Goal: Task Accomplishment & Management: Complete application form

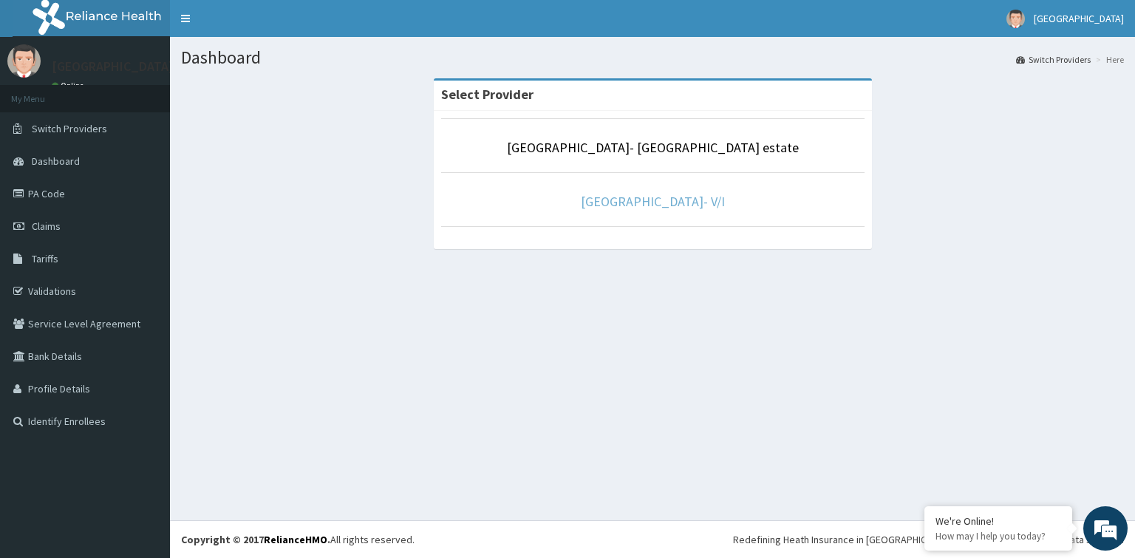
click at [679, 202] on link "[GEOGRAPHIC_DATA]- V/I" at bounding box center [653, 201] width 144 height 17
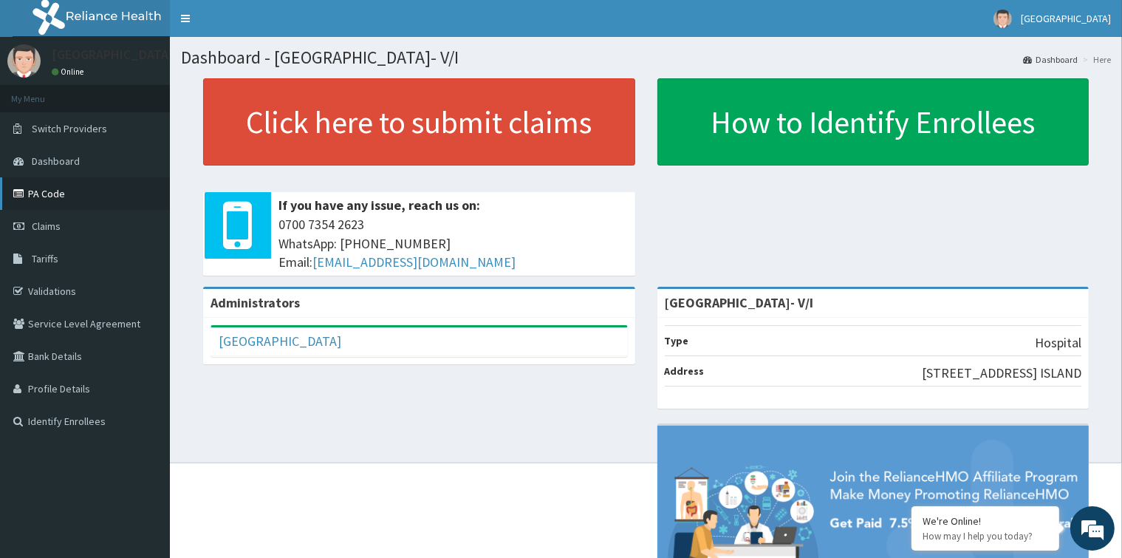
click at [49, 194] on link "PA Code" at bounding box center [85, 193] width 170 height 33
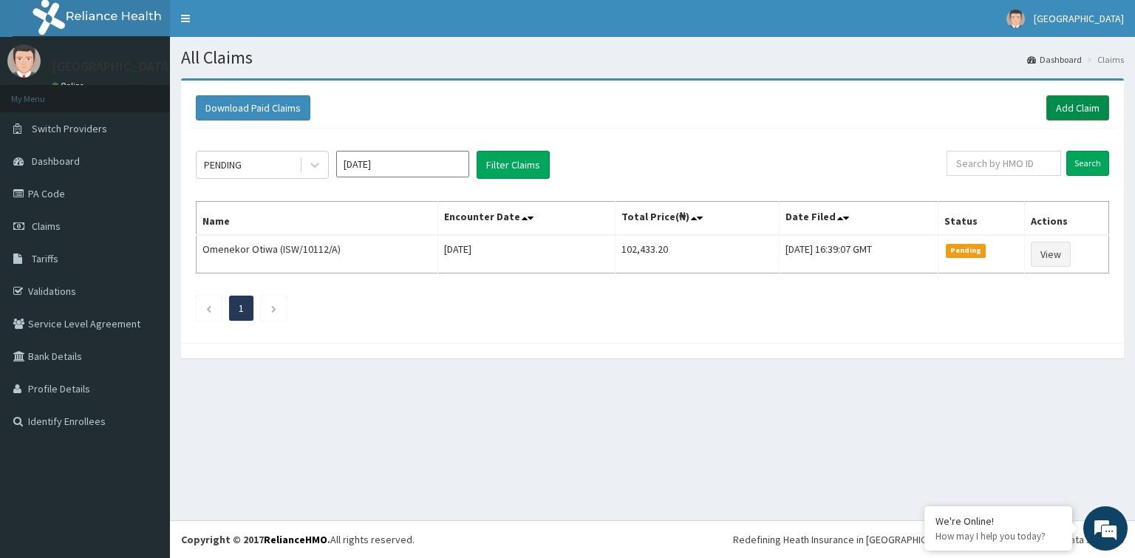
click at [1082, 108] on link "Add Claim" at bounding box center [1077, 107] width 63 height 25
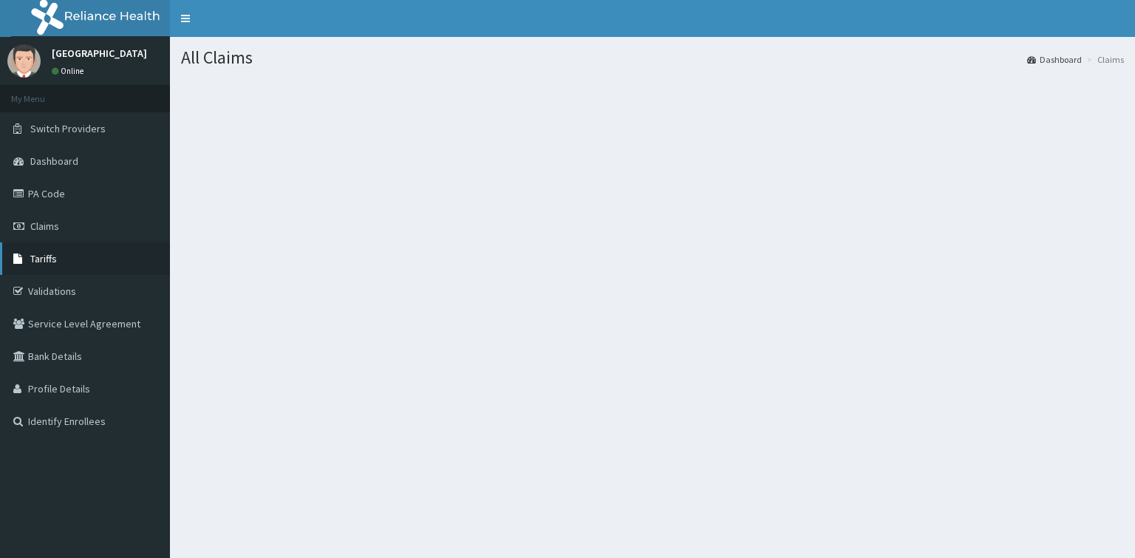
click at [57, 259] on link "Tariffs" at bounding box center [85, 258] width 170 height 33
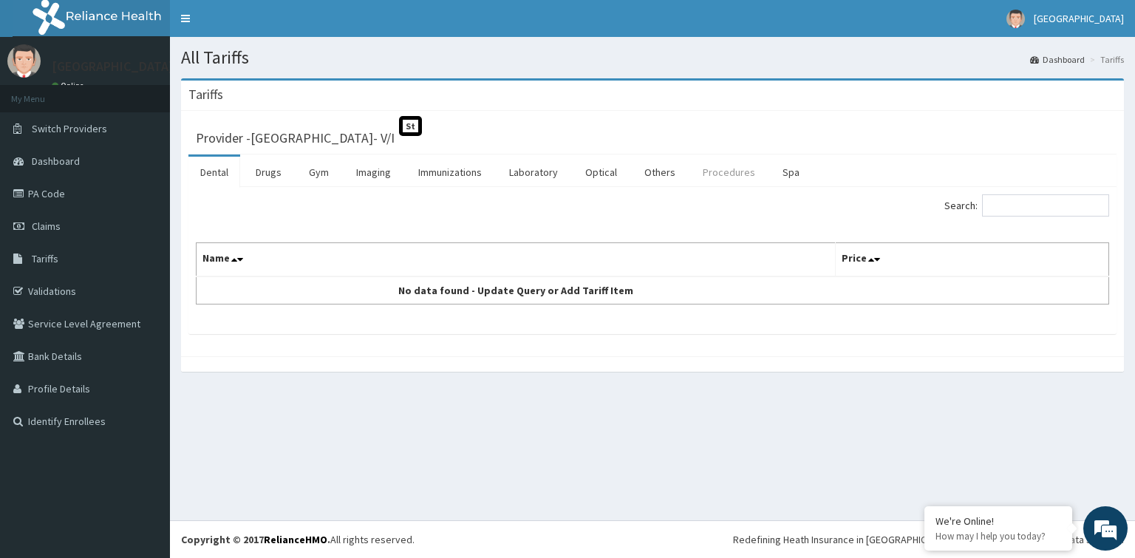
click at [728, 173] on link "Procedures" at bounding box center [729, 172] width 76 height 31
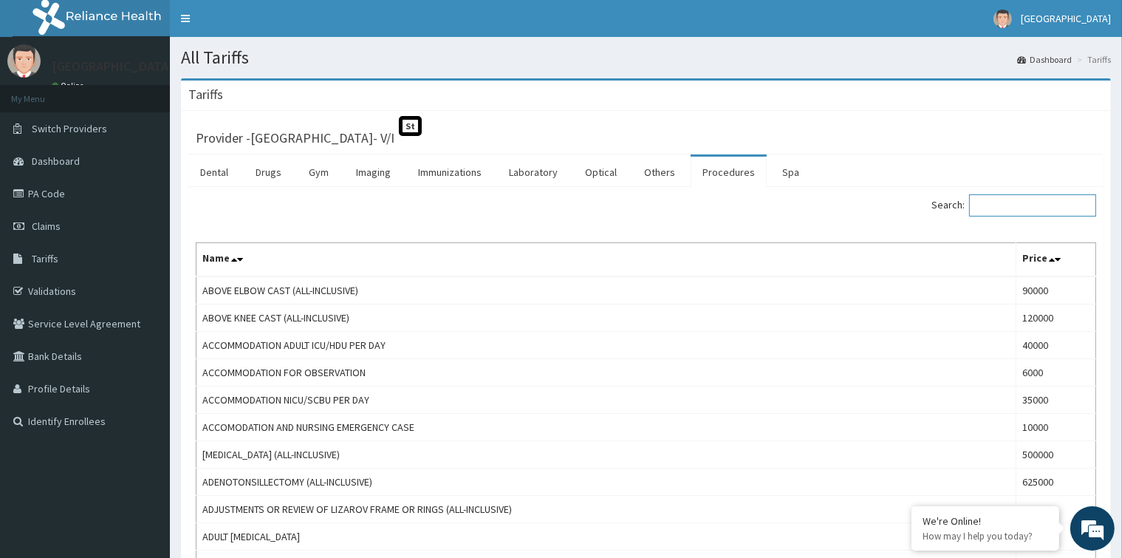
click at [999, 208] on input "Search:" at bounding box center [1032, 205] width 127 height 22
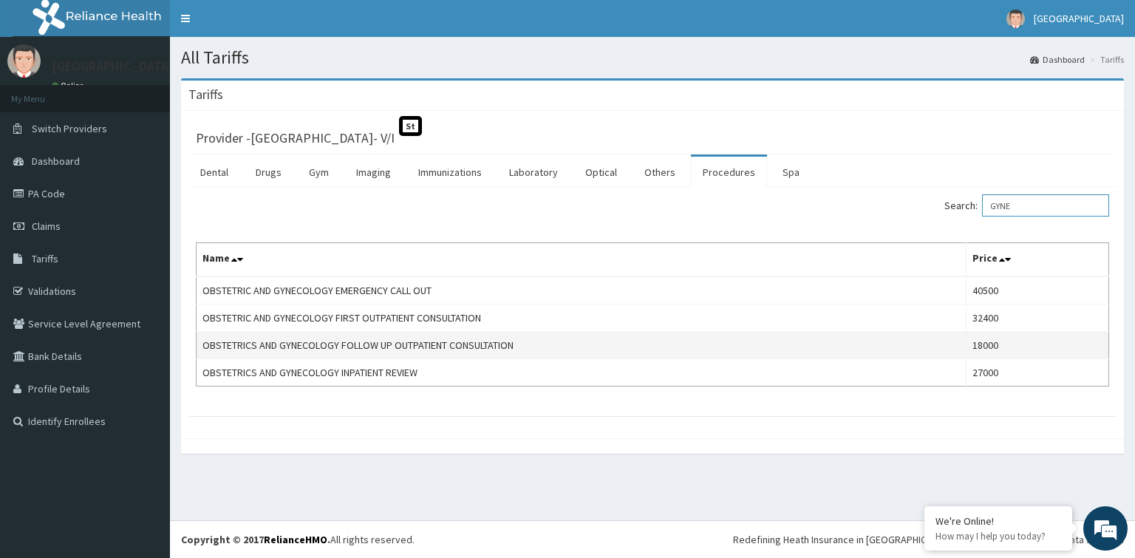
type input "GYNE"
click at [445, 342] on td "OBSTETRICS AND GYNECOLOGY FOLLOW UP OUTPATIENT CONSULTATION" at bounding box center [582, 345] width 770 height 27
drag, startPoint x: 523, startPoint y: 338, endPoint x: 203, endPoint y: 350, distance: 320.1
click at [203, 350] on td "OBSTETRICS AND GYNECOLOGY FOLLOW UP OUTPATIENT CONSULTATION" at bounding box center [582, 345] width 770 height 27
copy td "OBSTETRICS AND GYNECOLOGY FOLLOW UP OUTPATIENT CONSULTATION"
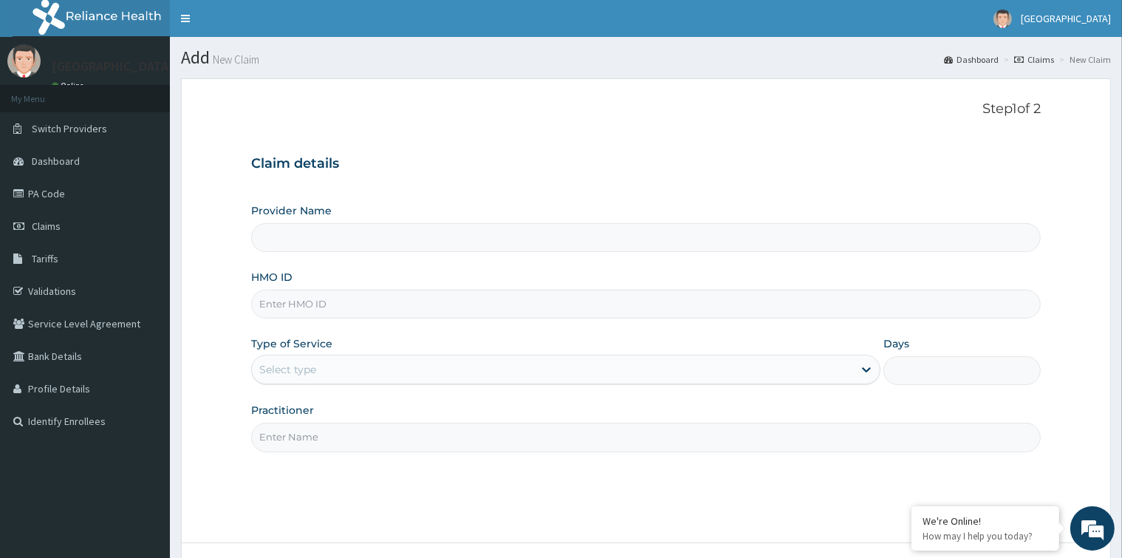
click at [420, 301] on input "HMO ID" at bounding box center [645, 304] width 789 height 29
paste input "ARM/10110/A"
type input "ARM/10110/A"
click at [465, 366] on div "Select type" at bounding box center [552, 370] width 601 height 24
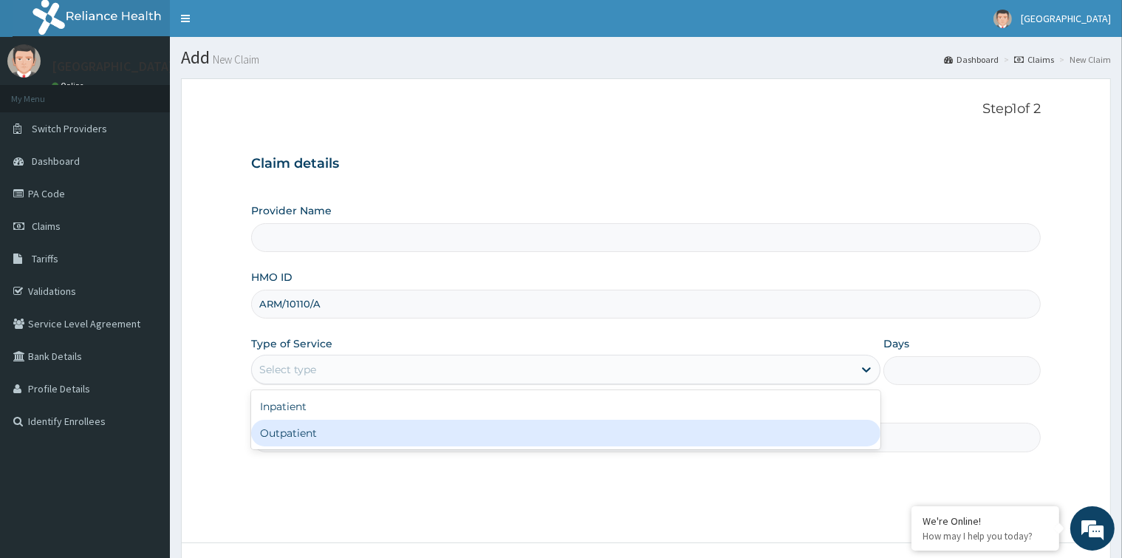
click at [471, 443] on div "Outpatient" at bounding box center [565, 433] width 629 height 27
type input "1"
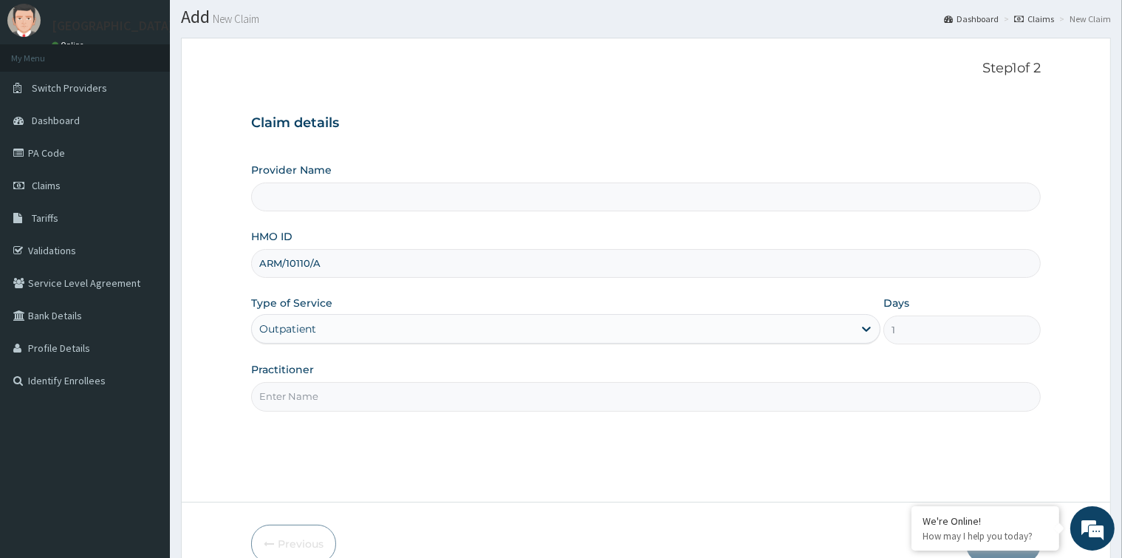
scroll to position [117, 0]
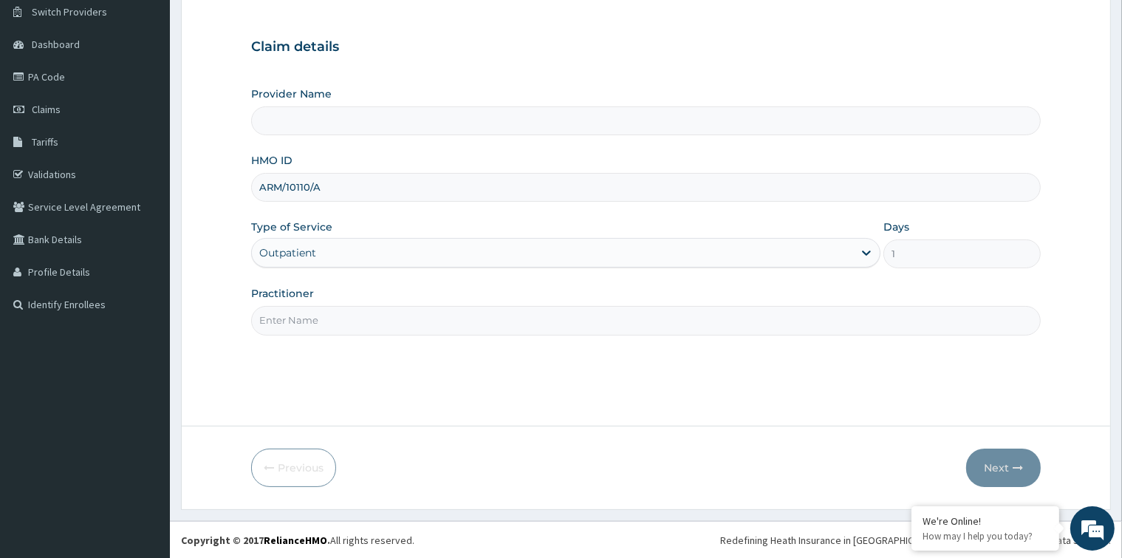
click at [445, 327] on input "Practitioner" at bounding box center [645, 320] width 789 height 29
type input "GP"
type input "Faith City Hospital- V/I"
click at [1000, 454] on button "Next" at bounding box center [1003, 467] width 75 height 38
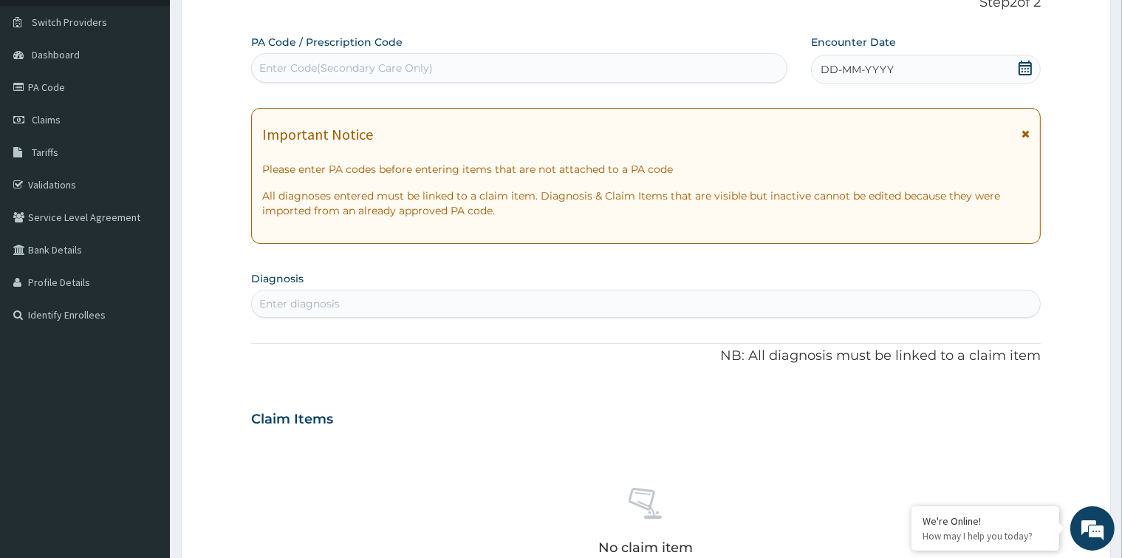
scroll to position [43, 0]
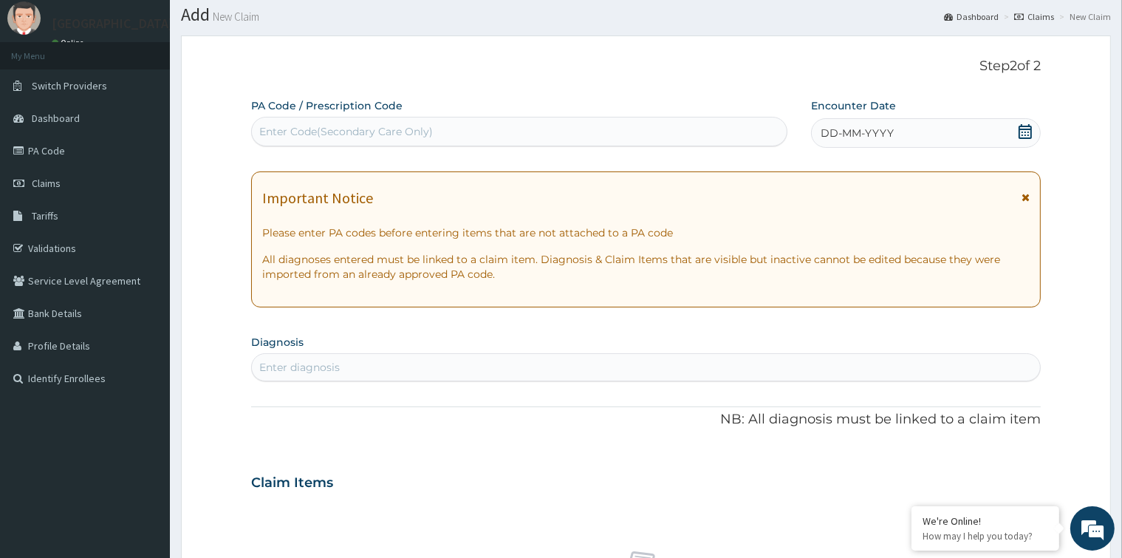
click at [397, 128] on div "Enter Code(Secondary Care Only)" at bounding box center [346, 131] width 174 height 15
paste input "ARM/10110/A"
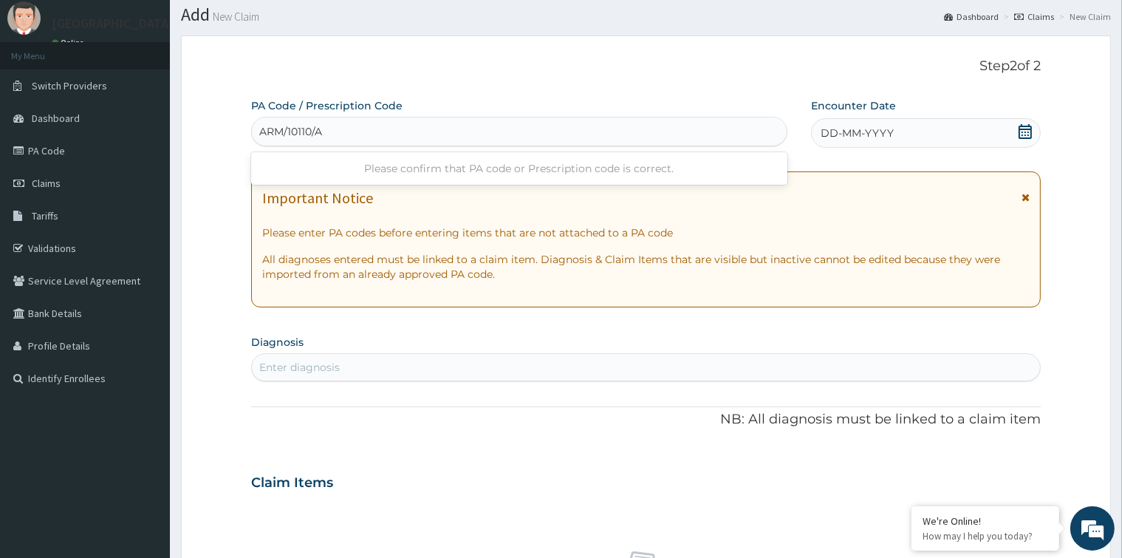
type input "ARM/10110/A"
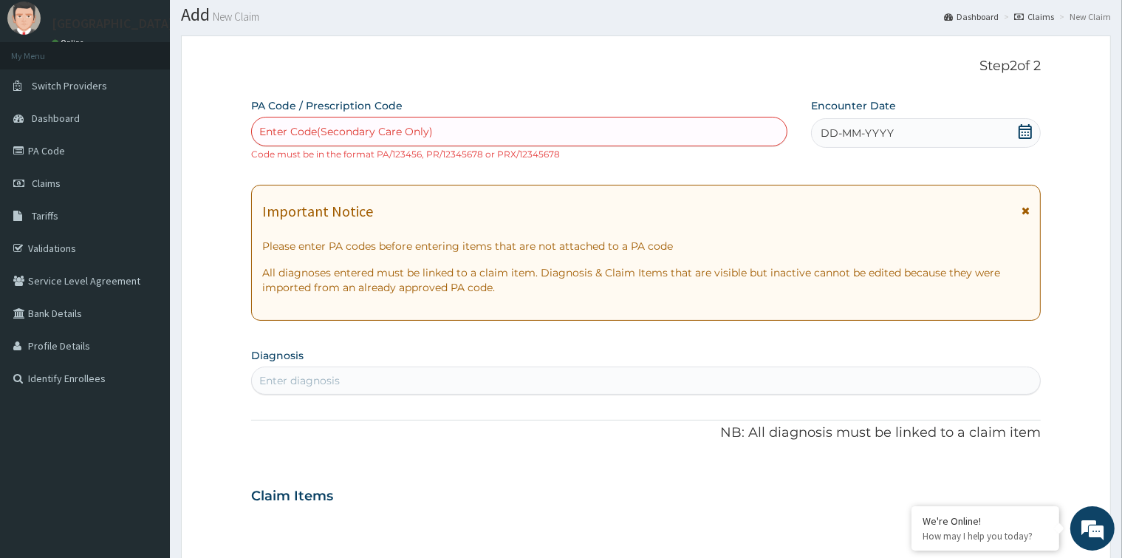
paste input "PA/464D62"
type input "PA/464D62"
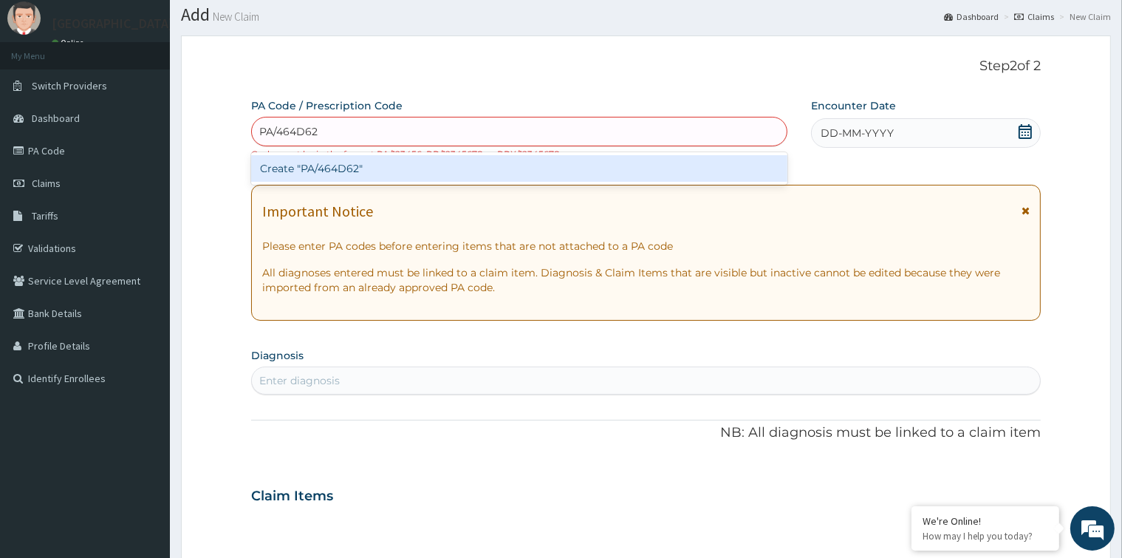
click at [428, 165] on div "Create "PA/464D62"" at bounding box center [519, 168] width 536 height 27
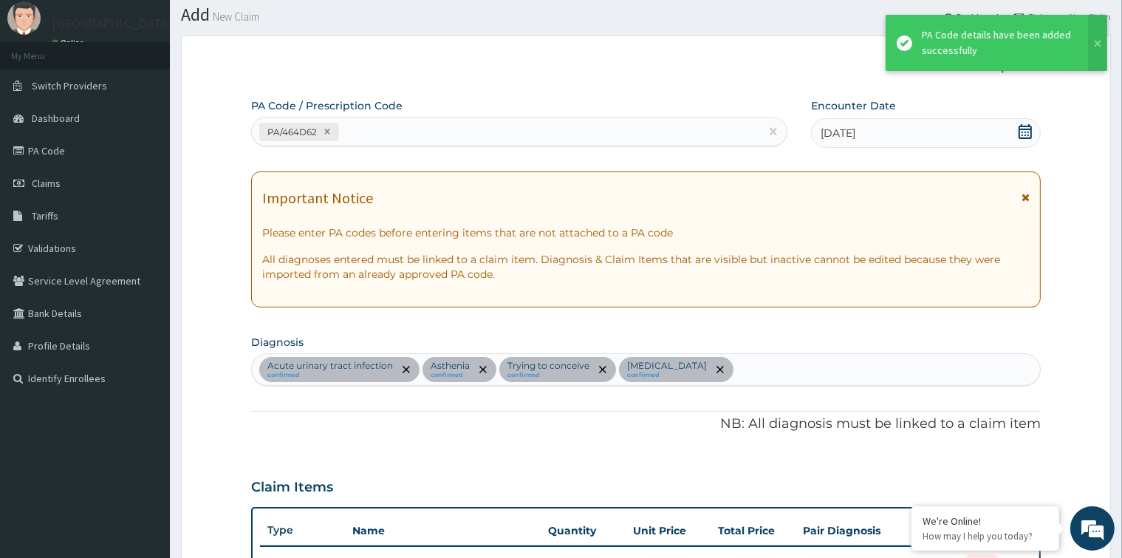
scroll to position [486, 0]
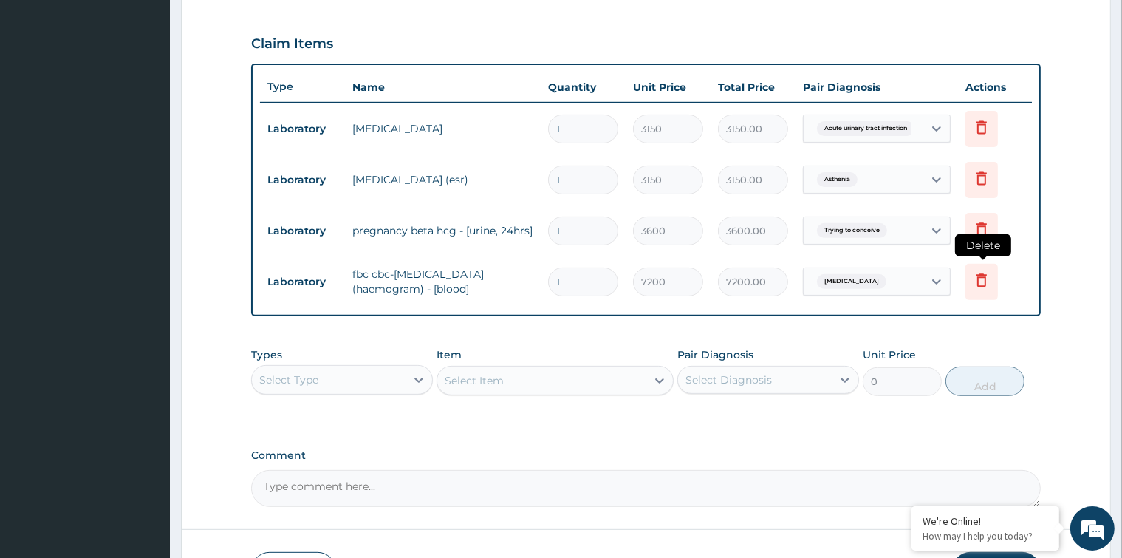
click at [979, 281] on icon at bounding box center [982, 280] width 18 height 18
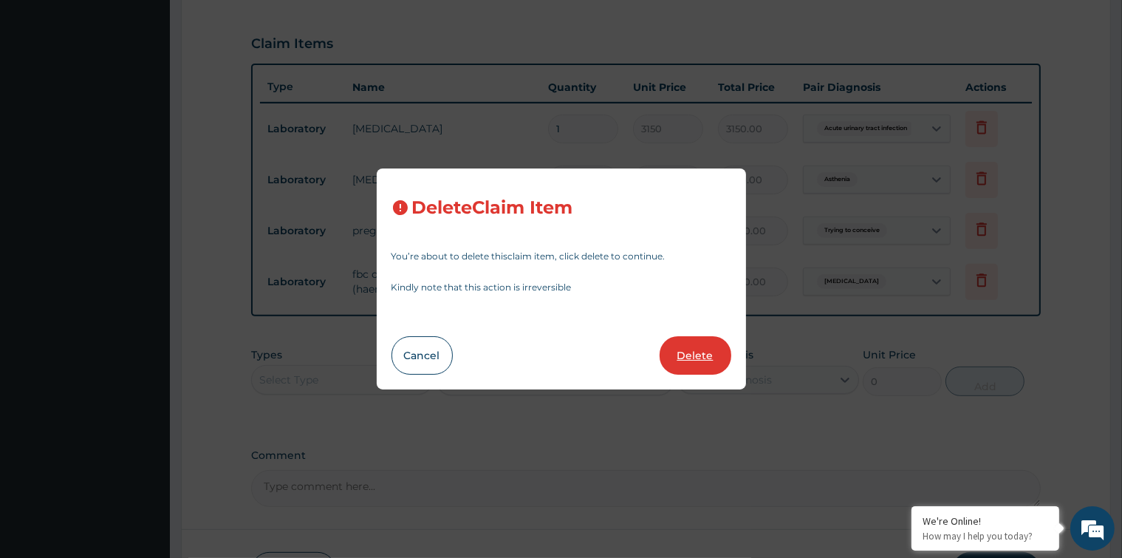
click at [696, 355] on button "Delete" at bounding box center [696, 355] width 72 height 38
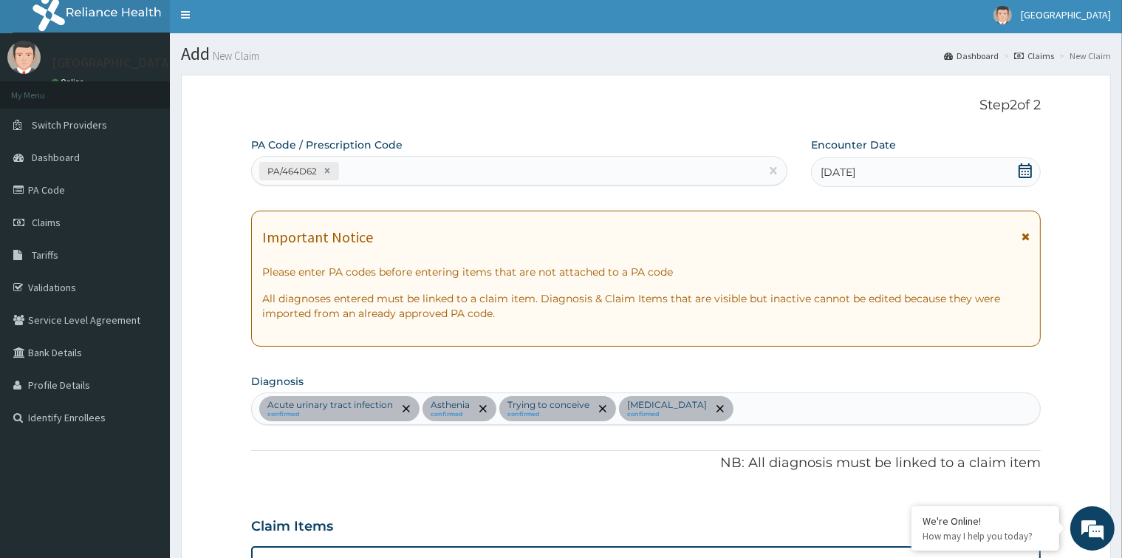
scroll to position [0, 0]
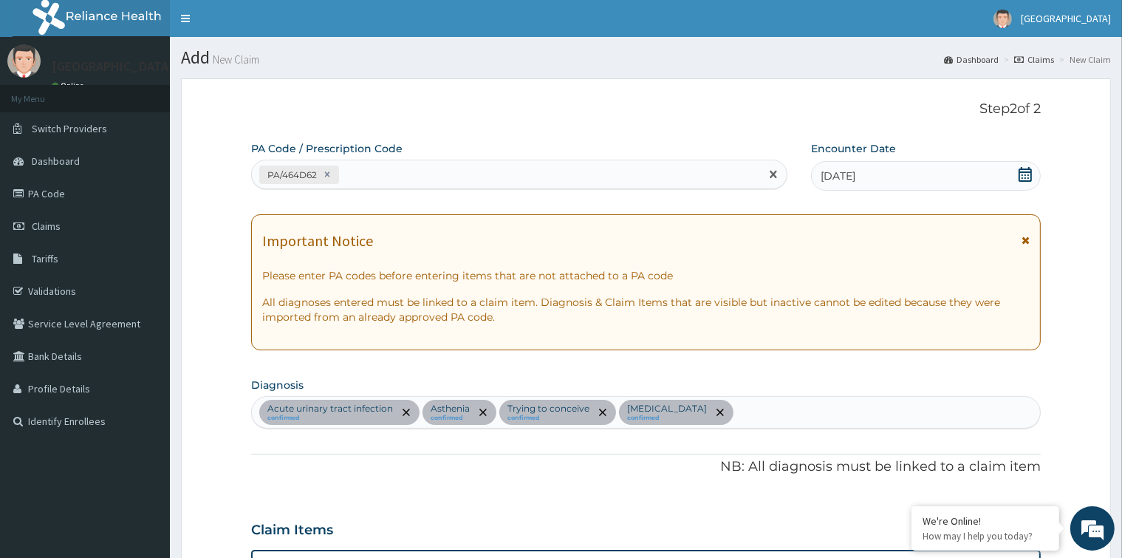
click at [417, 168] on div "PA/464D62" at bounding box center [506, 175] width 508 height 24
paste input "PA/9585B9"
type input "PA/9585B9"
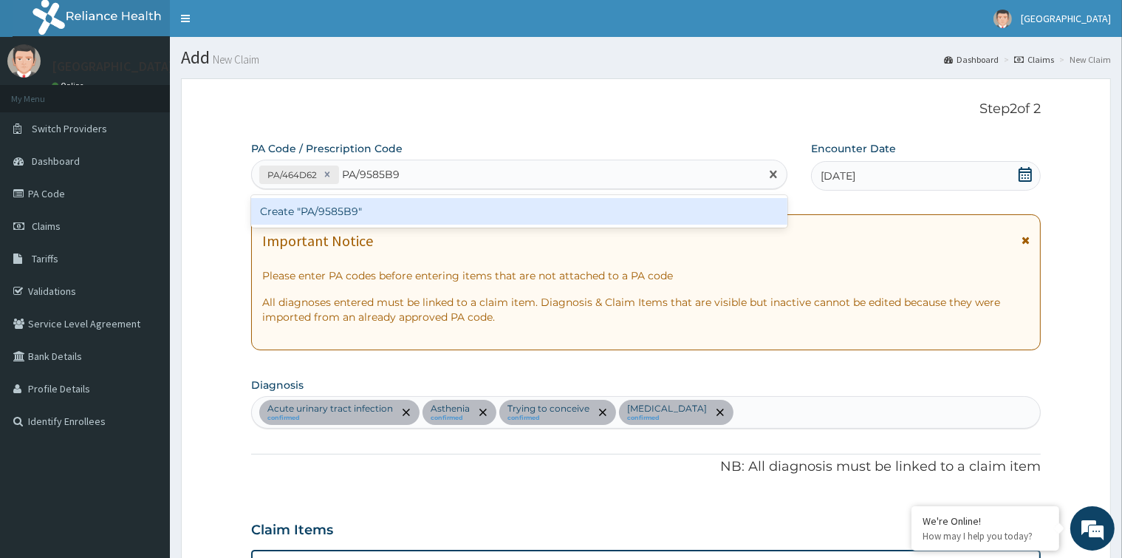
click at [413, 223] on div "Create "PA/9585B9"" at bounding box center [519, 211] width 536 height 27
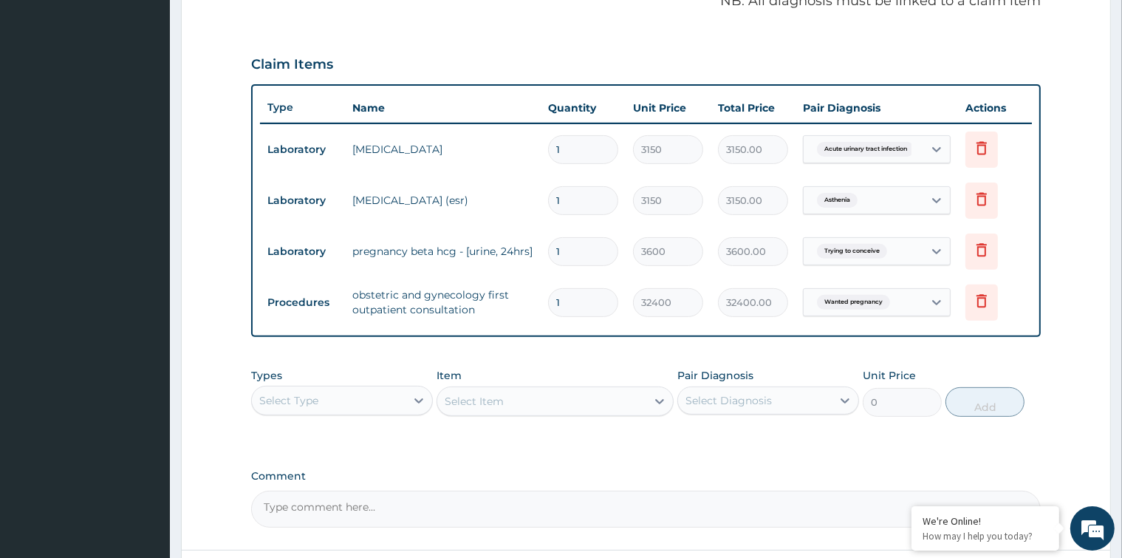
scroll to position [486, 0]
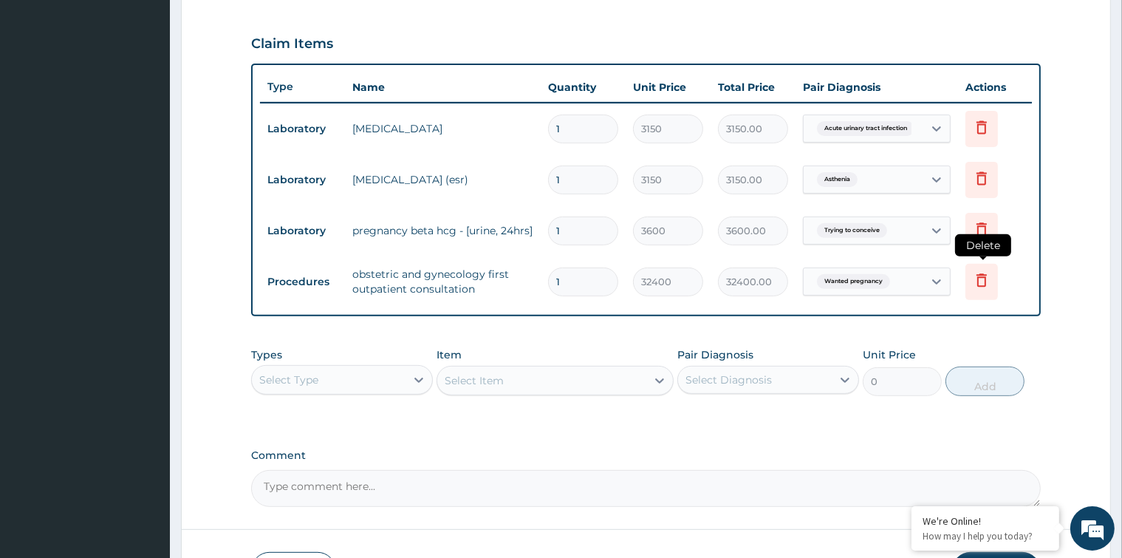
click at [981, 281] on icon at bounding box center [982, 280] width 18 height 18
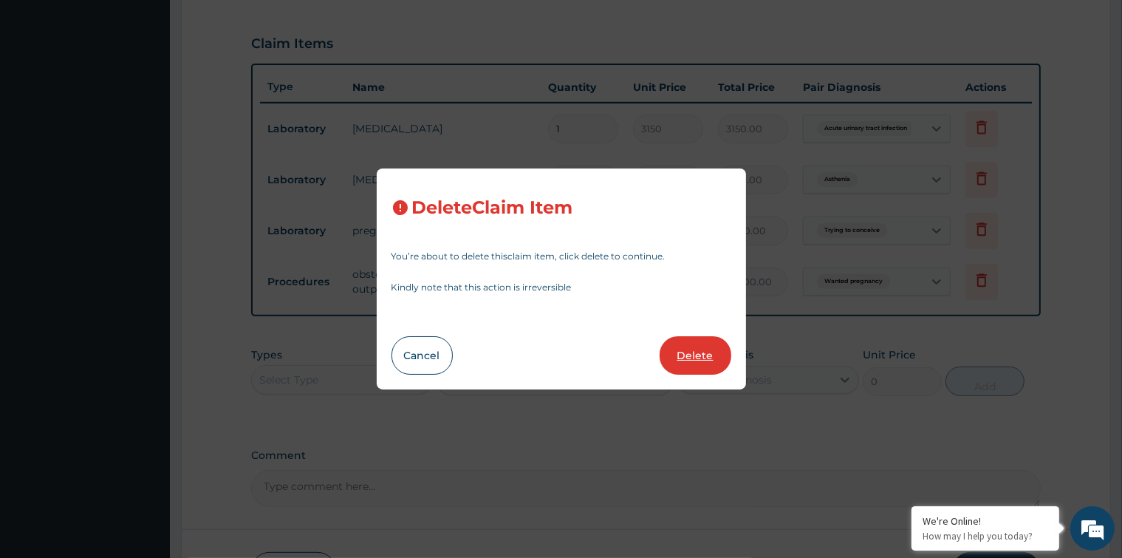
click at [710, 359] on button "Delete" at bounding box center [696, 355] width 72 height 38
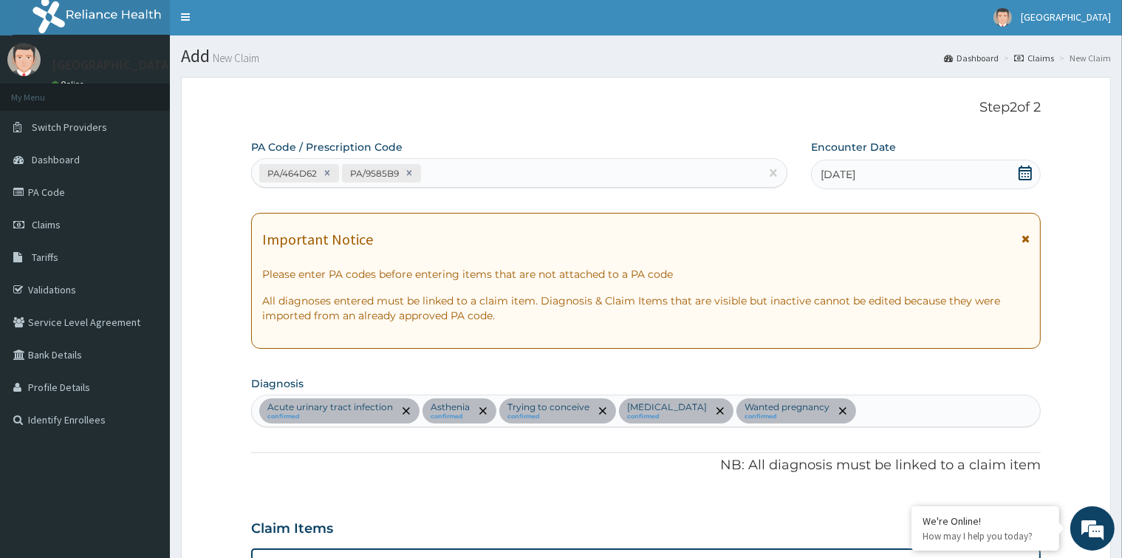
scroll to position [0, 0]
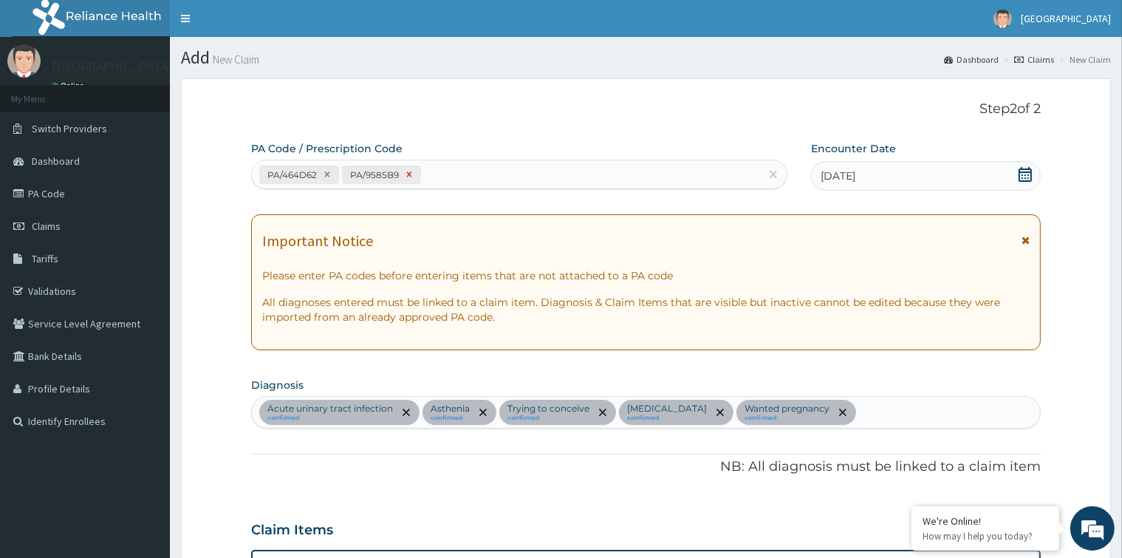
click at [409, 173] on icon at bounding box center [409, 174] width 5 height 5
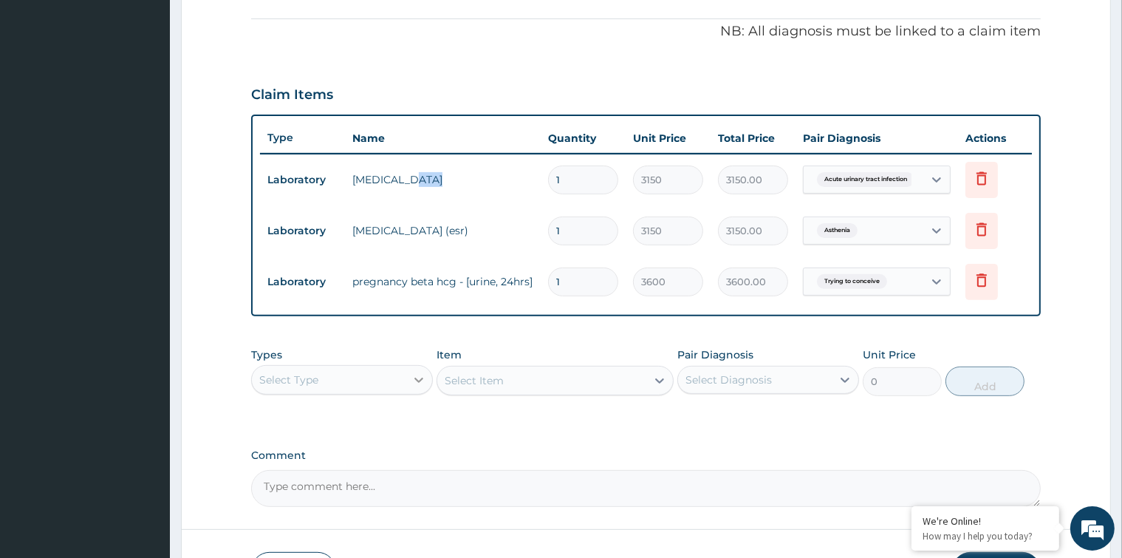
click at [411, 374] on icon at bounding box center [418, 379] width 15 height 15
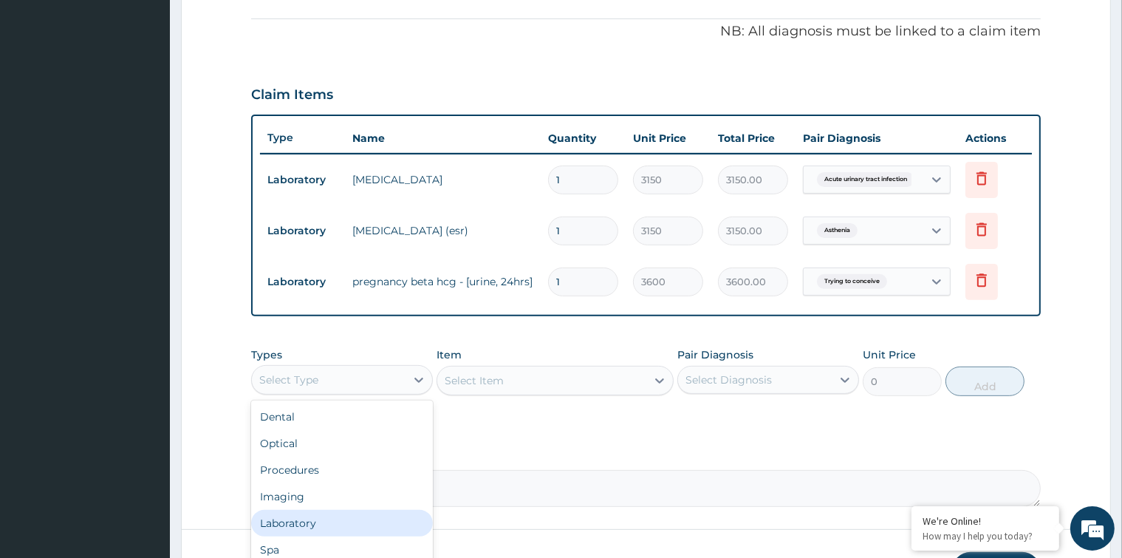
click at [363, 519] on div "Laboratory" at bounding box center [342, 523] width 182 height 27
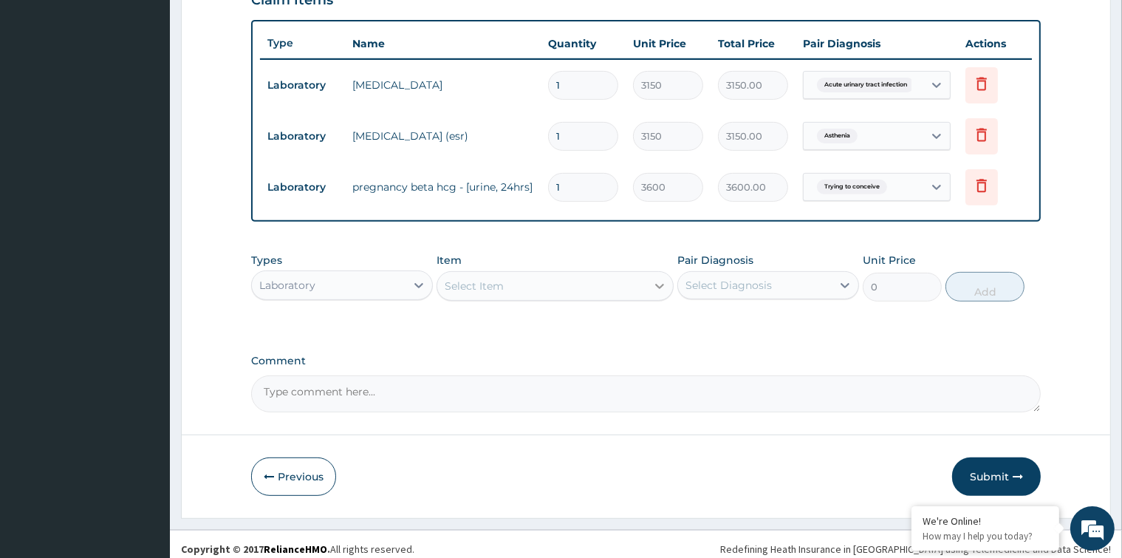
scroll to position [536, 0]
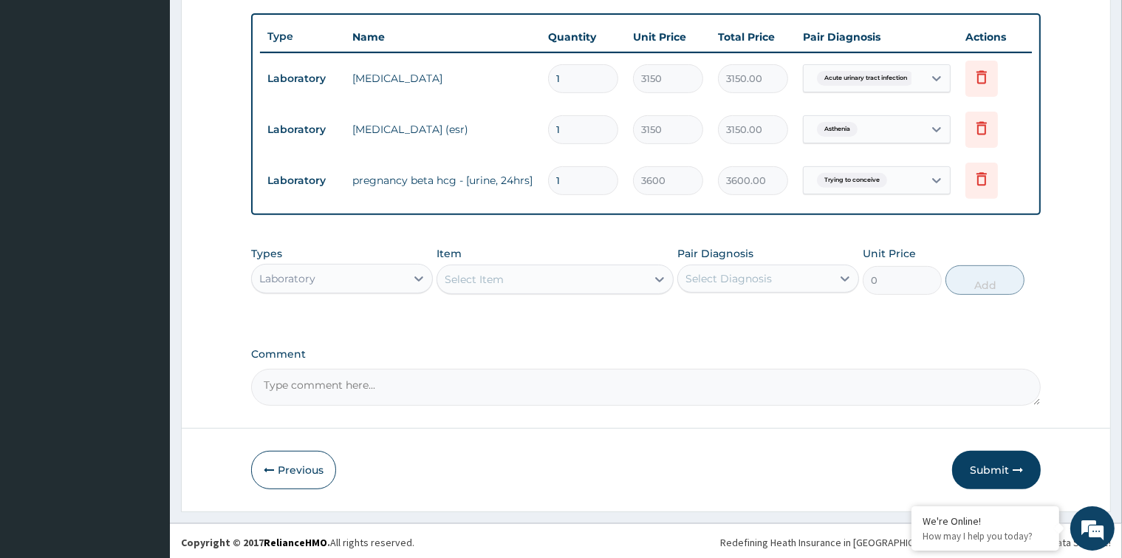
click at [629, 273] on div "Select Item" at bounding box center [541, 279] width 209 height 24
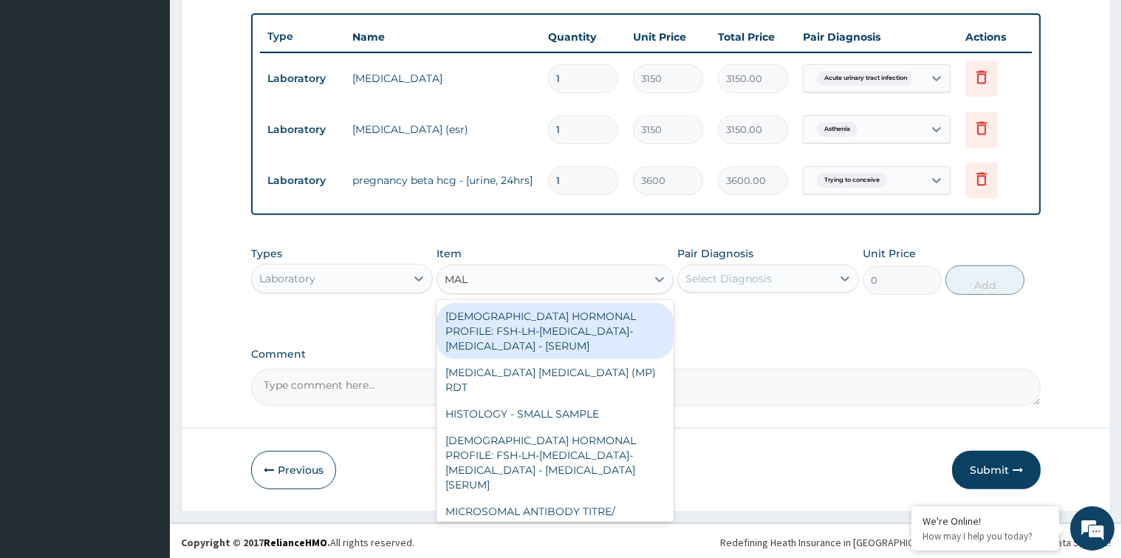
type input "MALA"
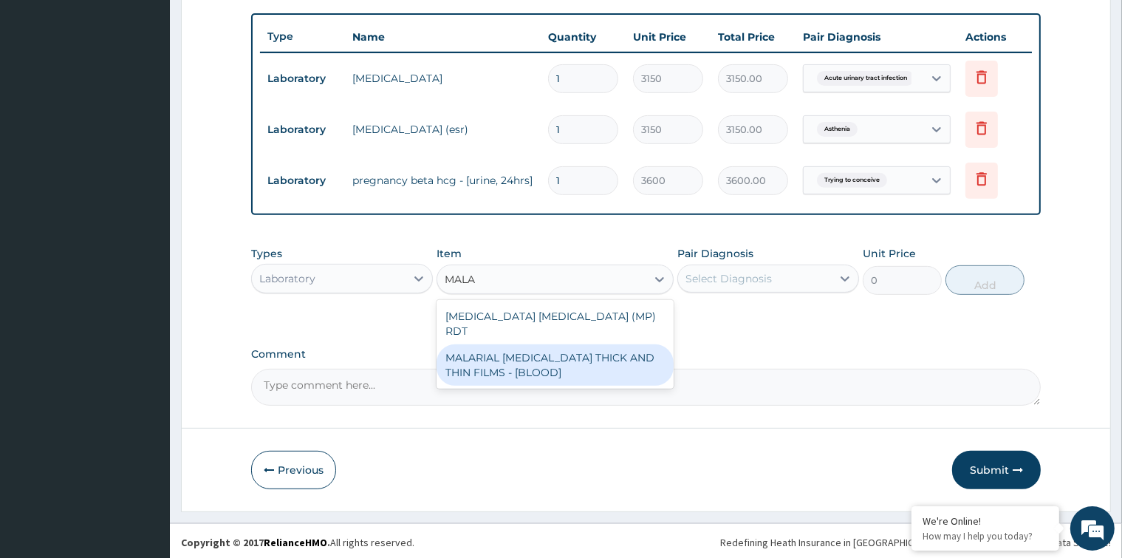
click at [583, 352] on div "MALARIAL PARASITE THICK AND THIN FILMS - [BLOOD]" at bounding box center [555, 364] width 237 height 41
type input "3150"
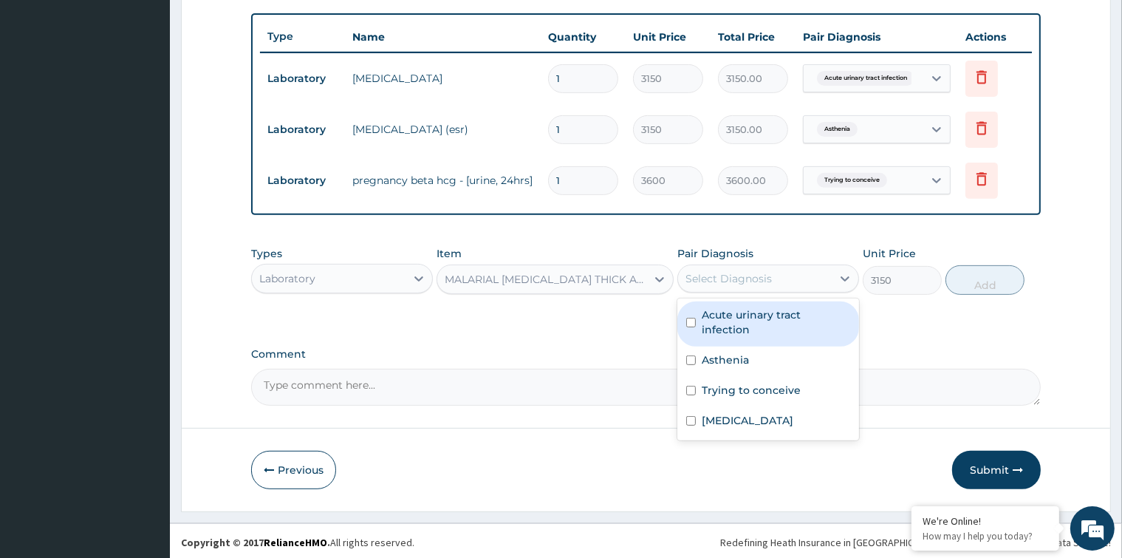
click at [756, 279] on div "Select Diagnosis" at bounding box center [729, 278] width 86 height 15
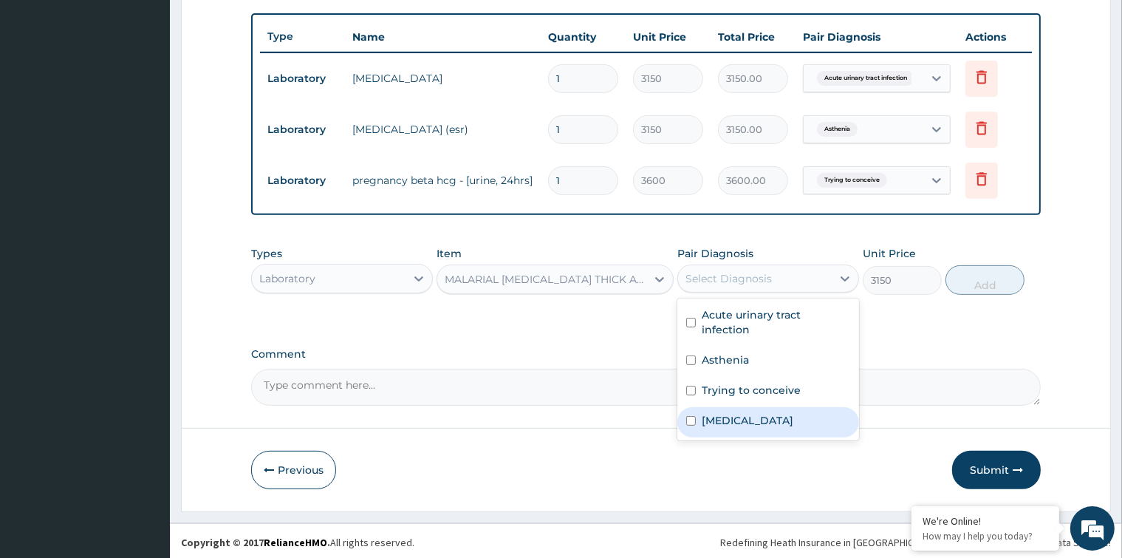
click at [695, 418] on input "checkbox" at bounding box center [691, 421] width 10 height 10
checkbox input "true"
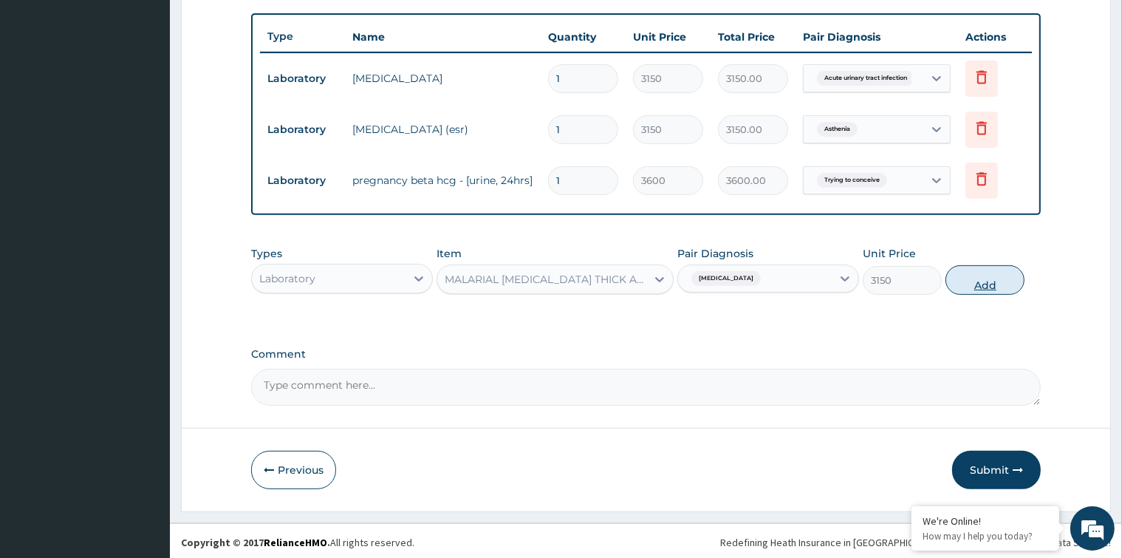
click at [985, 273] on button "Add" at bounding box center [985, 280] width 79 height 30
type input "0"
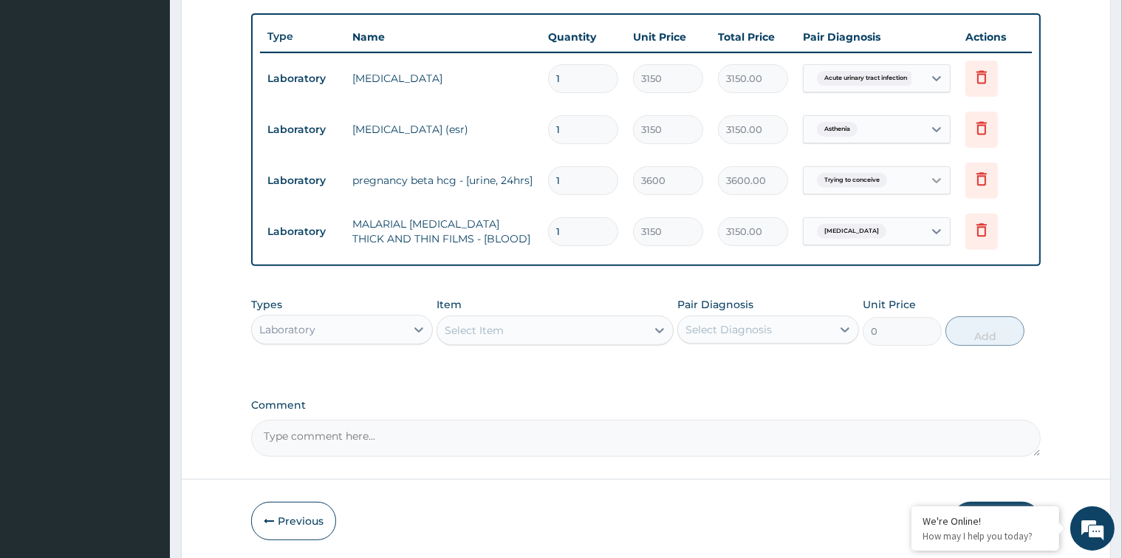
click at [934, 178] on icon at bounding box center [936, 180] width 9 height 5
click at [792, 445] on textarea "Comment" at bounding box center [645, 438] width 789 height 37
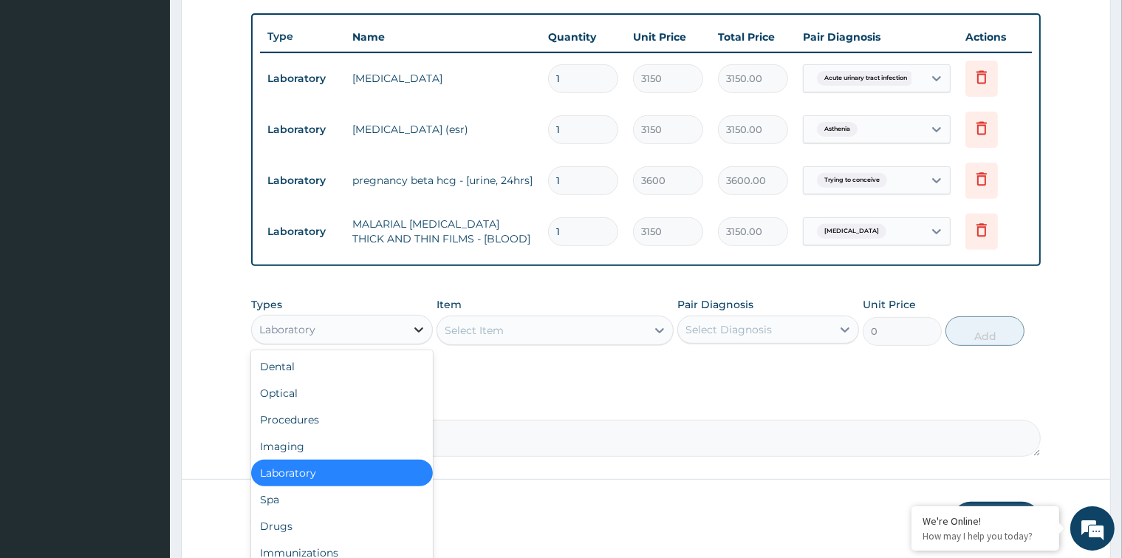
click at [422, 324] on icon at bounding box center [418, 329] width 15 height 15
click at [372, 421] on div "Procedures" at bounding box center [342, 419] width 182 height 27
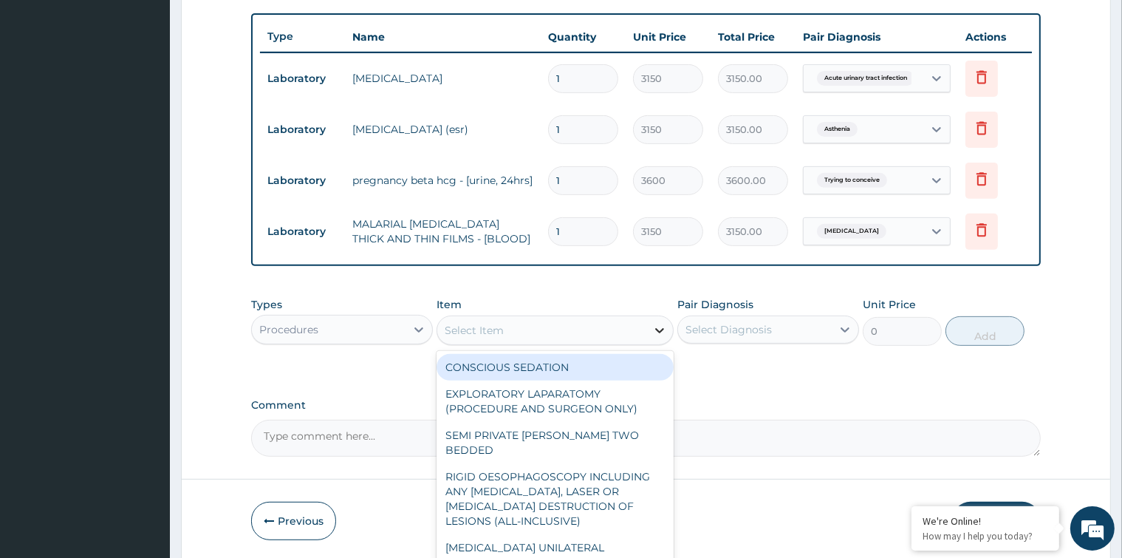
click at [653, 327] on icon at bounding box center [659, 330] width 15 height 15
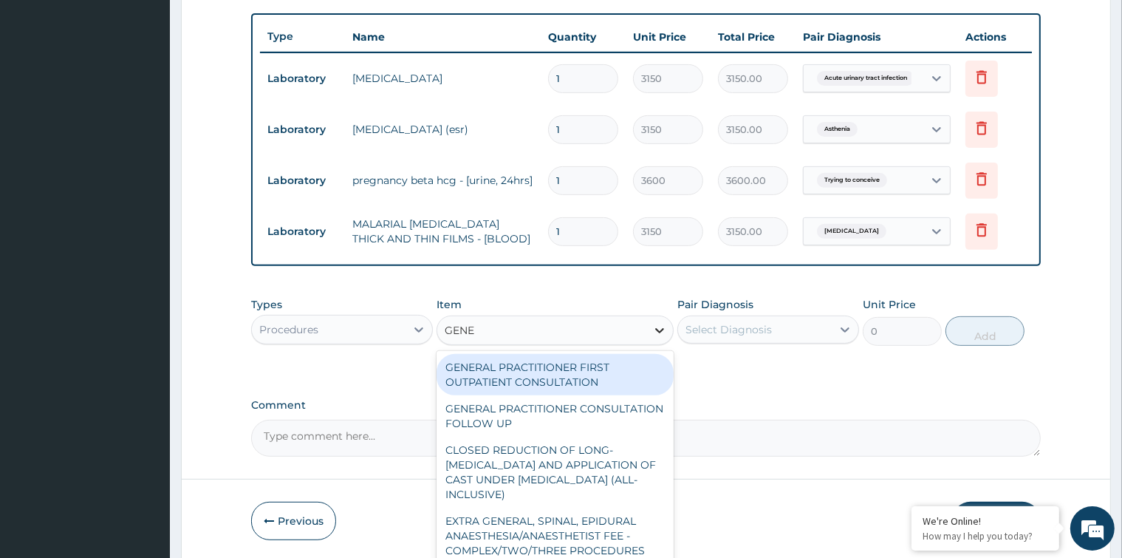
type input "GENER"
click at [607, 372] on div "GENERAL PRACTITIONER FIRST OUTPATIENT CONSULTATION" at bounding box center [555, 374] width 237 height 41
type input "5400"
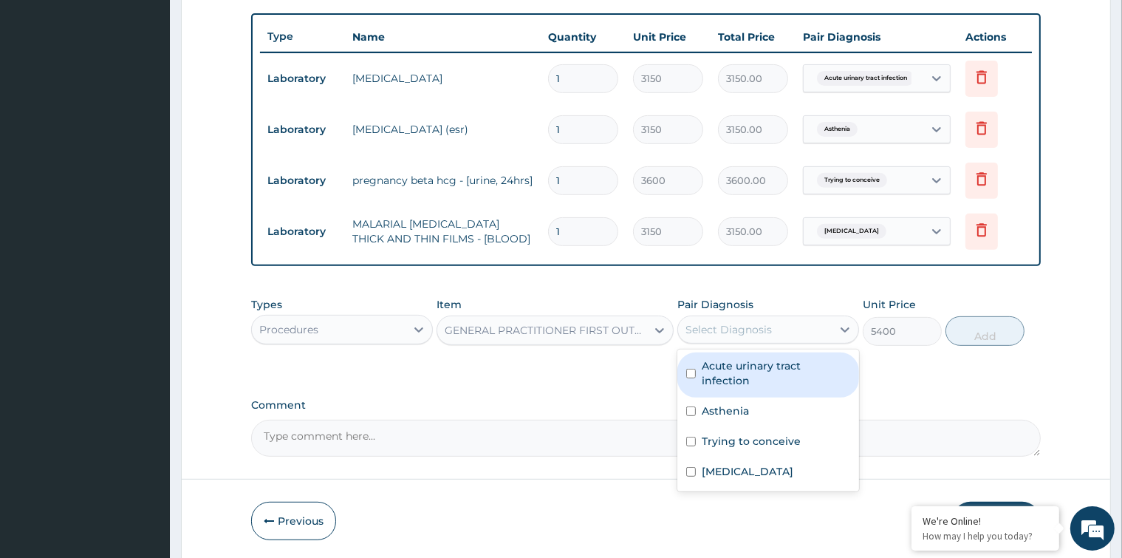
click at [732, 330] on div "Select Diagnosis" at bounding box center [729, 329] width 86 height 15
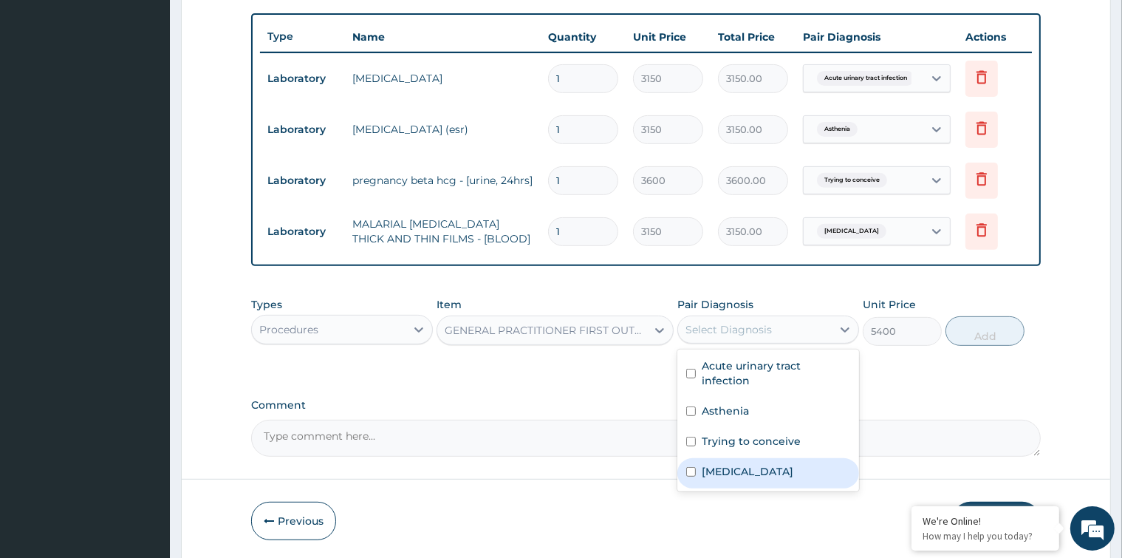
drag, startPoint x: 689, startPoint y: 468, endPoint x: 685, endPoint y: 457, distance: 12.6
click at [686, 468] on input "checkbox" at bounding box center [691, 472] width 10 height 10
checkbox input "true"
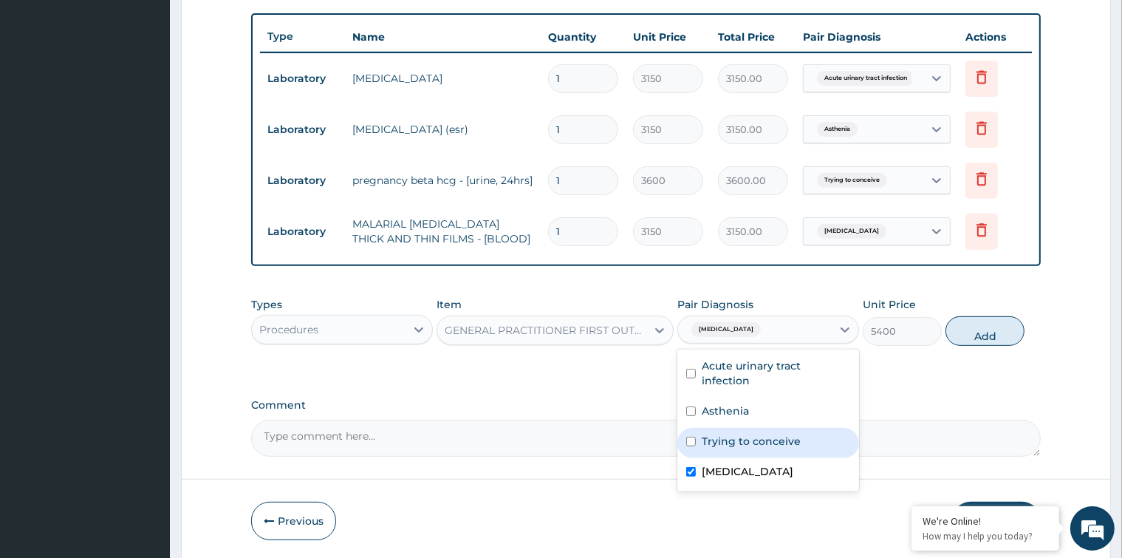
click at [690, 437] on input "checkbox" at bounding box center [691, 442] width 10 height 10
checkbox input "true"
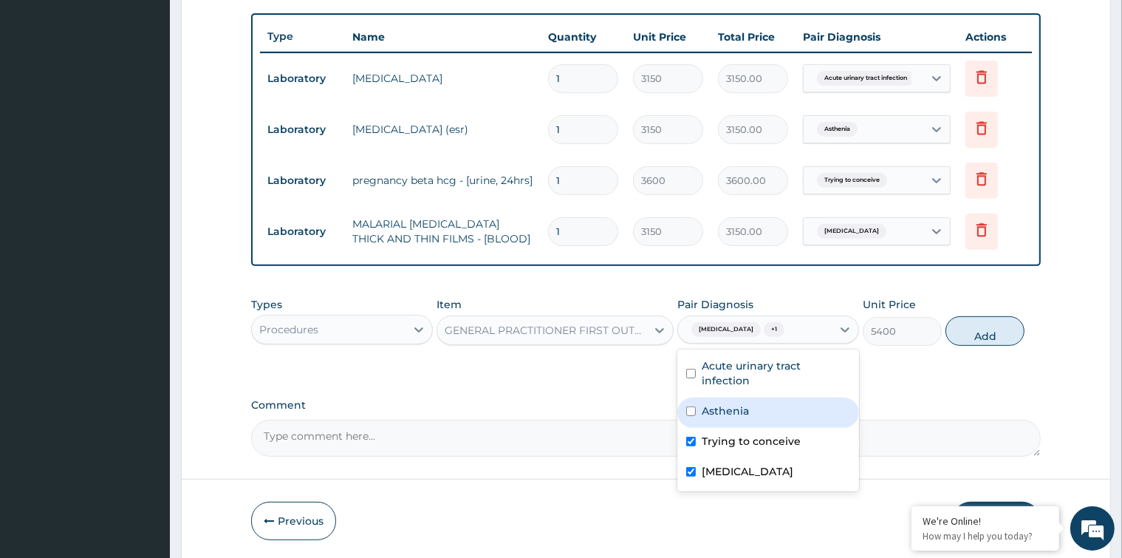
click at [691, 406] on input "checkbox" at bounding box center [691, 411] width 10 height 10
checkbox input "true"
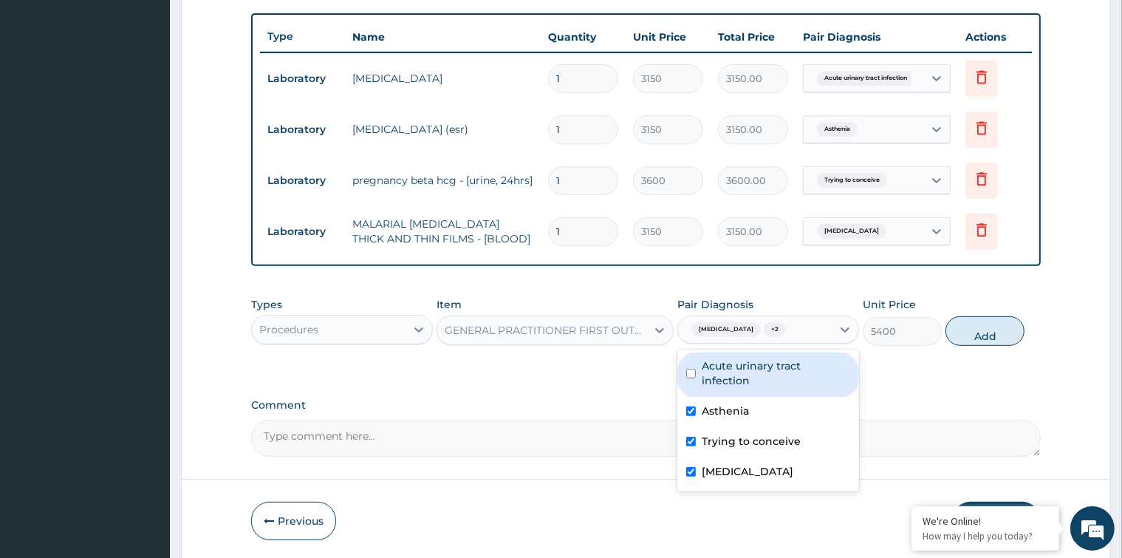
click at [692, 369] on input "checkbox" at bounding box center [691, 374] width 10 height 10
checkbox input "true"
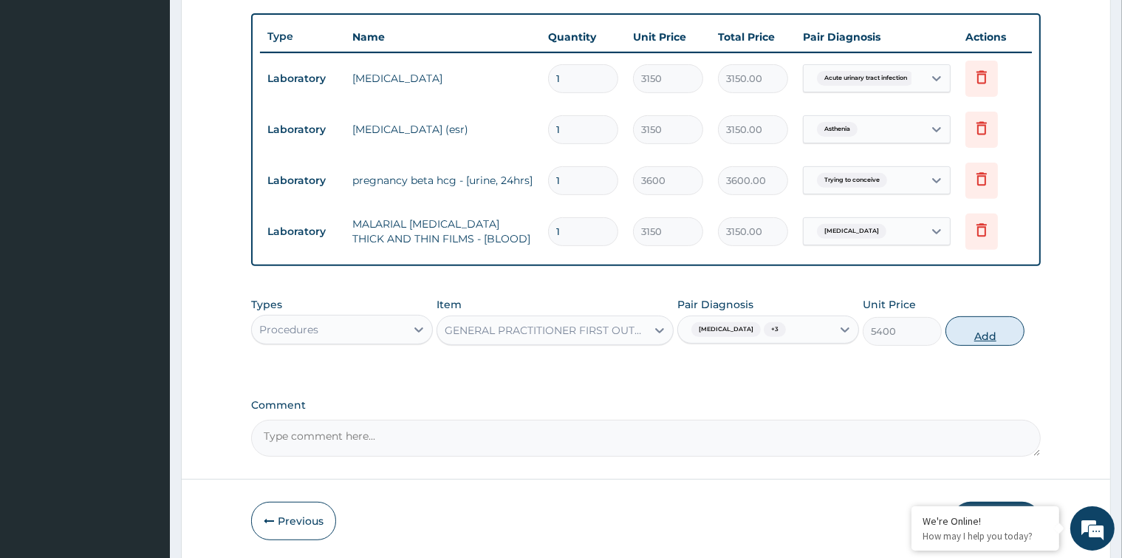
click at [983, 325] on button "Add" at bounding box center [985, 331] width 79 height 30
type input "0"
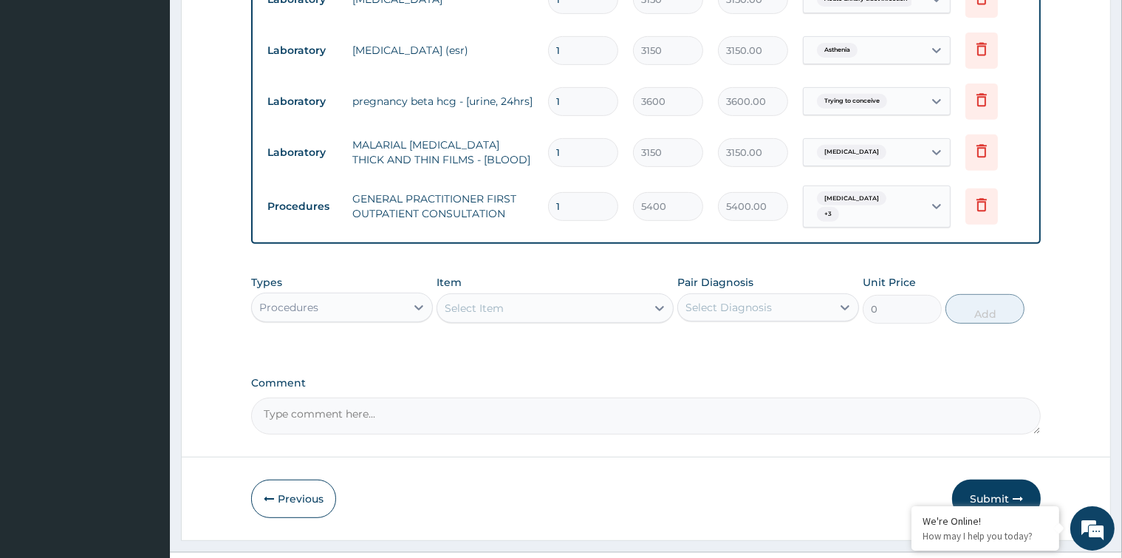
scroll to position [638, 0]
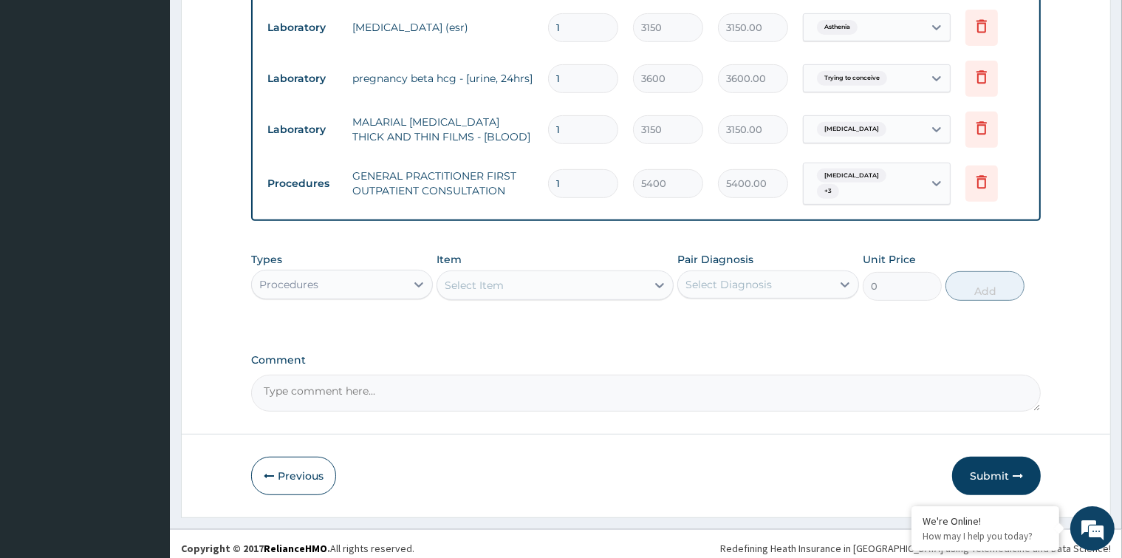
drag, startPoint x: 1019, startPoint y: 471, endPoint x: 1030, endPoint y: 465, distance: 11.9
click at [1028, 468] on button "Submit" at bounding box center [996, 476] width 89 height 38
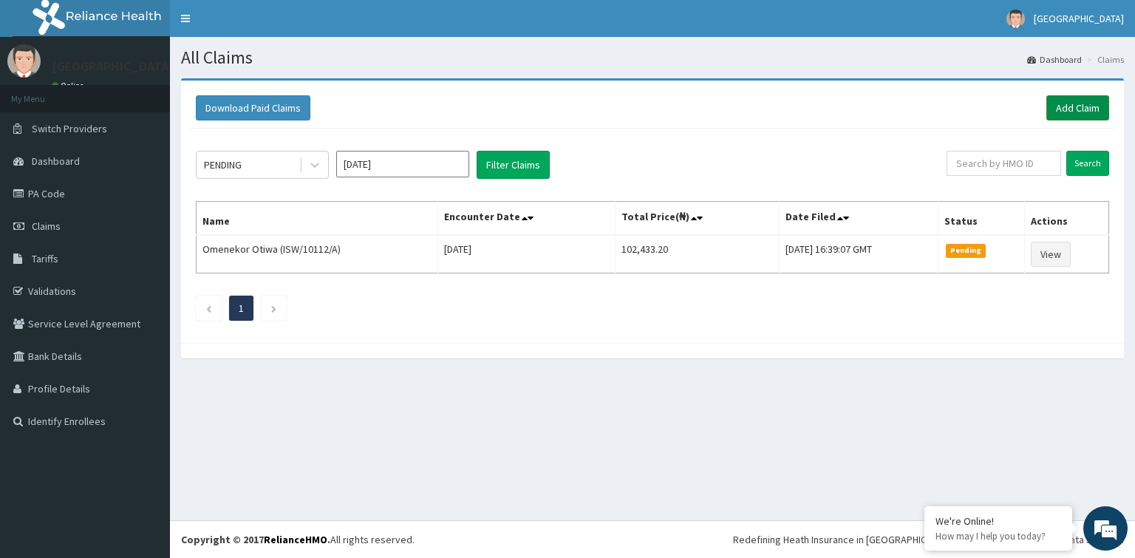
click at [1079, 109] on link "Add Claim" at bounding box center [1077, 107] width 63 height 25
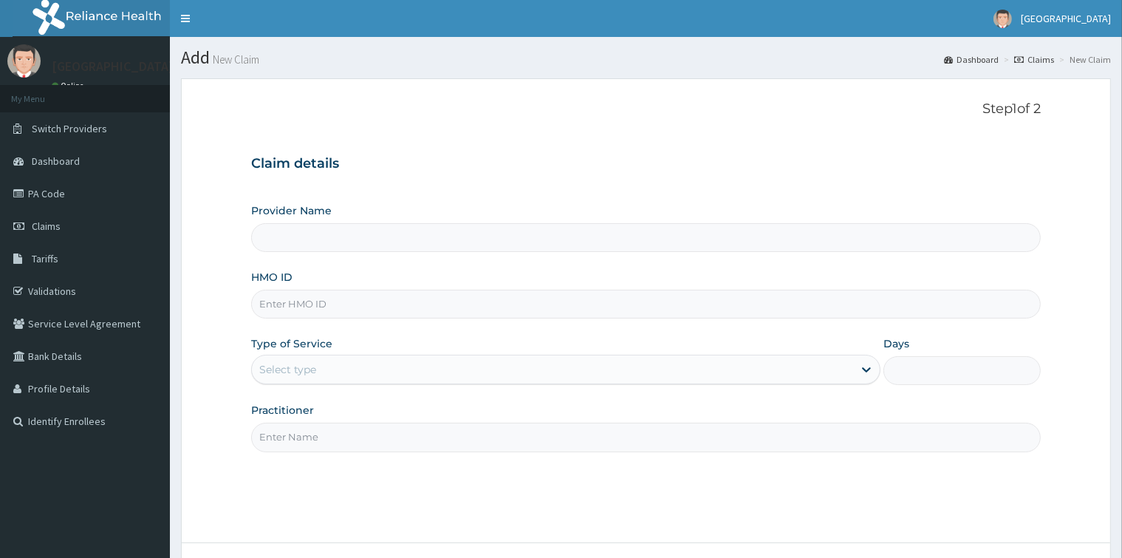
click at [657, 295] on input "HMO ID" at bounding box center [645, 304] width 789 height 29
type input "[GEOGRAPHIC_DATA]- V/I"
type input "SLU/10015/C"
click at [751, 366] on div "Select type" at bounding box center [552, 370] width 601 height 24
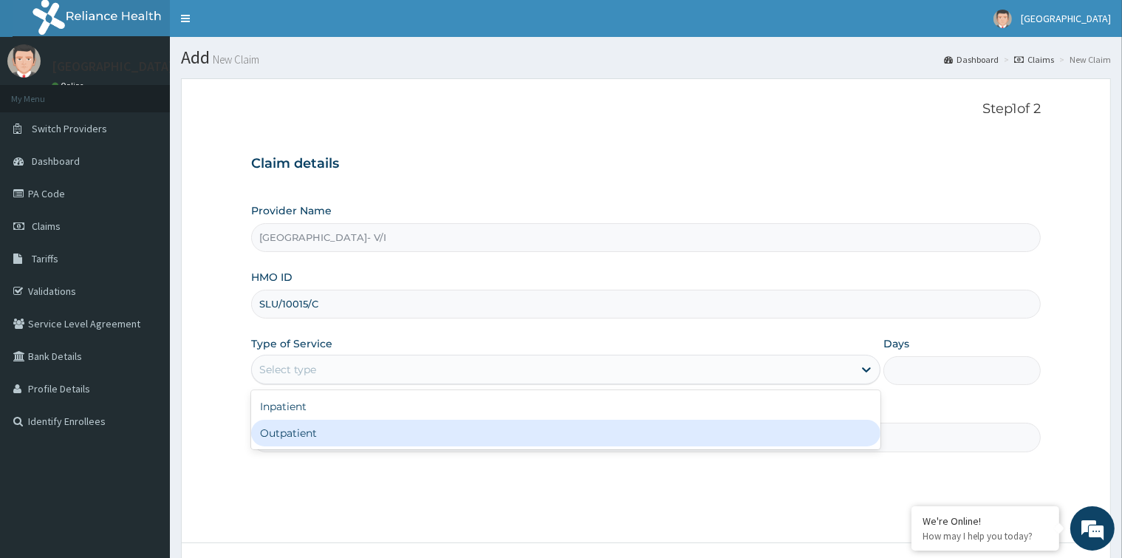
click at [721, 438] on div "Outpatient" at bounding box center [565, 433] width 629 height 27
type input "1"
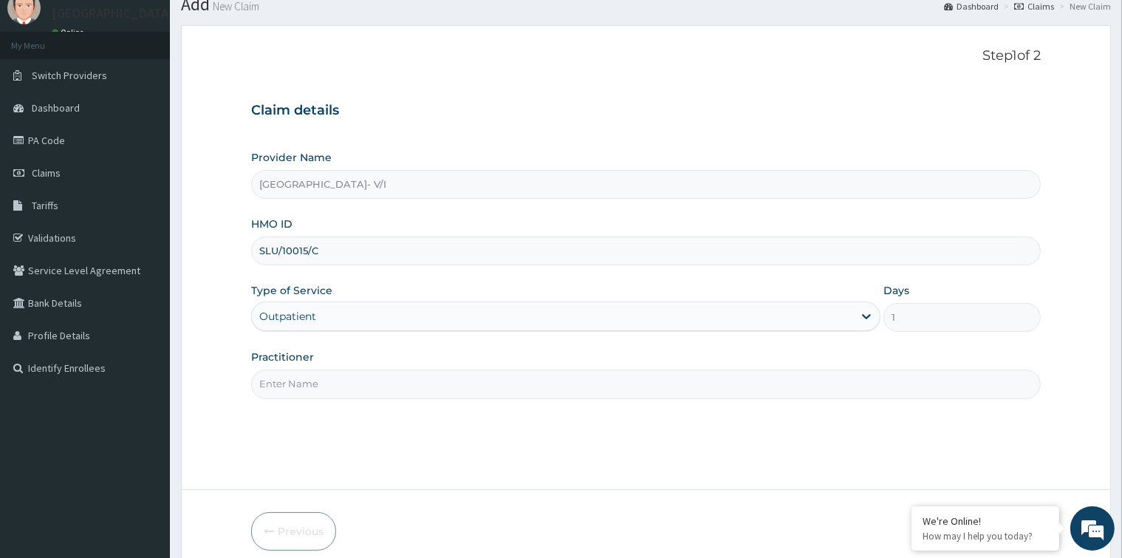
scroll to position [117, 0]
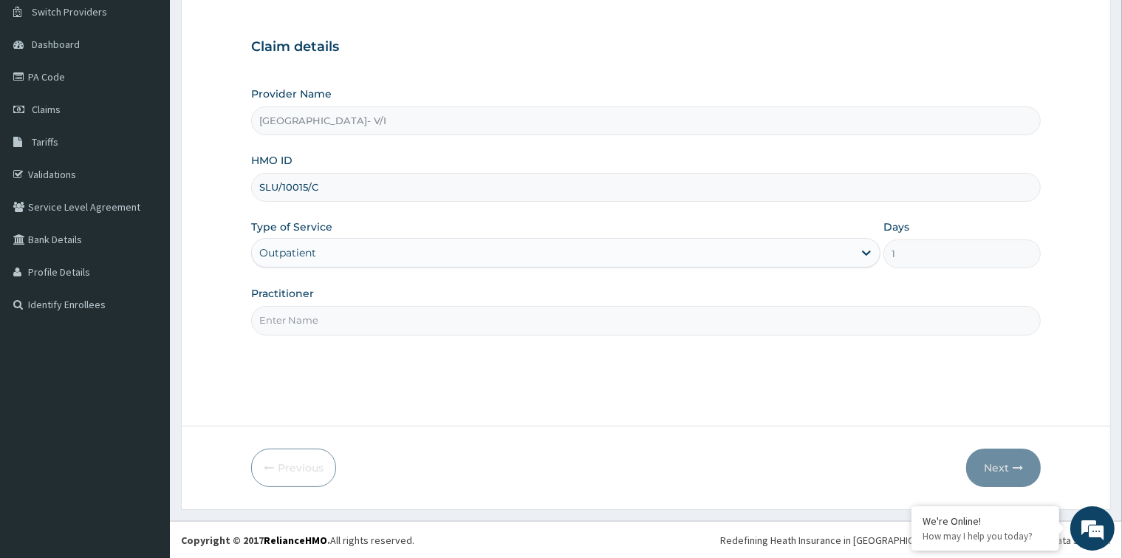
click at [613, 319] on input "Practitioner" at bounding box center [645, 320] width 789 height 29
type input "GP"
click at [1008, 468] on button "Next" at bounding box center [1003, 467] width 75 height 38
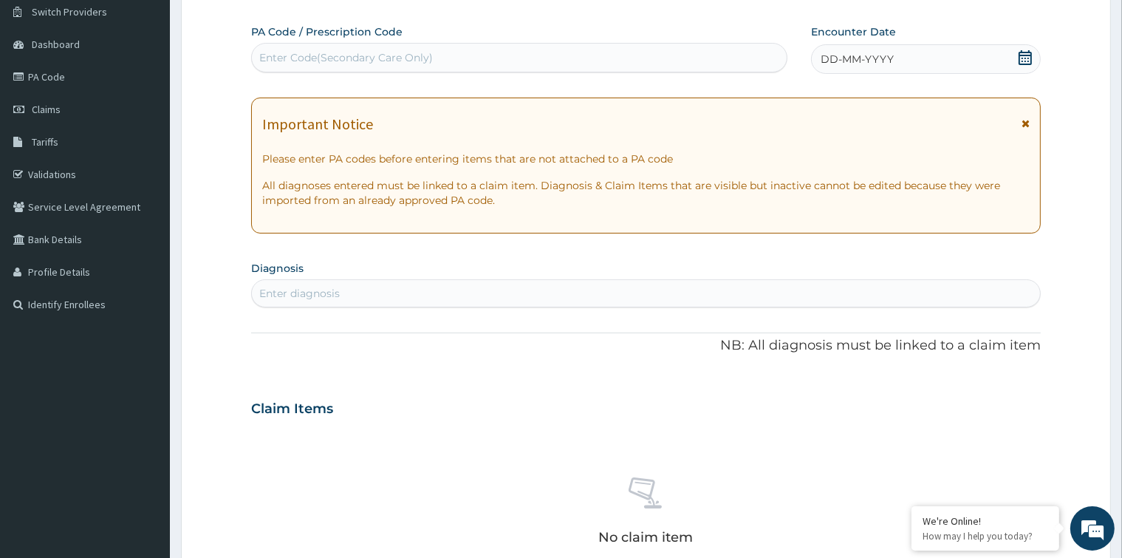
click at [1027, 55] on icon at bounding box center [1025, 57] width 13 height 15
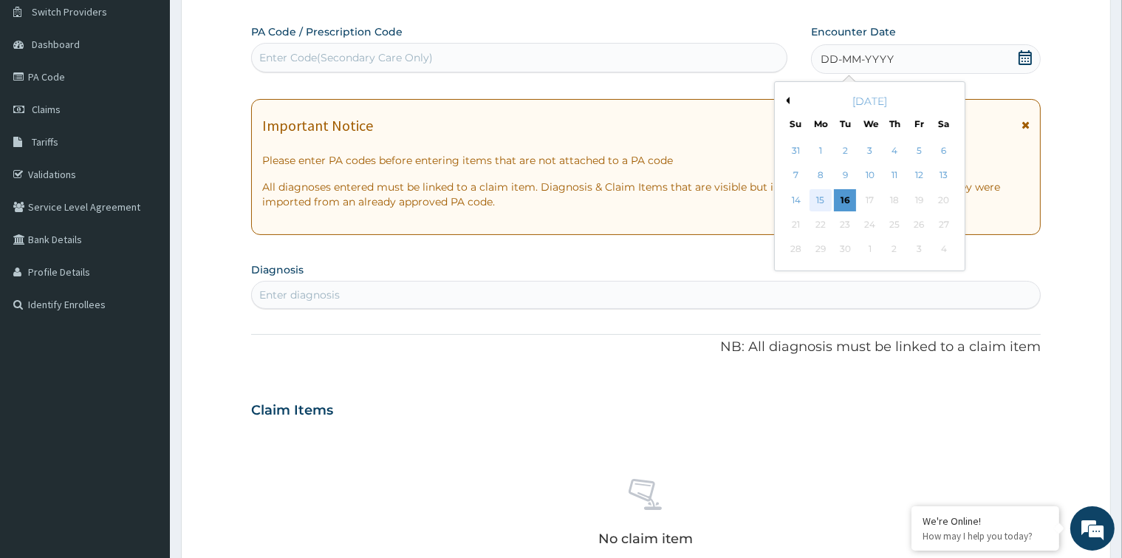
click at [821, 197] on div "15" at bounding box center [821, 200] width 22 height 22
click at [821, 197] on p "All diagnoses entered must be linked to a claim item. Diagnosis & Claim Items t…" at bounding box center [645, 195] width 767 height 30
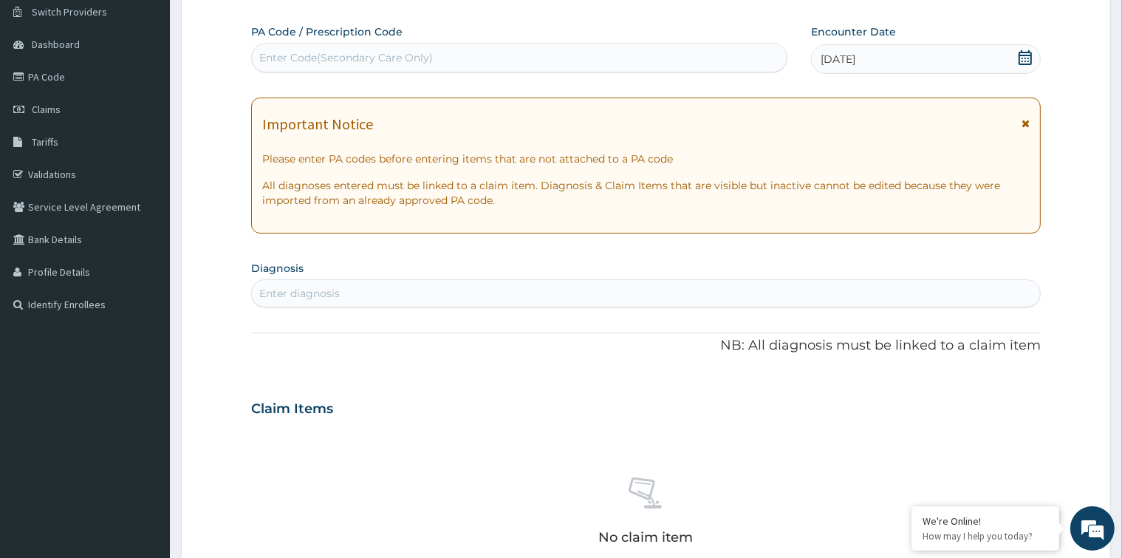
click at [735, 283] on div "Enter diagnosis" at bounding box center [646, 293] width 788 height 24
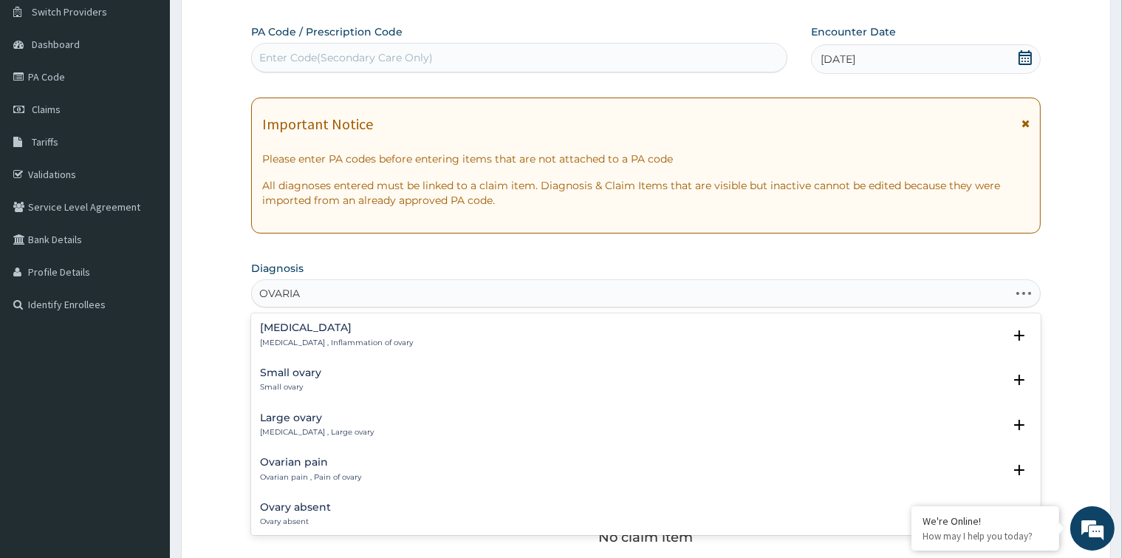
type input "OVARIAN"
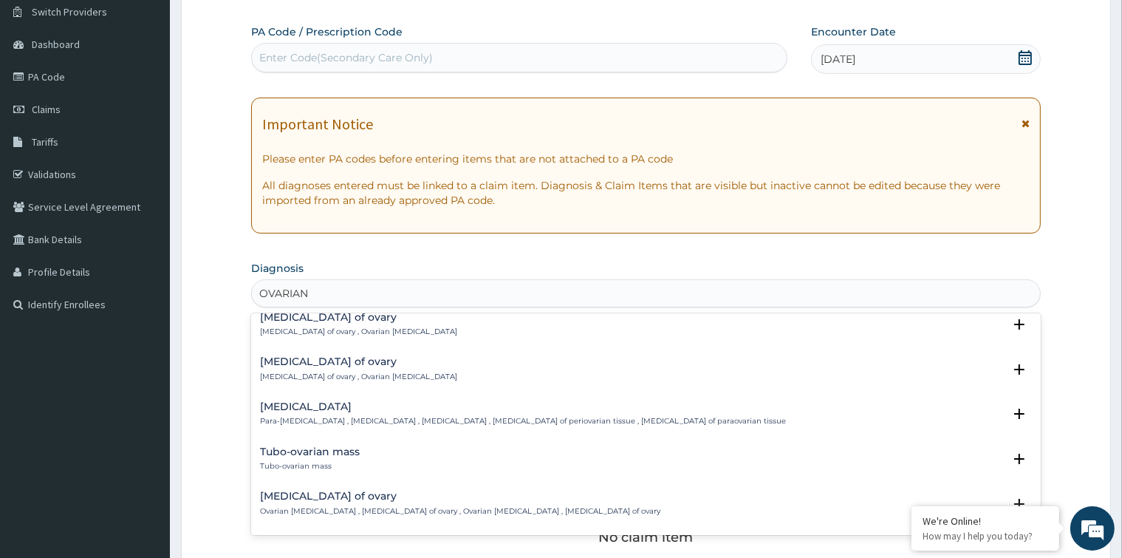
scroll to position [148, 0]
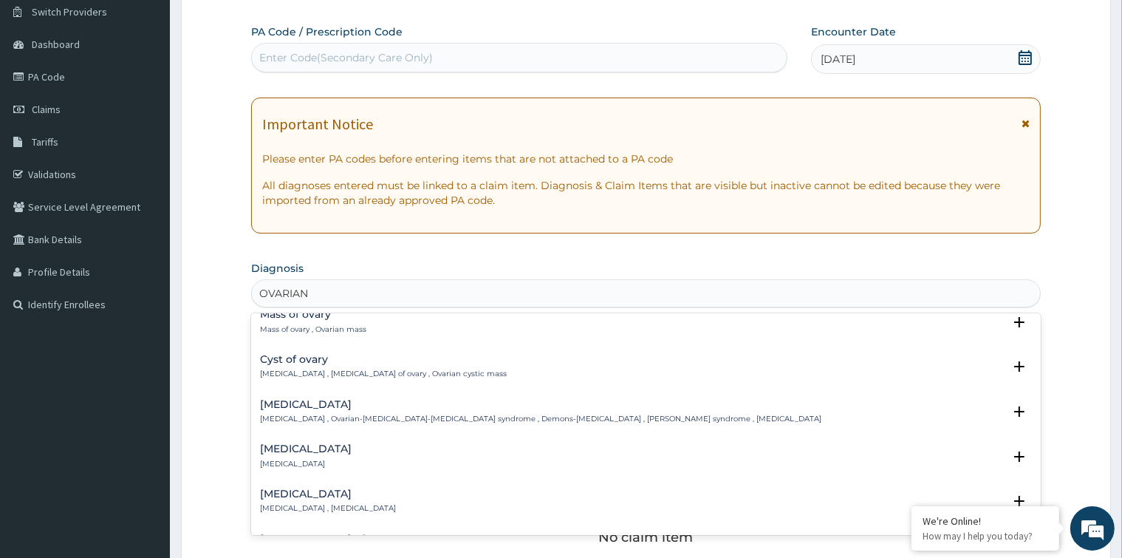
click at [395, 371] on p "Ovarian cyst , Cyst of ovary , Ovarian cystic mass" at bounding box center [383, 374] width 247 height 10
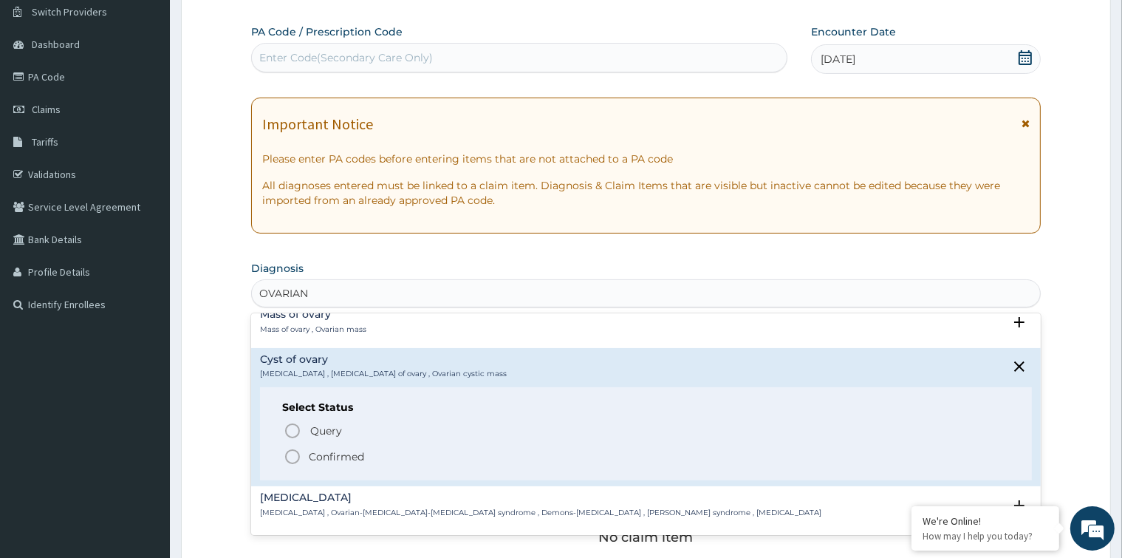
click at [293, 453] on icon "status option filled" at bounding box center [293, 457] width 18 height 18
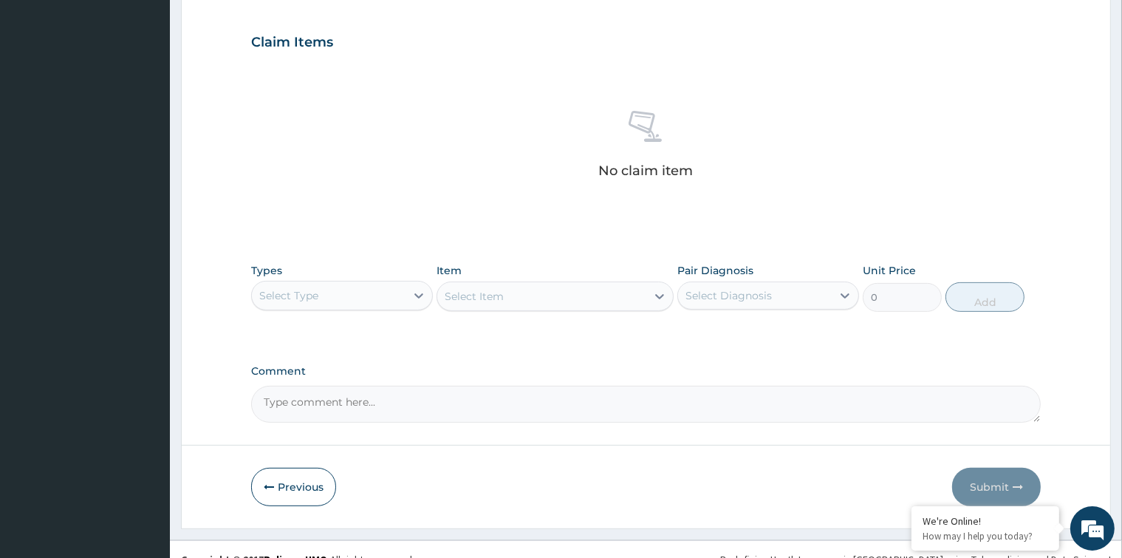
scroll to position [505, 0]
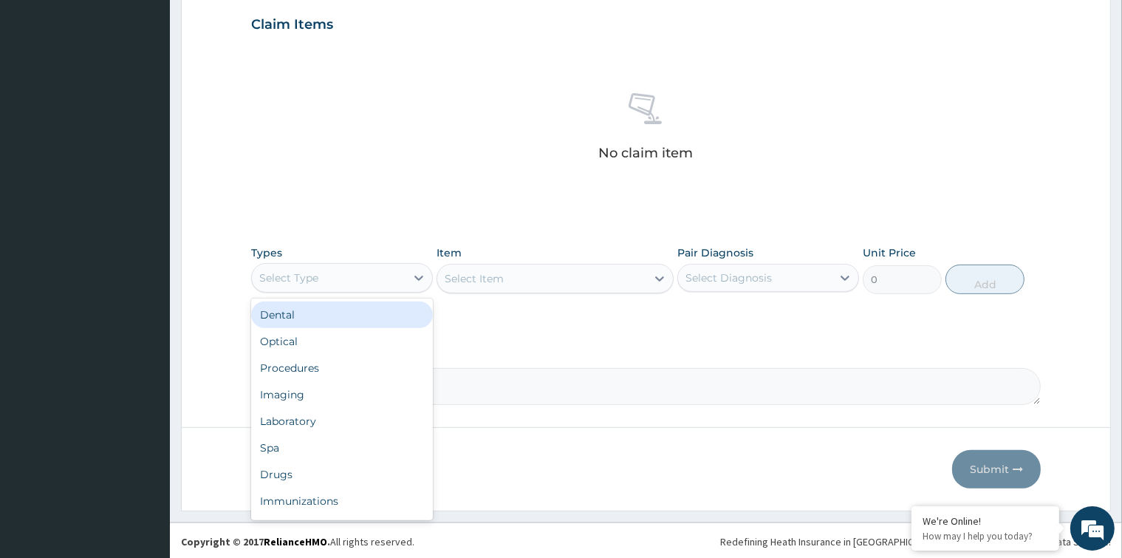
click at [362, 282] on div "Select Type" at bounding box center [329, 278] width 154 height 24
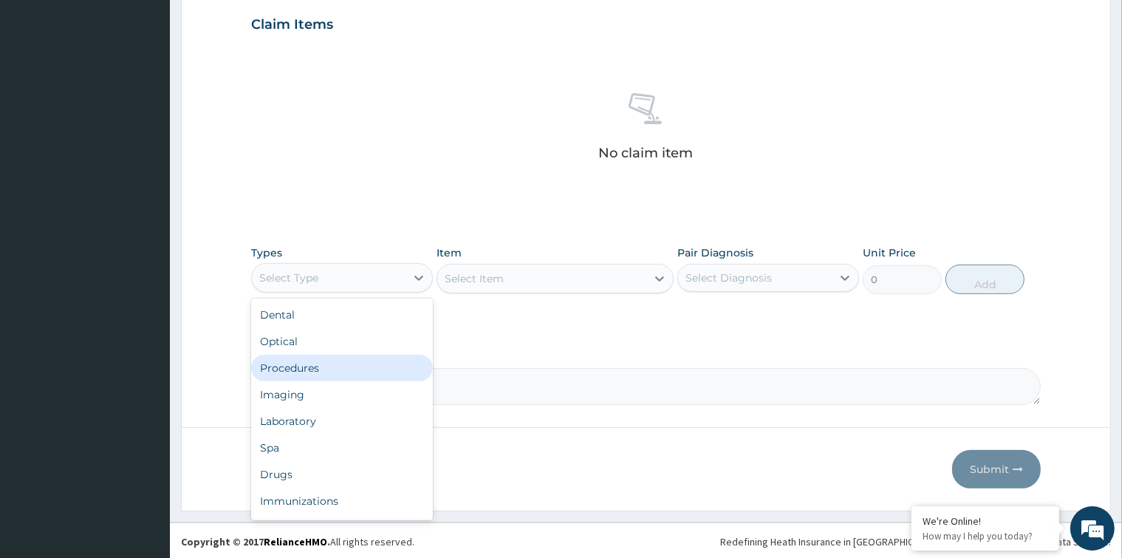
click at [353, 369] on div "Procedures" at bounding box center [342, 368] width 182 height 27
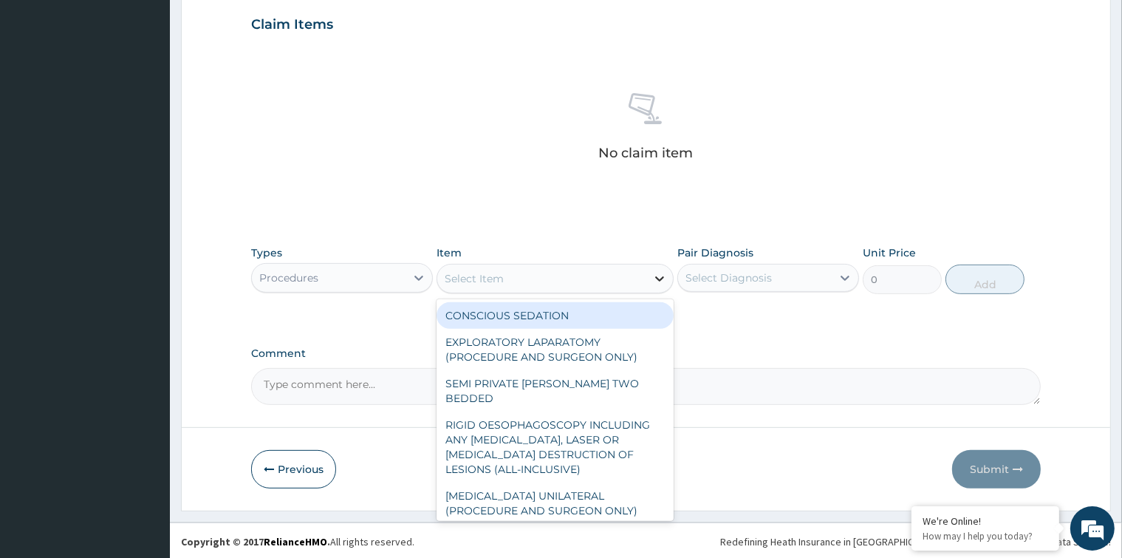
click at [660, 279] on icon at bounding box center [659, 278] width 9 height 5
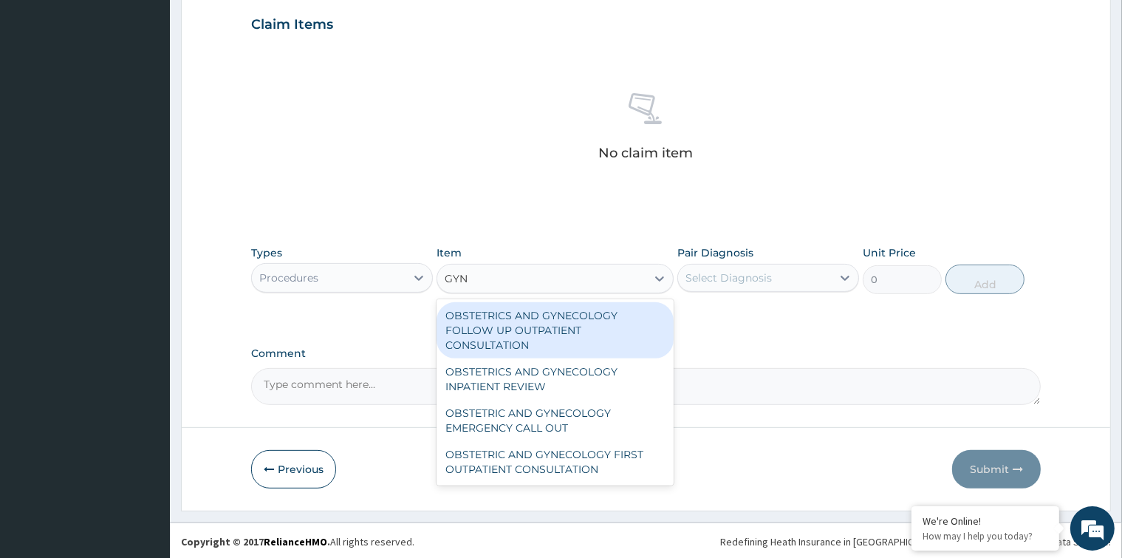
type input "GYN"
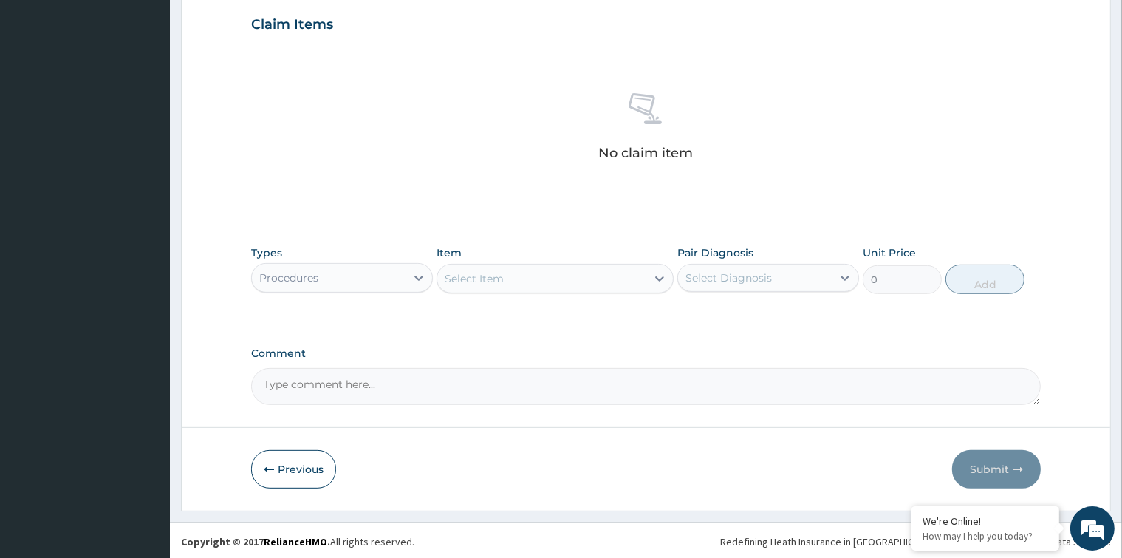
paste input "OBSTETRICS AND GYNECOLOGY FOLLOW UP OUTPATIENT CONSULTATION"
type input "OBSTETRICS AND GYNECOLOGY FOLLOW UP OUTPATIENT CONSULTATION"
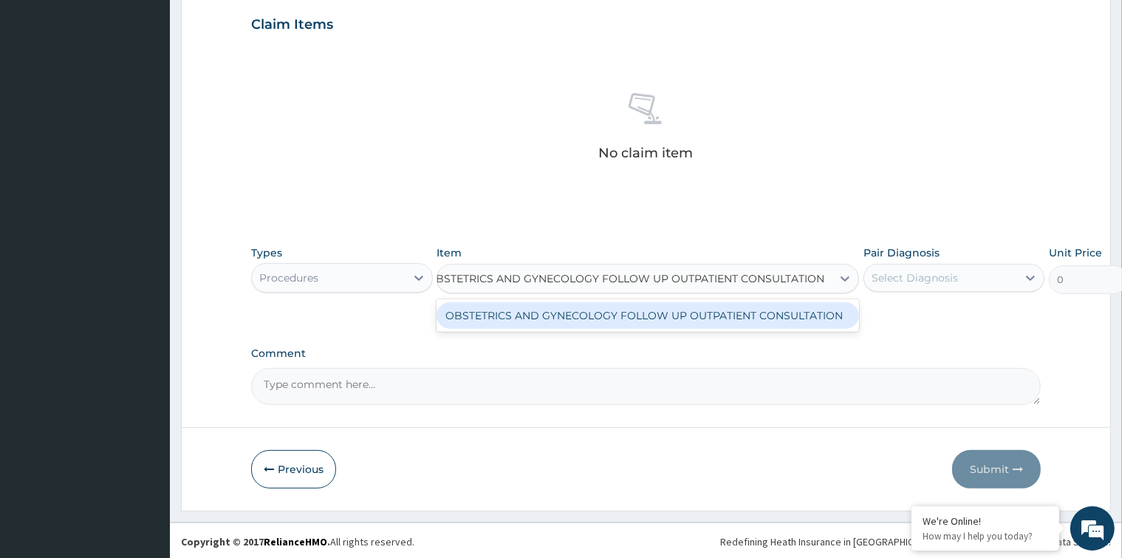
click at [507, 323] on div "OBSTETRICS AND GYNECOLOGY FOLLOW UP OUTPATIENT CONSULTATION" at bounding box center [648, 315] width 423 height 27
type input "18000"
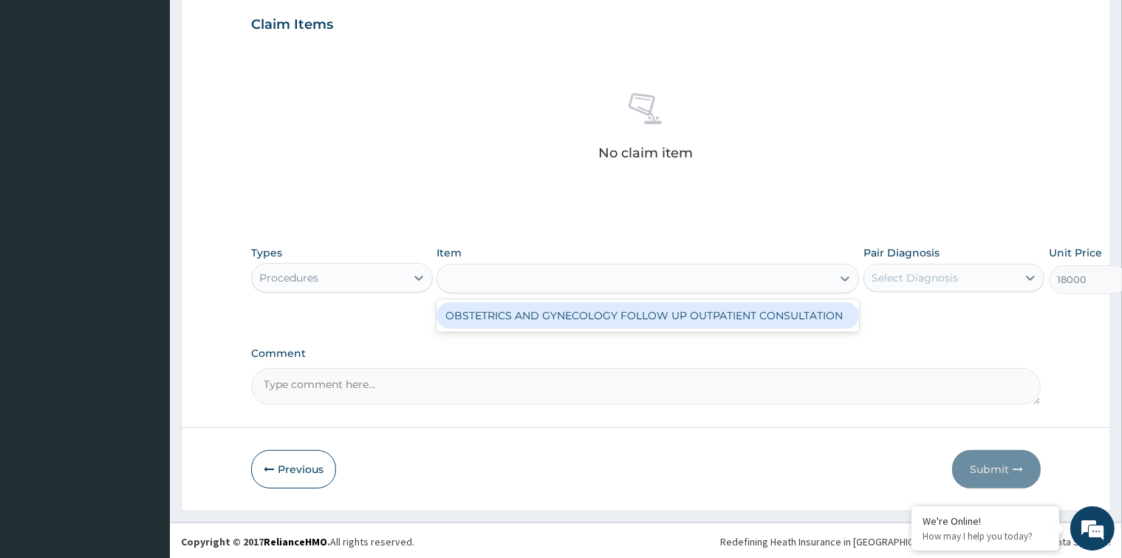
scroll to position [0, 1]
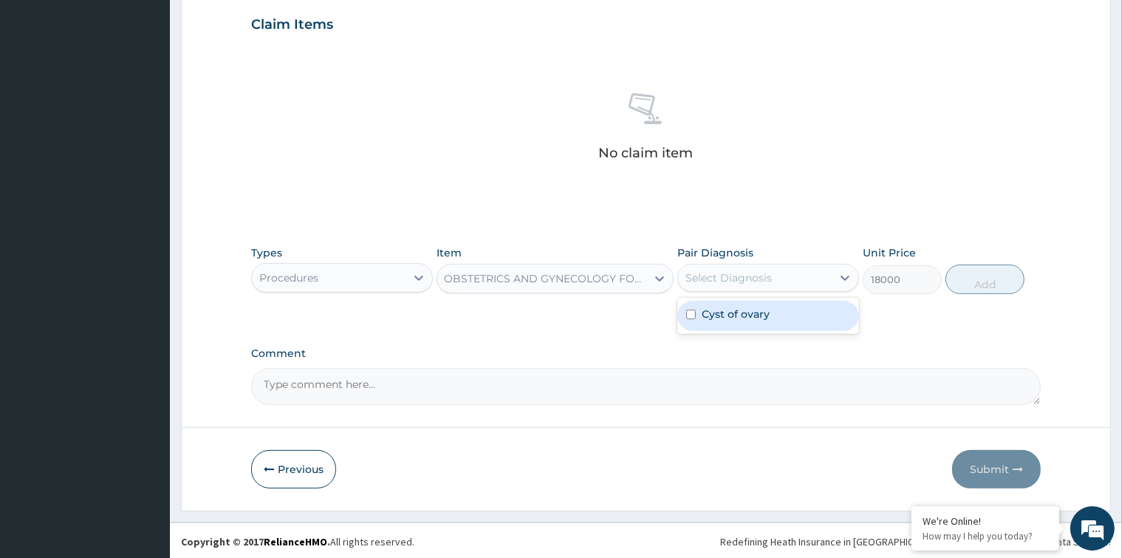
click at [751, 279] on div "Select Diagnosis" at bounding box center [729, 277] width 86 height 15
click at [690, 310] on input "checkbox" at bounding box center [691, 315] width 10 height 10
checkbox input "true"
click at [980, 276] on button "Add" at bounding box center [985, 279] width 79 height 30
type input "0"
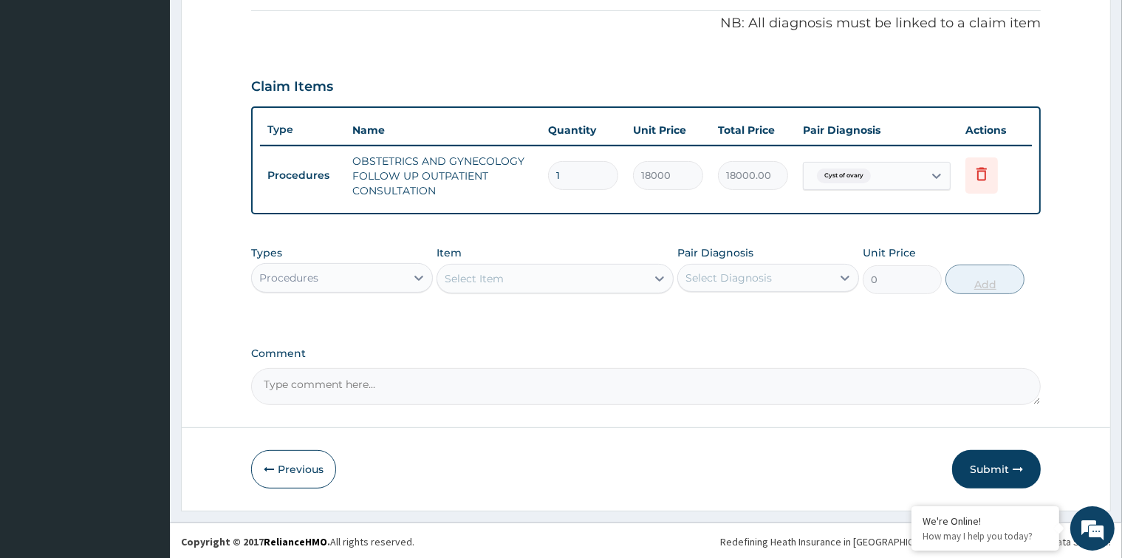
scroll to position [0, 0]
click at [991, 473] on button "Submit" at bounding box center [996, 469] width 89 height 38
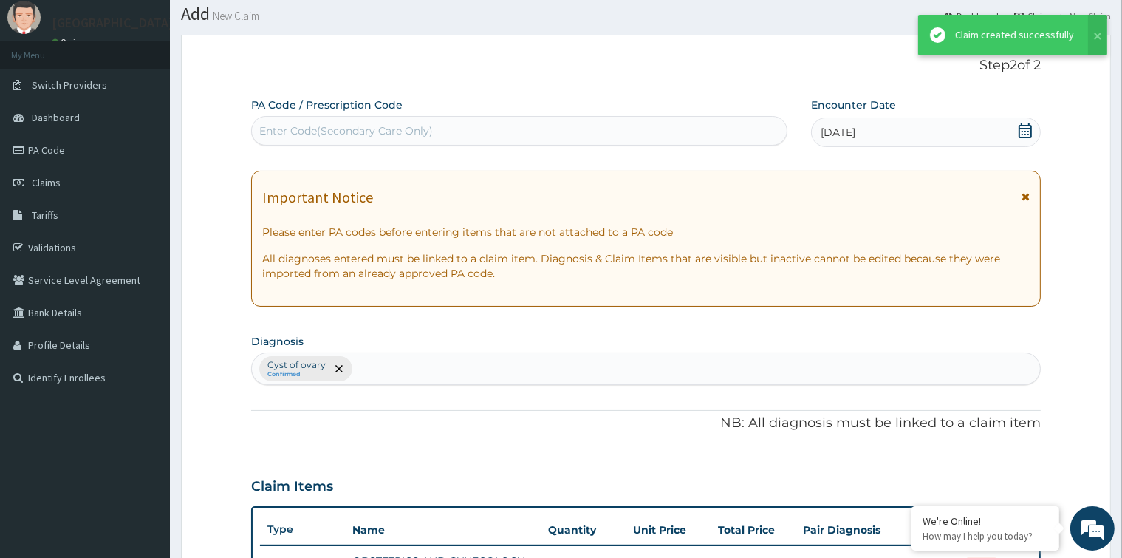
scroll to position [443, 0]
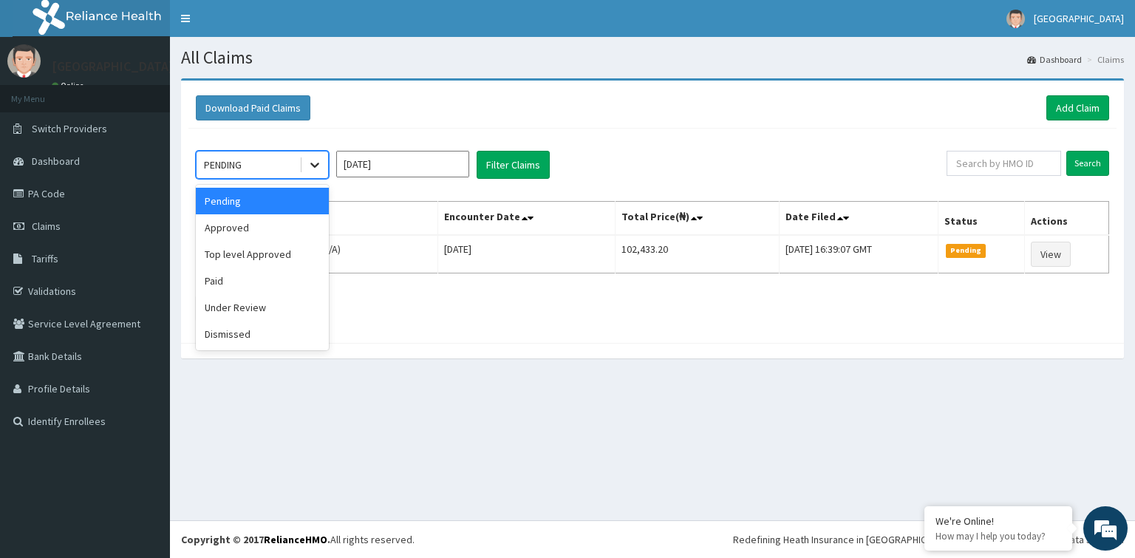
click at [311, 158] on icon at bounding box center [314, 164] width 15 height 15
click at [296, 228] on div "Approved" at bounding box center [262, 227] width 133 height 27
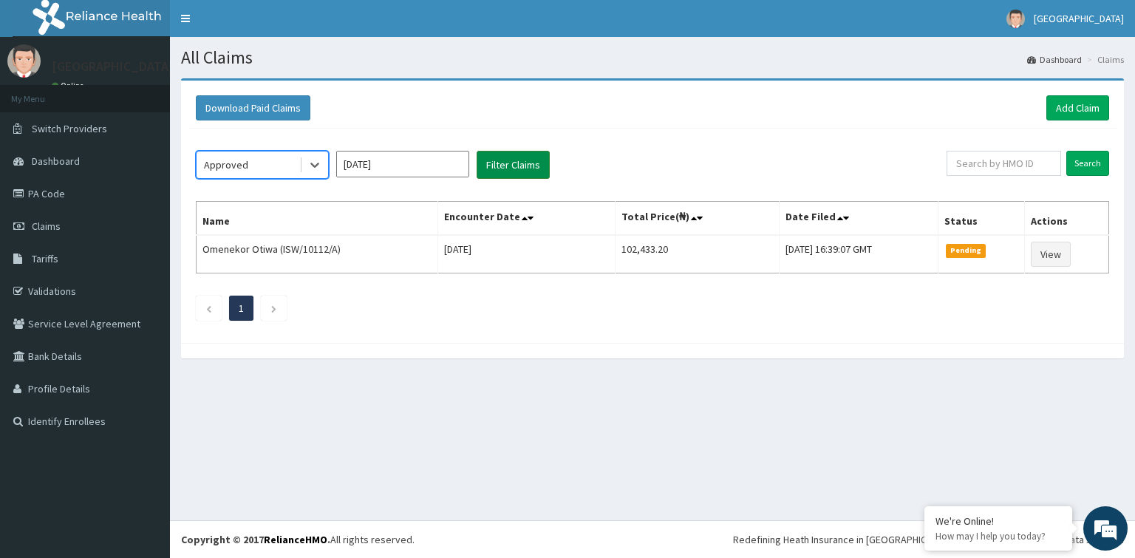
click at [511, 166] on button "Filter Claims" at bounding box center [512, 165] width 73 height 28
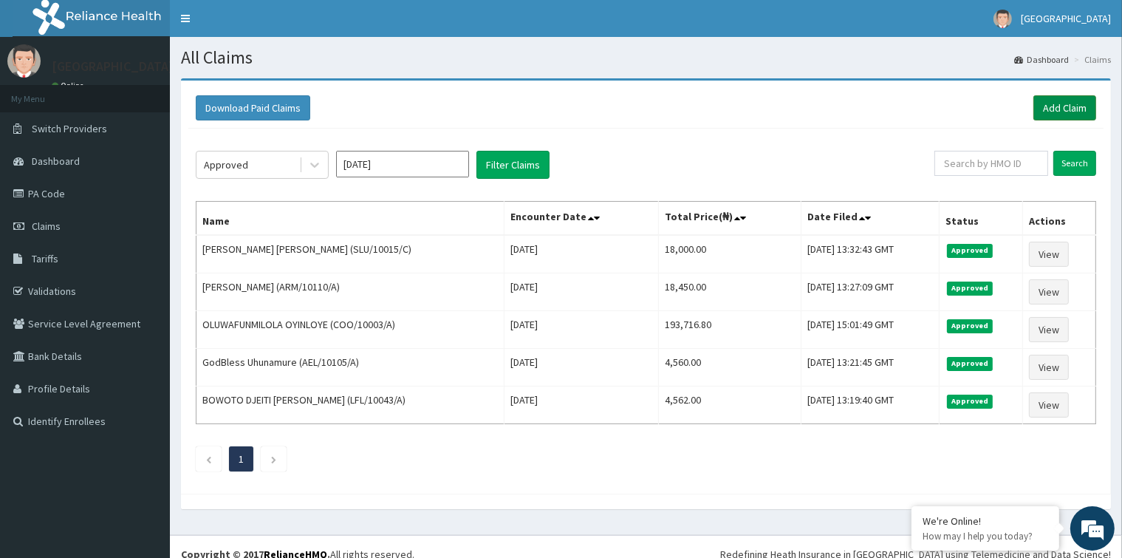
click at [1058, 111] on link "Add Claim" at bounding box center [1065, 107] width 63 height 25
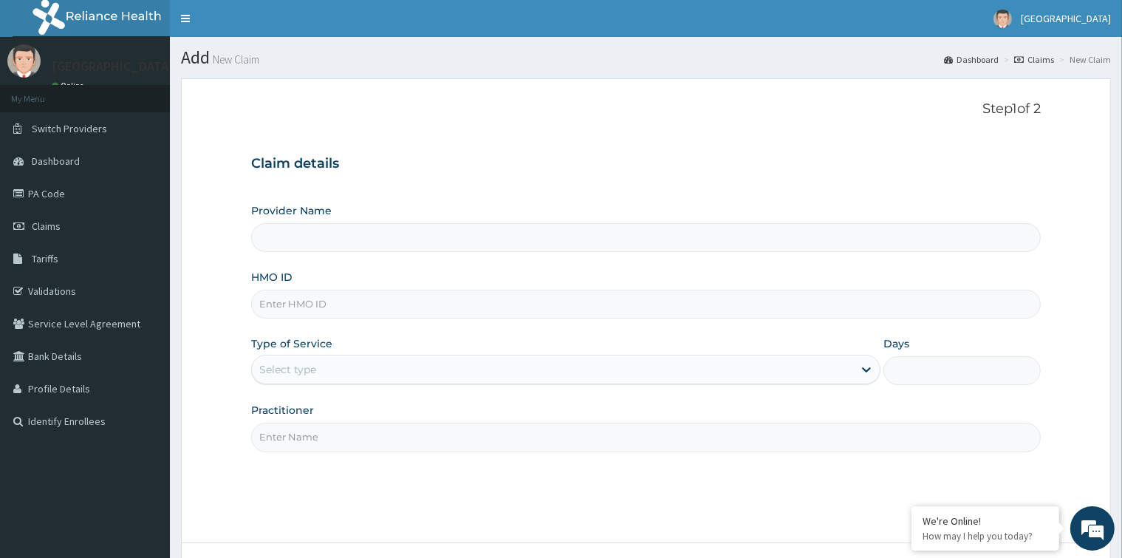
type input "[GEOGRAPHIC_DATA]- V/I"
click at [369, 303] on input "HMO ID" at bounding box center [645, 304] width 789 height 29
paste input "PWC/10544/B"
type input "PWC/10544/B"
click at [356, 365] on div "Select type" at bounding box center [552, 370] width 601 height 24
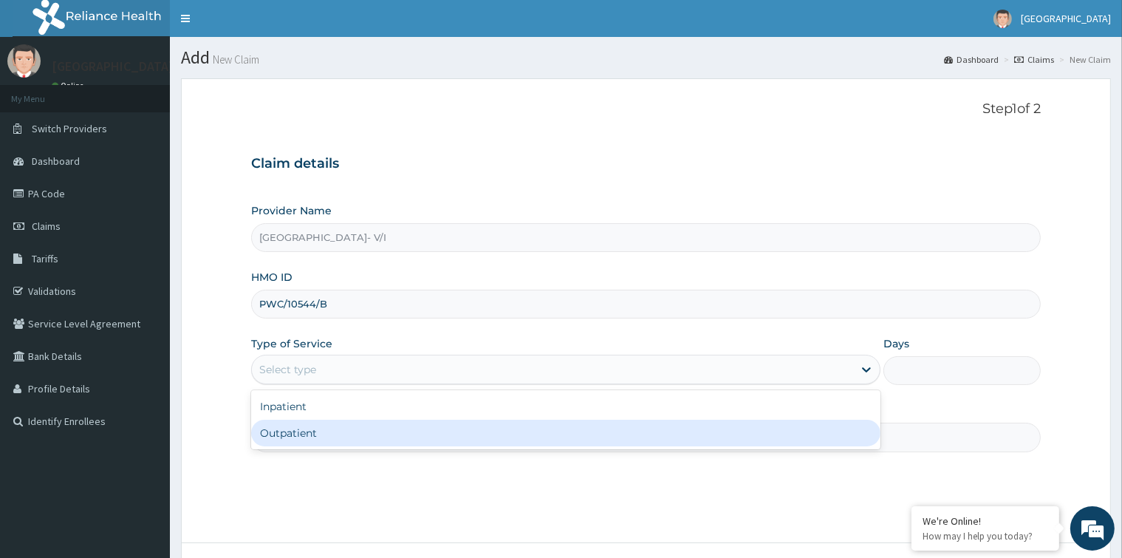
click at [352, 435] on div "Outpatient" at bounding box center [565, 433] width 629 height 27
type input "1"
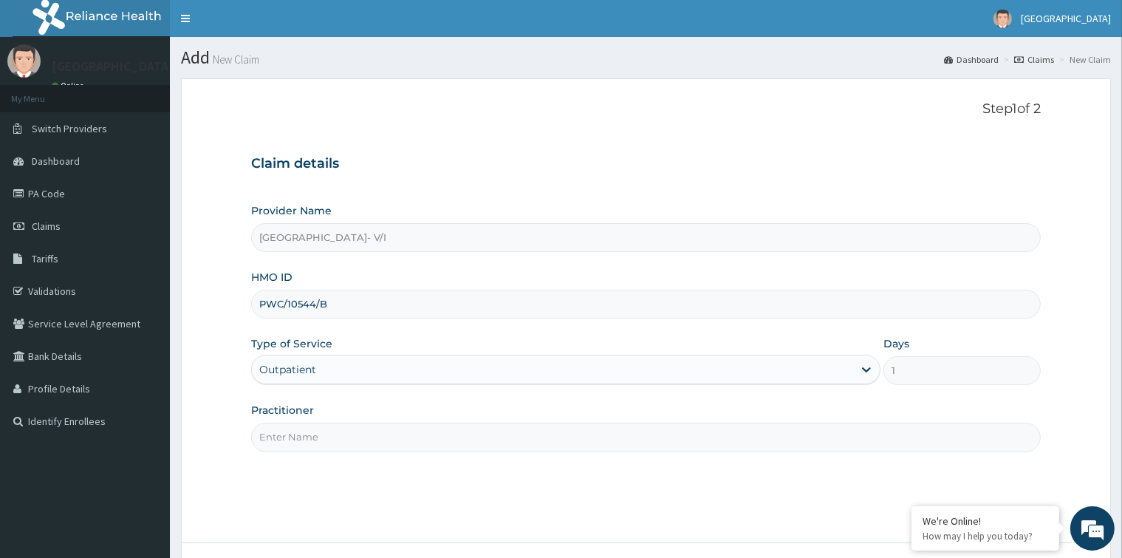
click at [349, 434] on input "Practitioner" at bounding box center [645, 437] width 789 height 29
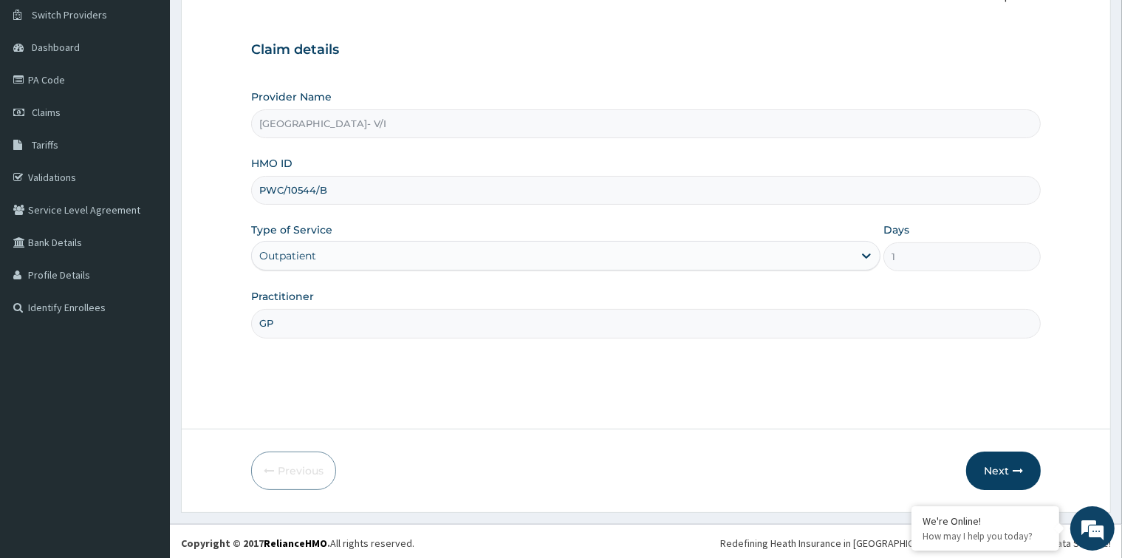
scroll to position [117, 0]
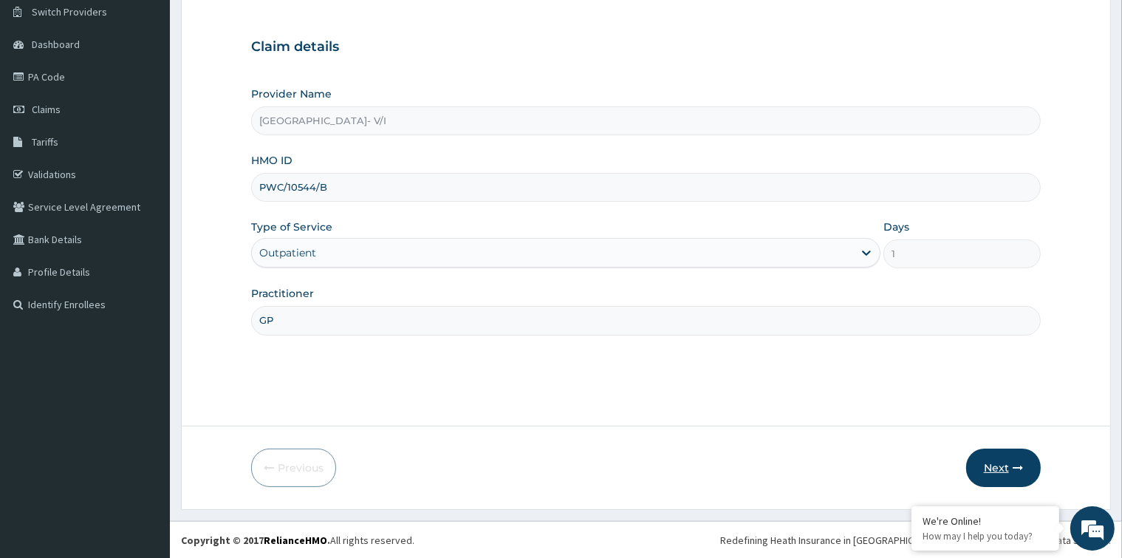
type input "GP"
click at [1000, 471] on button "Next" at bounding box center [1003, 467] width 75 height 38
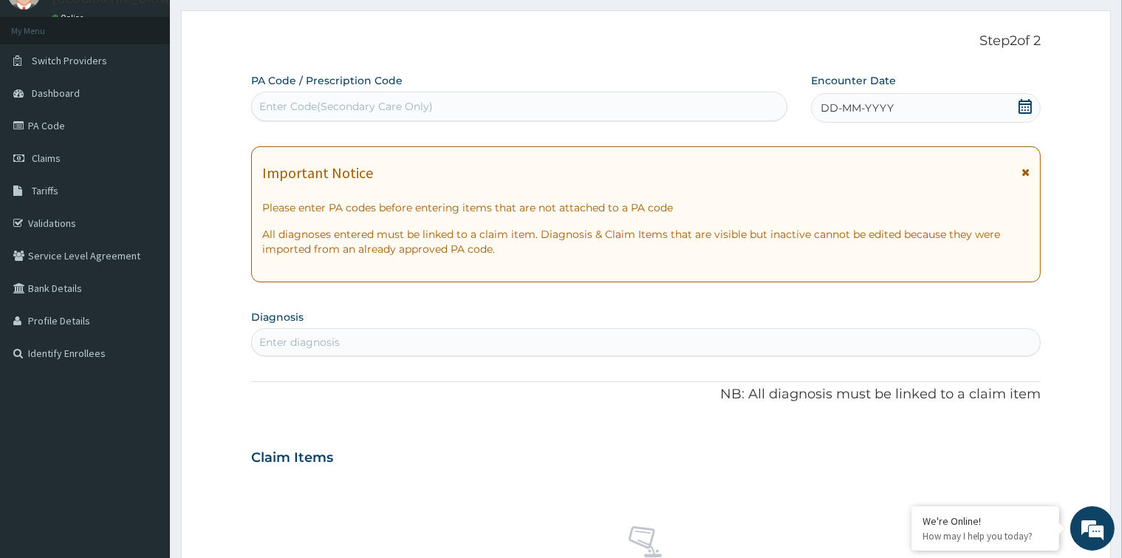
scroll to position [43, 0]
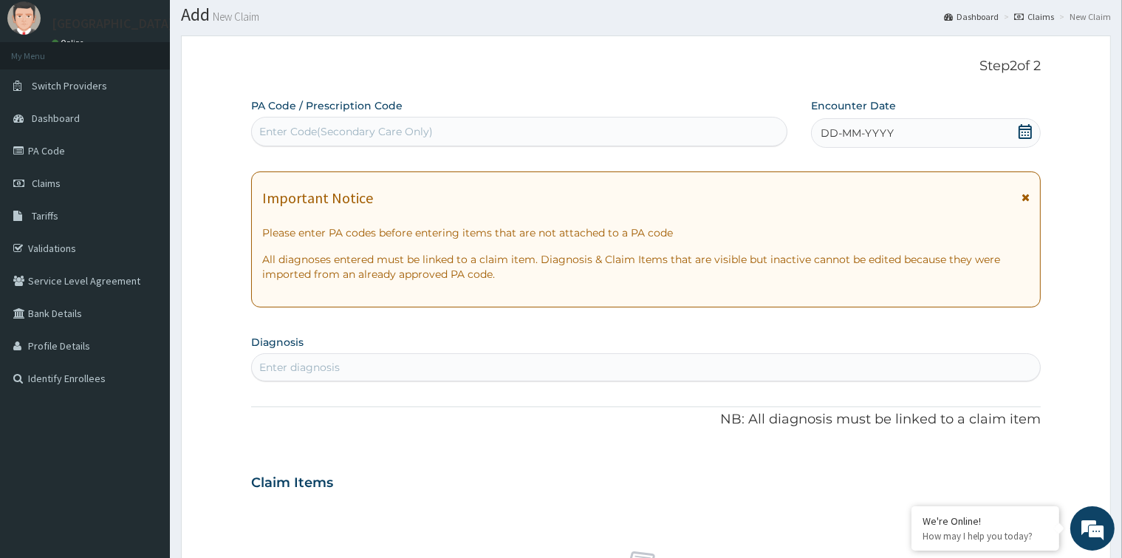
click at [423, 120] on div "Enter Code(Secondary Care Only)" at bounding box center [519, 132] width 535 height 24
paste input "PA/56C6FE"
type input "PA/56C6FE"
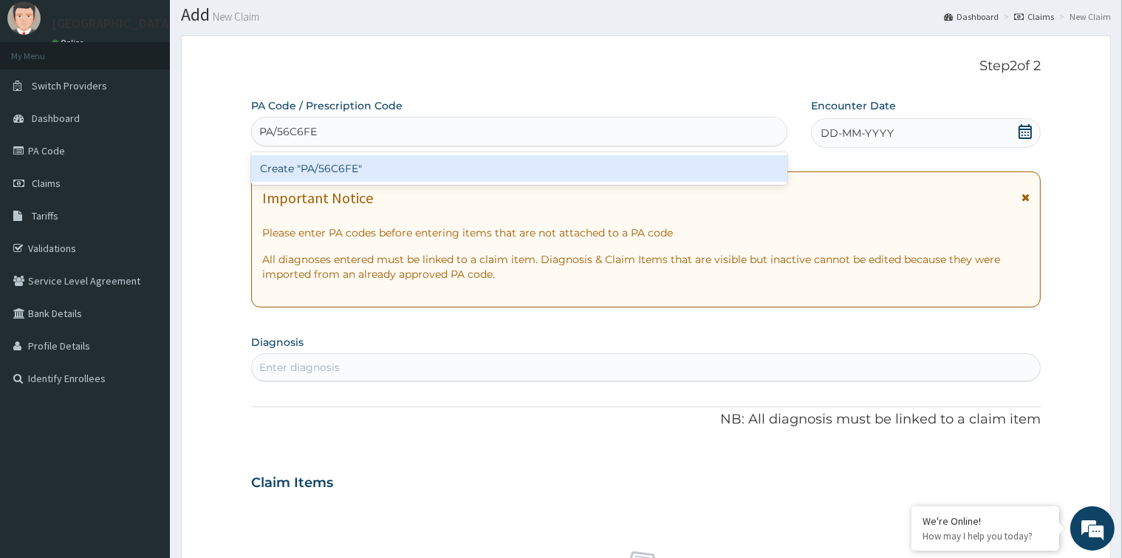
click at [420, 164] on div "Create "PA/56C6FE"" at bounding box center [519, 168] width 536 height 27
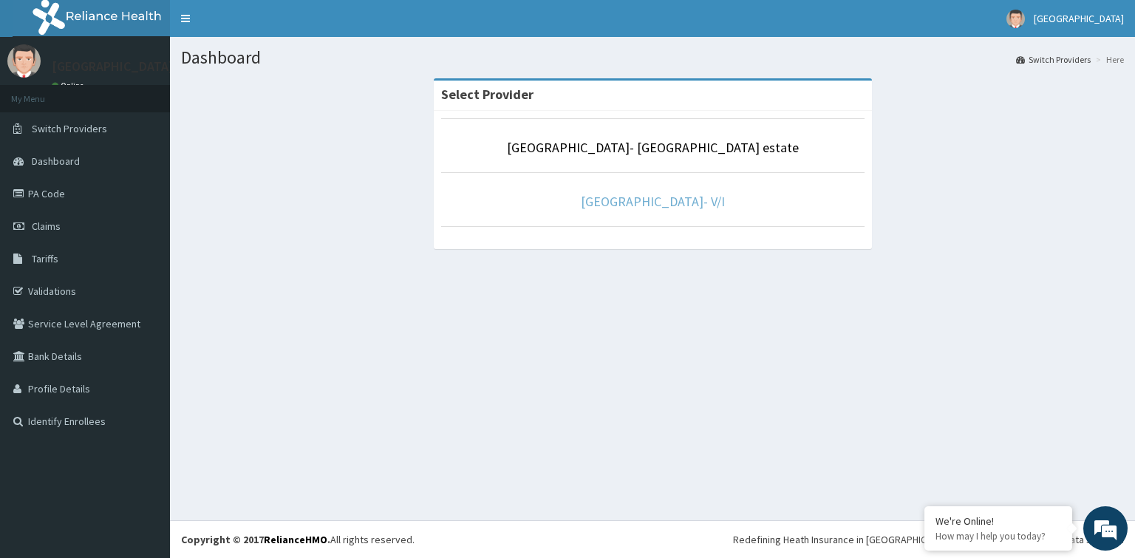
click at [693, 203] on link "[GEOGRAPHIC_DATA]- V/I" at bounding box center [653, 201] width 144 height 17
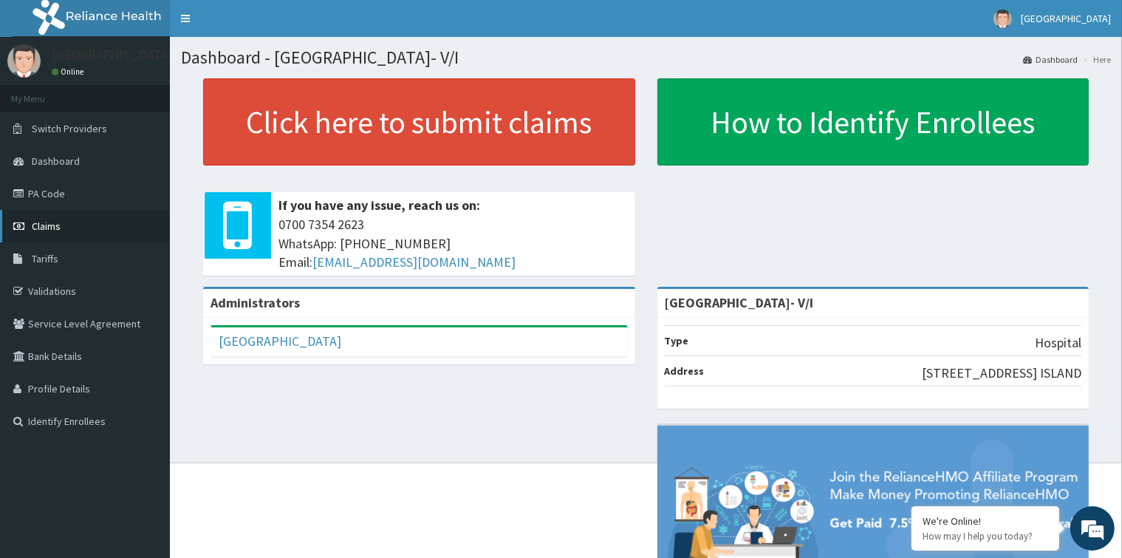
click at [92, 234] on link "Claims" at bounding box center [85, 226] width 170 height 33
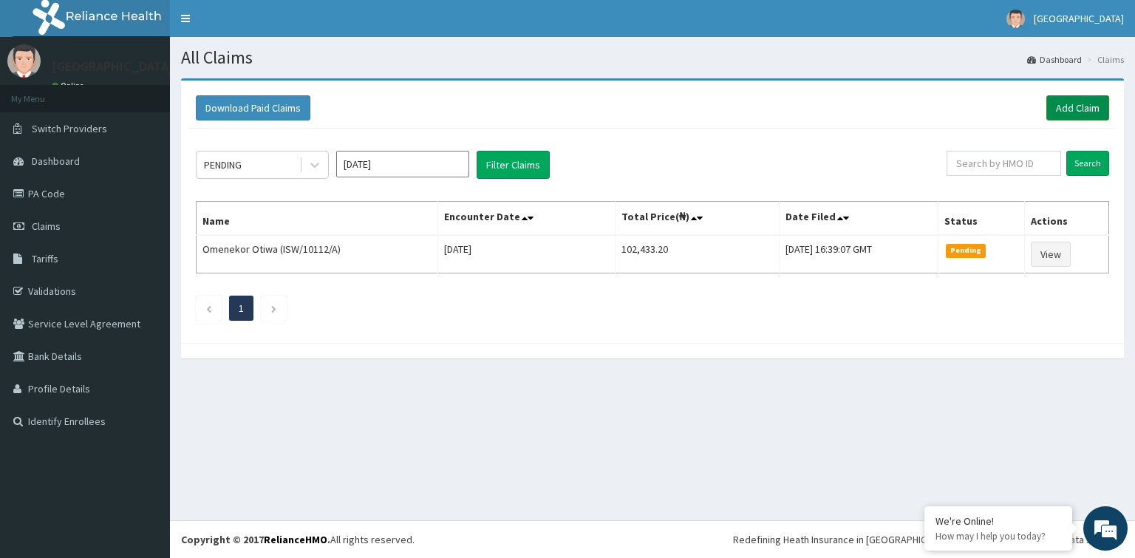
click at [1079, 105] on link "Add Claim" at bounding box center [1077, 107] width 63 height 25
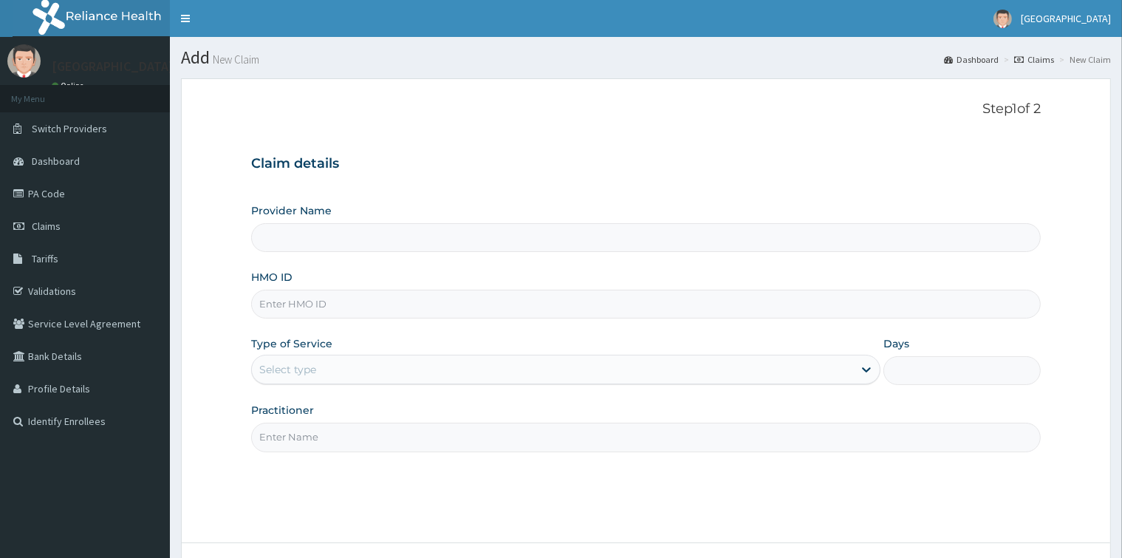
type input "[GEOGRAPHIC_DATA]- V/I"
click at [405, 303] on input "HMO ID" at bounding box center [645, 304] width 789 height 29
paste input "PWC/10544/B"
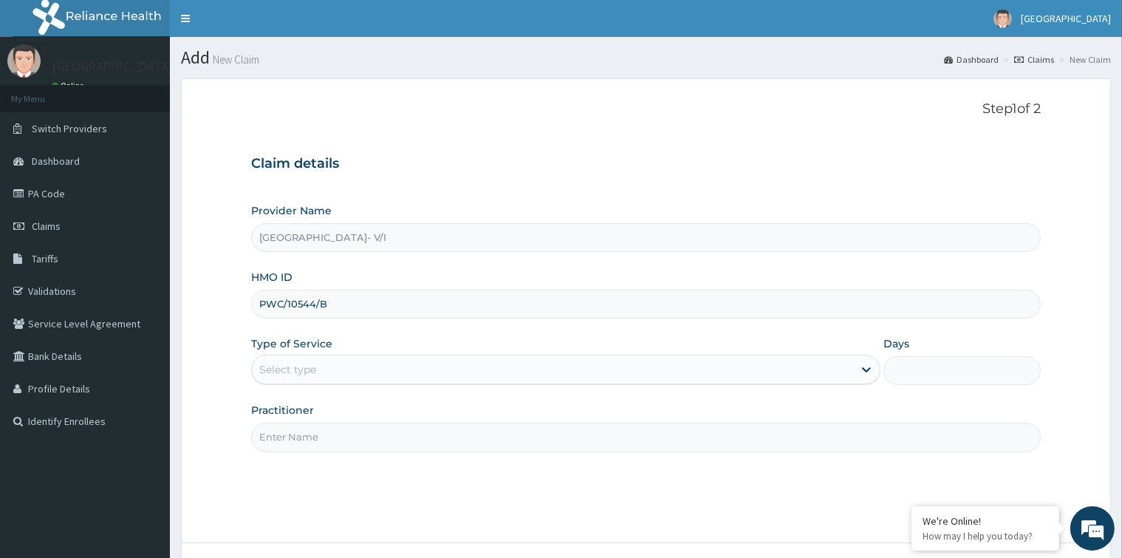
type input "PWC/10544/B"
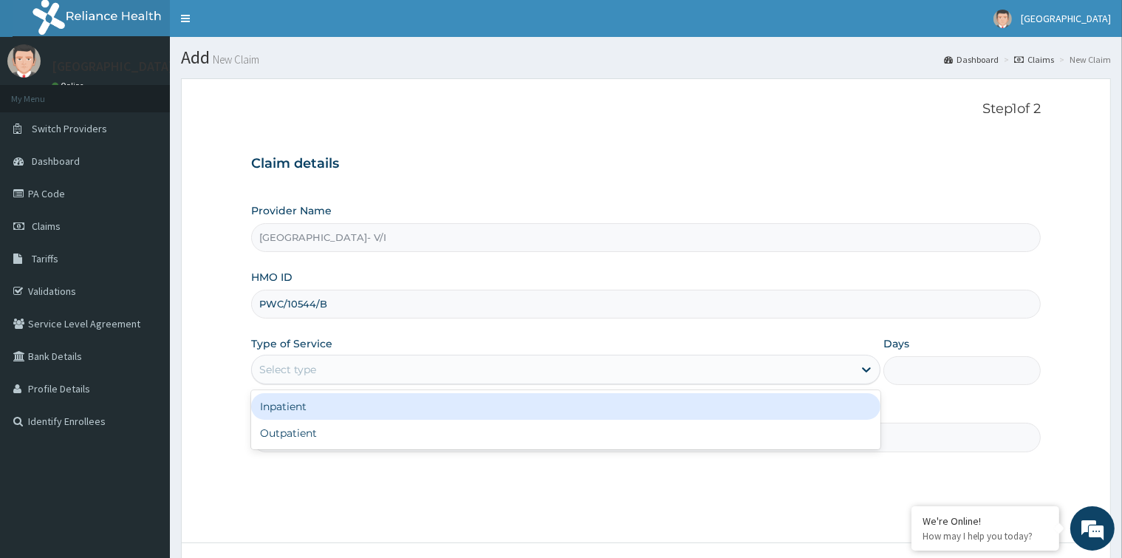
click at [444, 366] on div "Select type" at bounding box center [552, 370] width 601 height 24
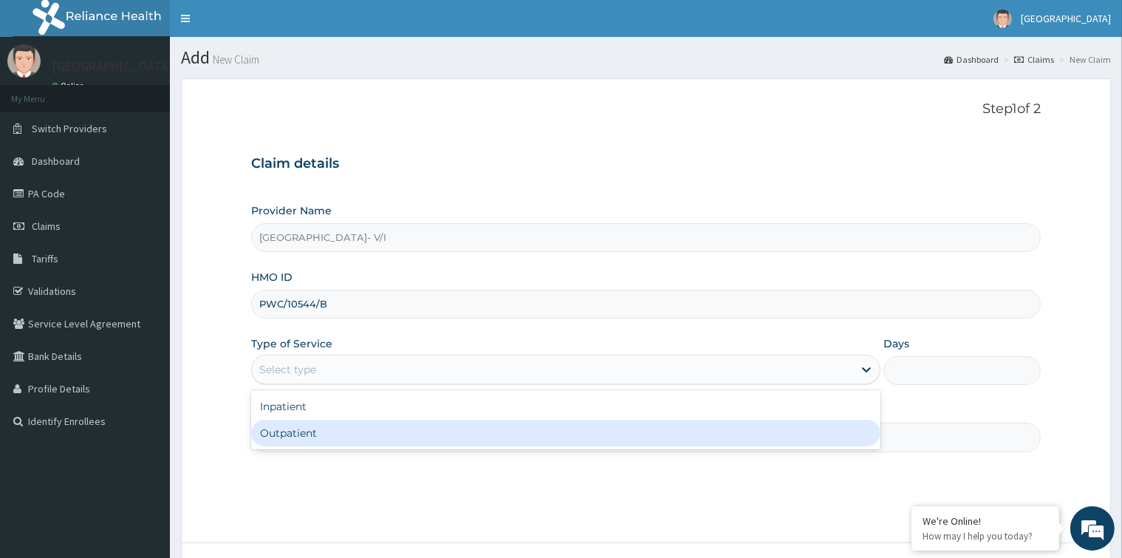
click at [461, 440] on div "Outpatient" at bounding box center [565, 433] width 629 height 27
type input "1"
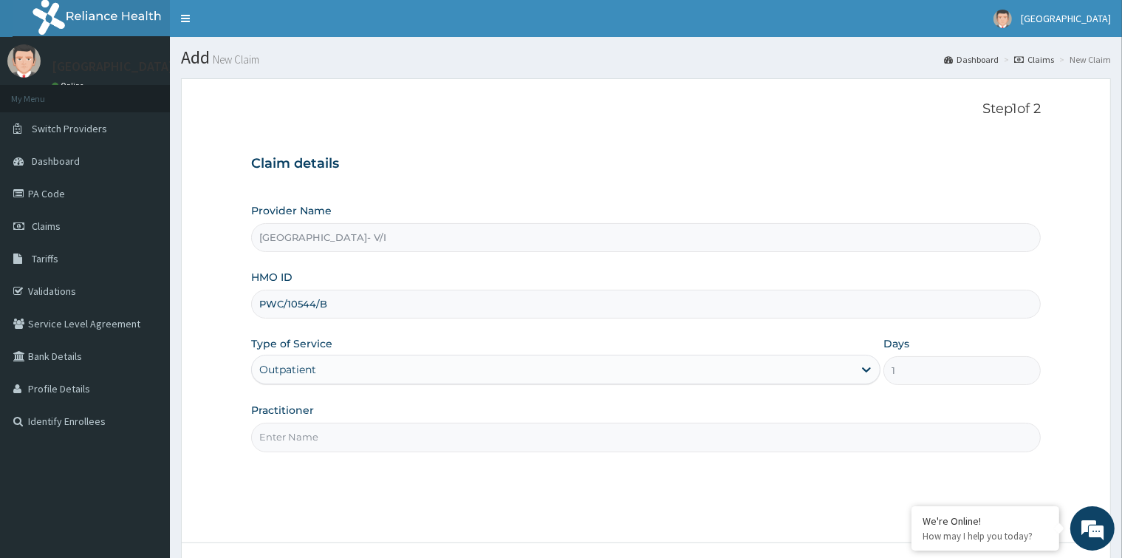
click at [460, 440] on input "Practitioner" at bounding box center [645, 437] width 789 height 29
type input "GP"
click at [946, 375] on input "1" at bounding box center [962, 370] width 157 height 29
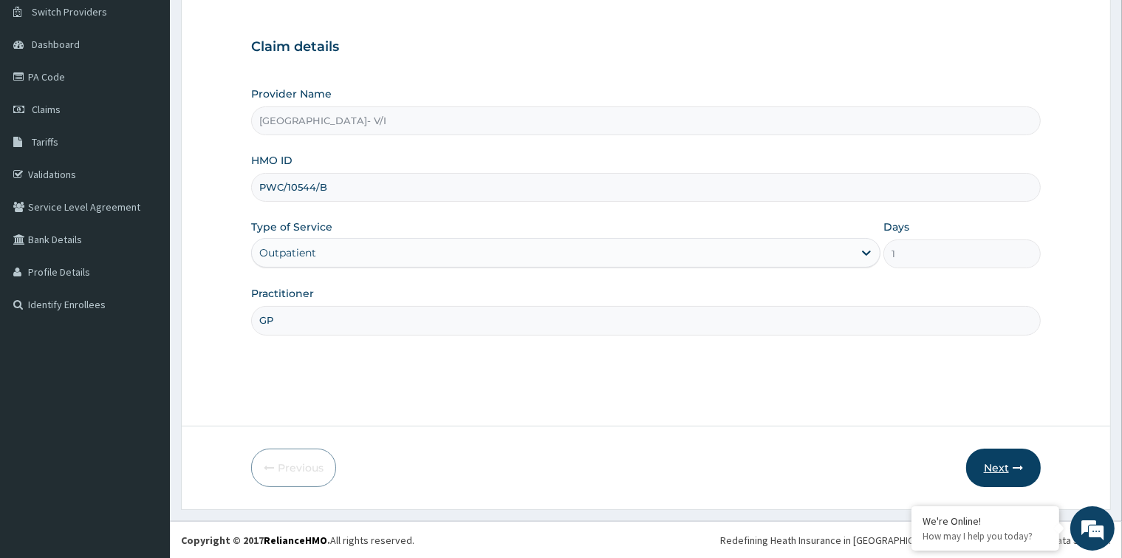
click at [991, 464] on button "Next" at bounding box center [1003, 467] width 75 height 38
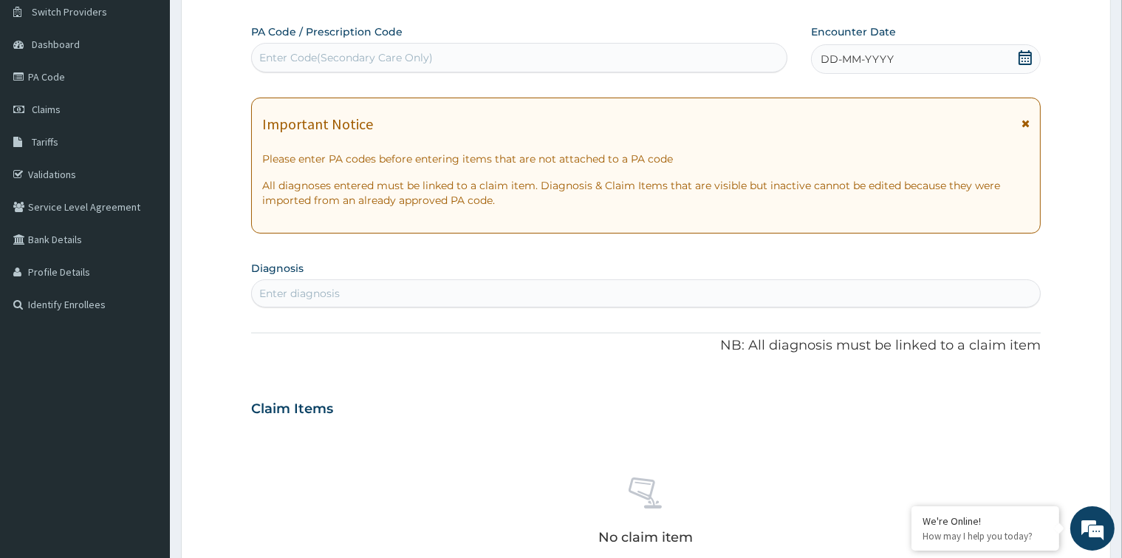
scroll to position [43, 0]
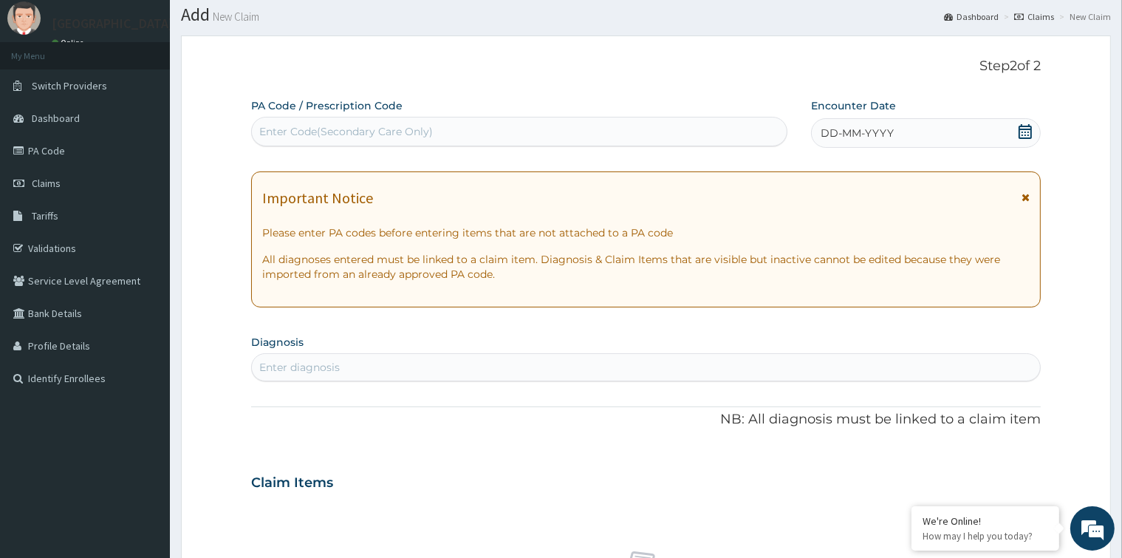
click at [437, 121] on div "Enter Code(Secondary Care Only)" at bounding box center [519, 132] width 535 height 24
paste input "PA/56C6FE"
type input "PA/56C6FE"
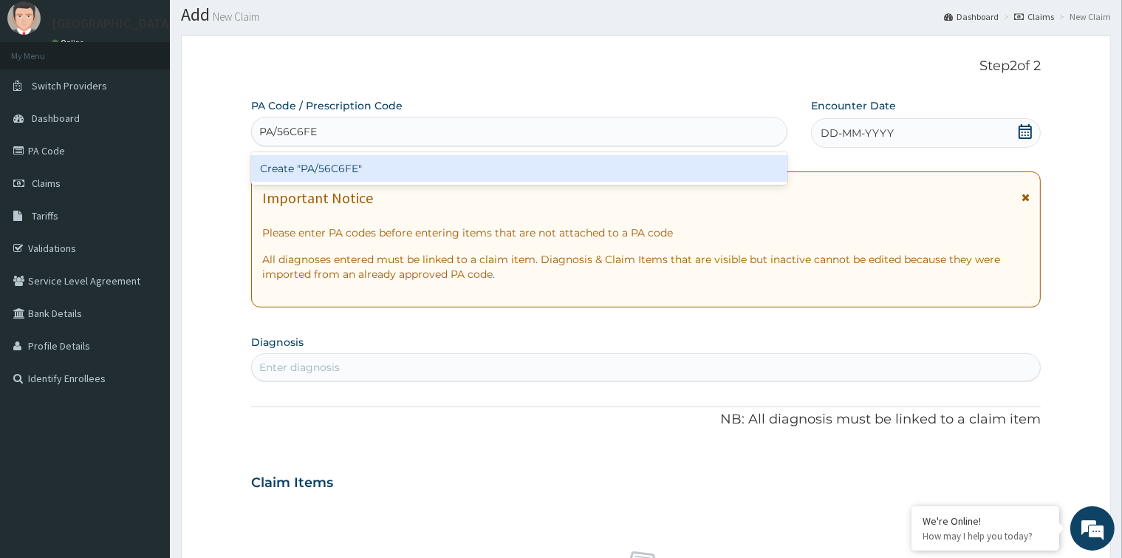
click at [455, 179] on div "Create "PA/56C6FE"" at bounding box center [519, 168] width 536 height 27
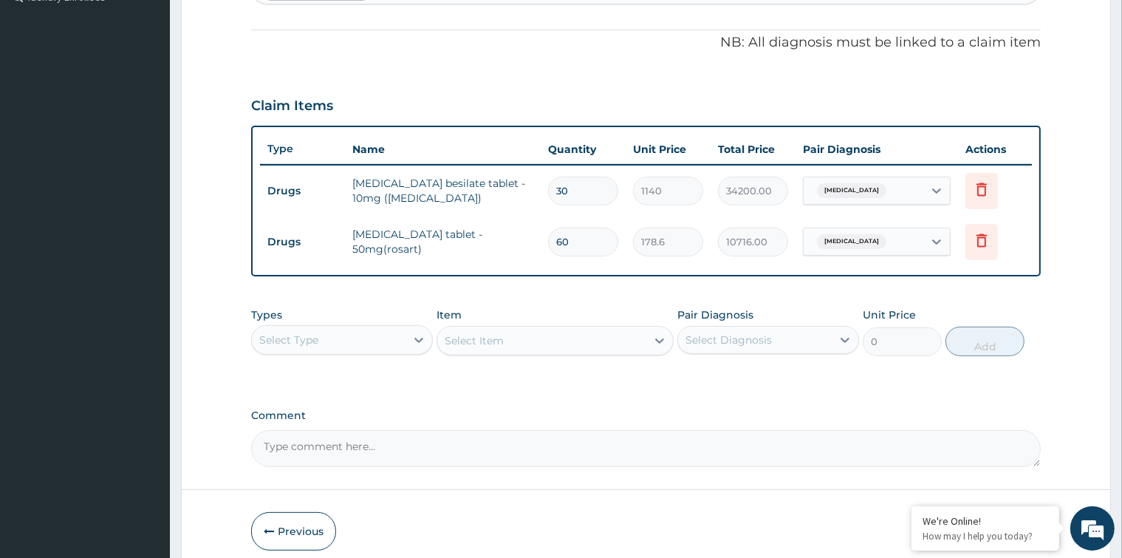
scroll to position [458, 0]
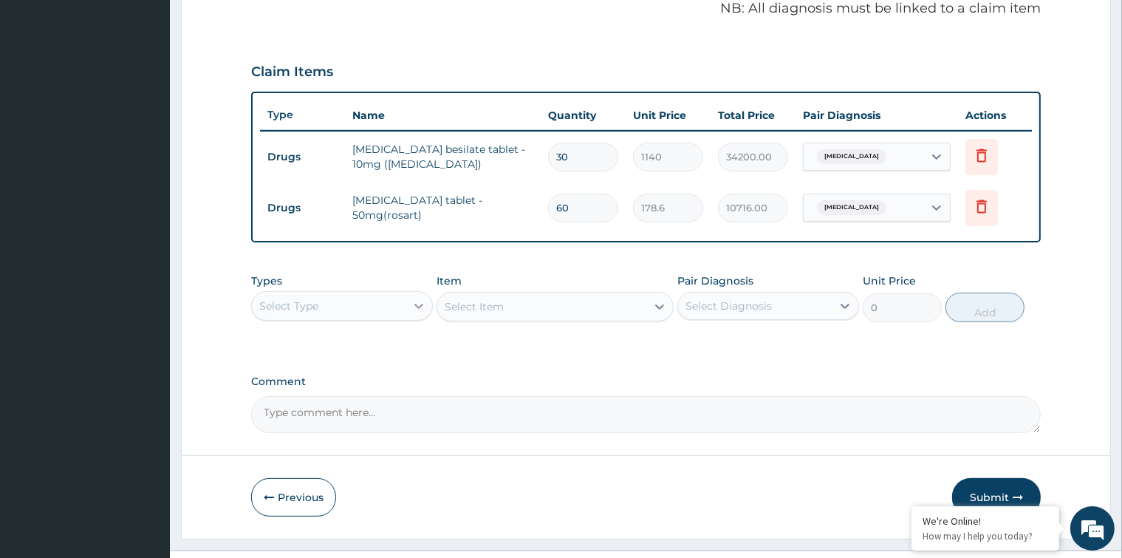
click at [407, 305] on div at bounding box center [419, 306] width 27 height 27
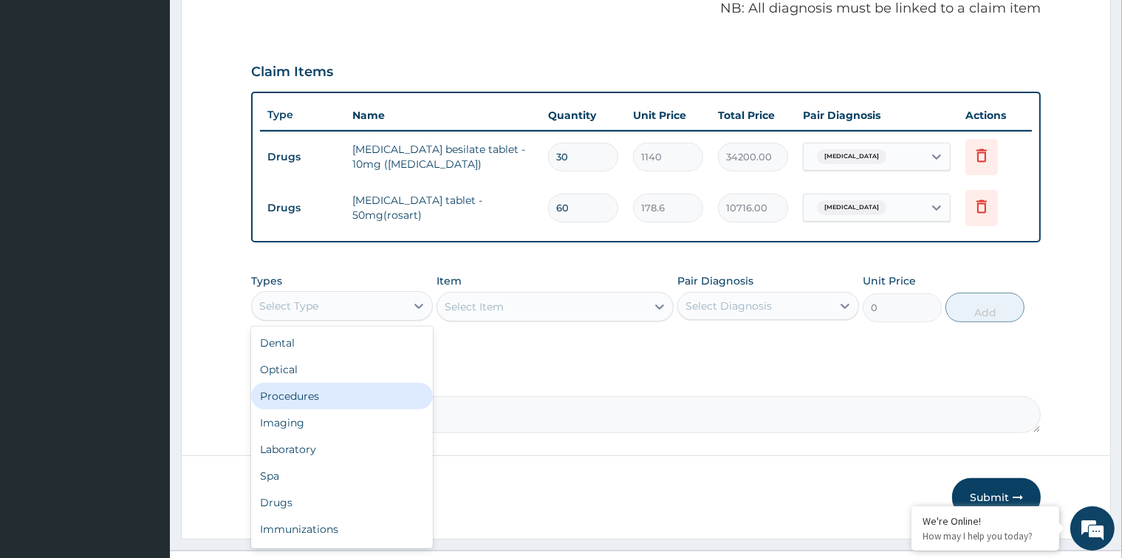
click at [387, 390] on div "Procedures" at bounding box center [342, 396] width 182 height 27
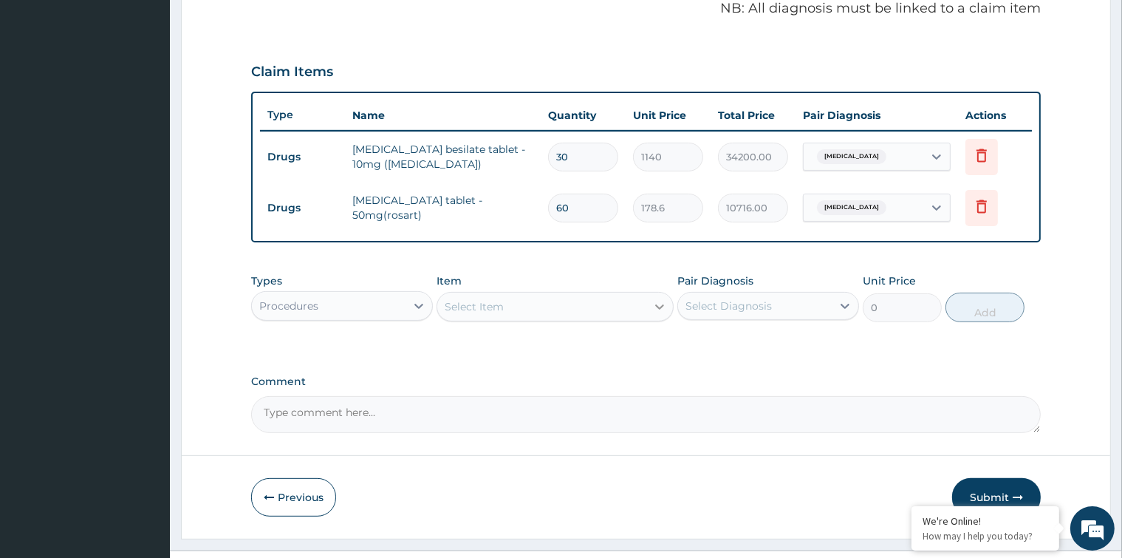
click at [647, 303] on div at bounding box center [659, 306] width 27 height 27
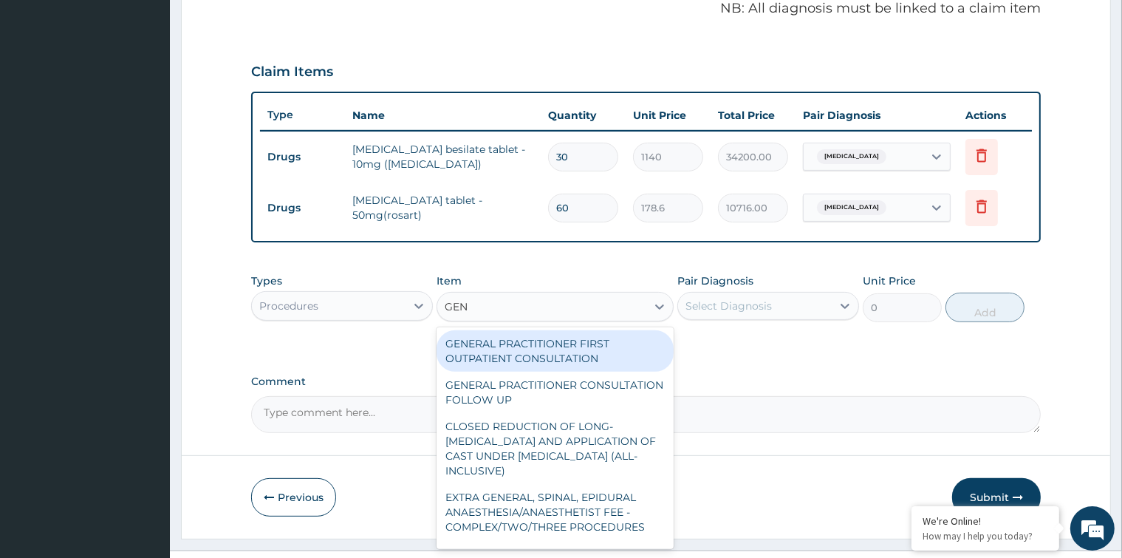
type input "GENE"
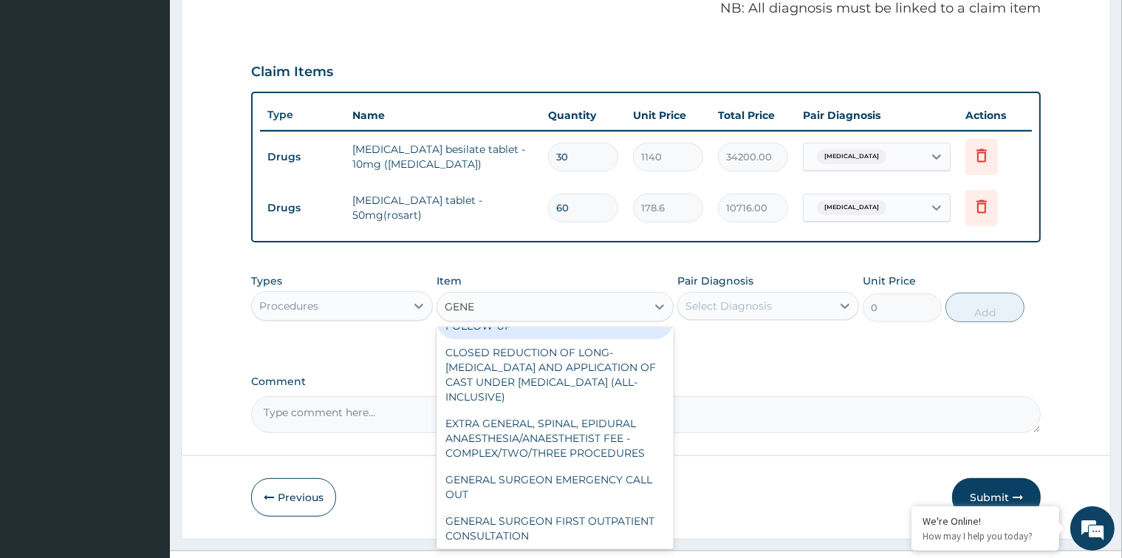
scroll to position [0, 0]
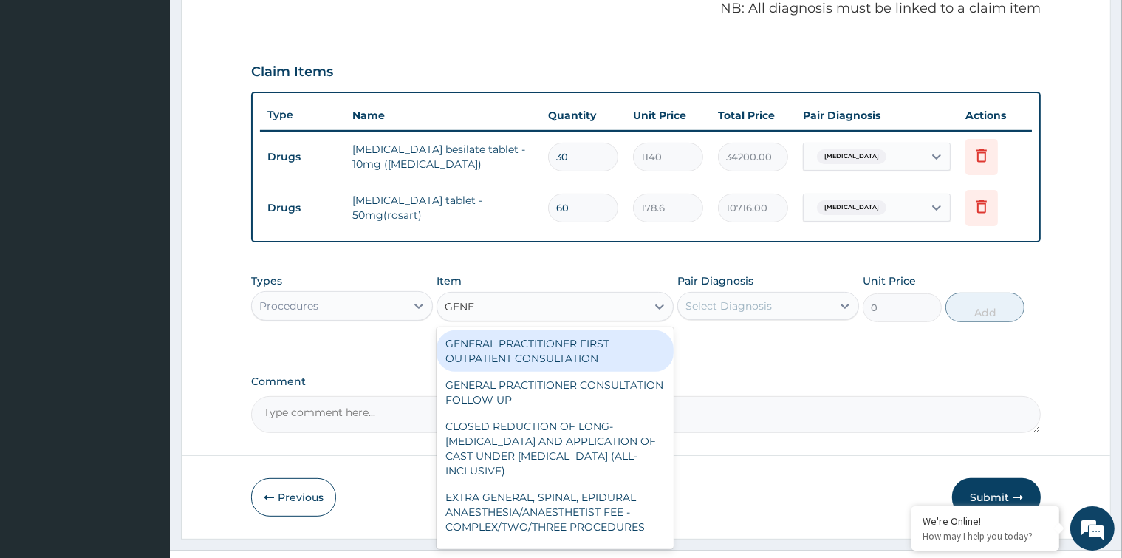
click at [607, 352] on div "GENERAL PRACTITIONER FIRST OUTPATIENT CONSULTATION" at bounding box center [555, 350] width 237 height 41
type input "5400"
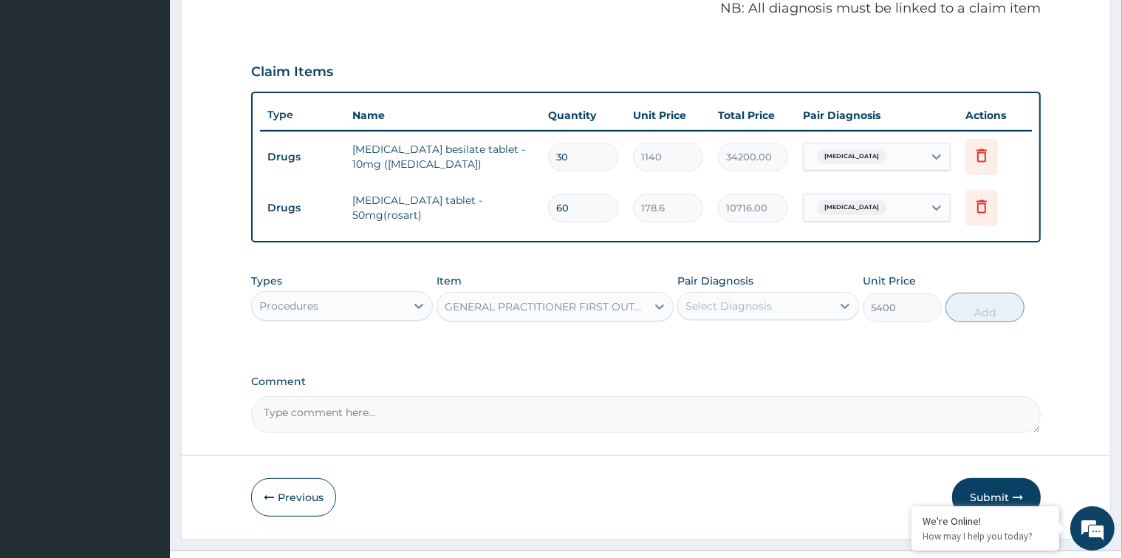
click at [723, 301] on div "Select Diagnosis" at bounding box center [729, 305] width 86 height 15
click at [693, 338] on input "checkbox" at bounding box center [691, 343] width 10 height 10
checkbox input "true"
click at [972, 307] on button "Add" at bounding box center [985, 308] width 79 height 30
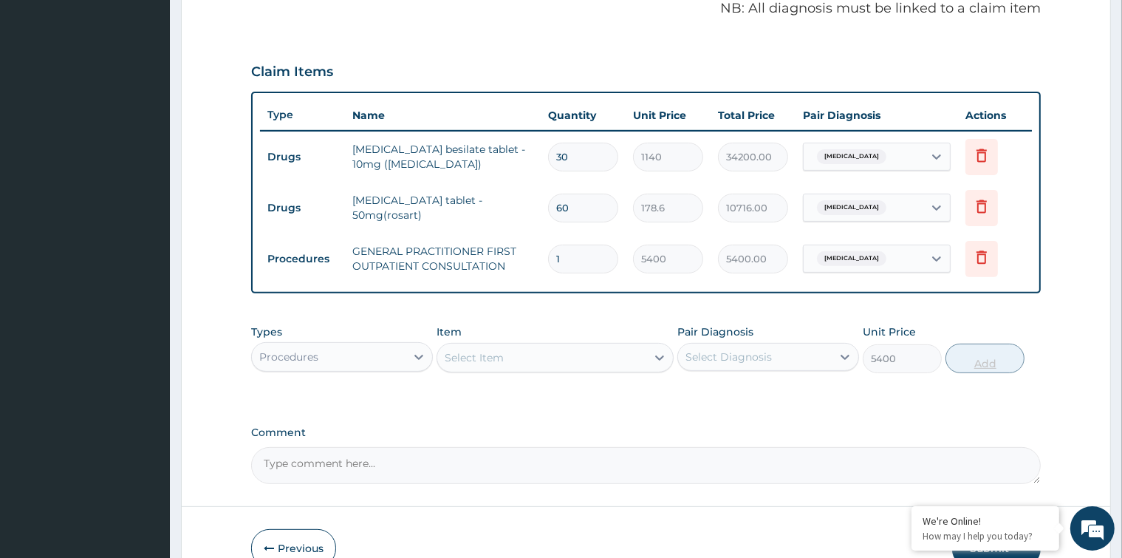
type input "0"
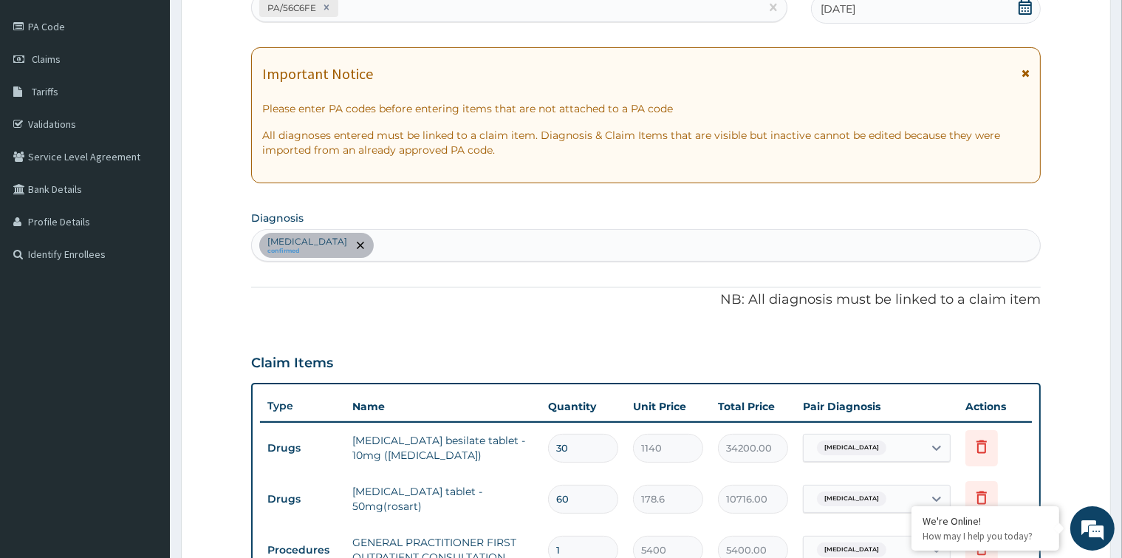
scroll to position [536, 0]
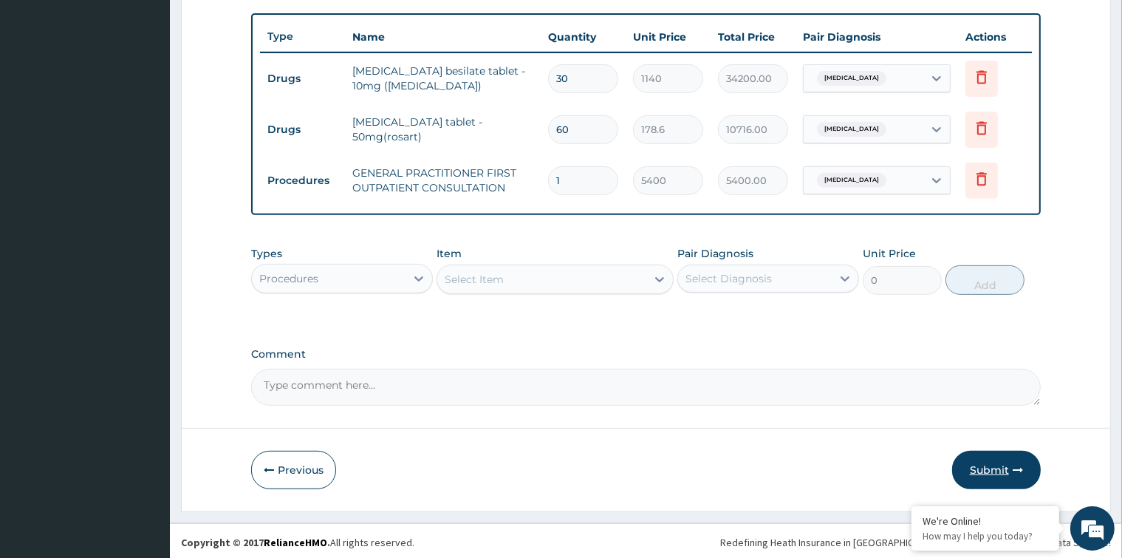
click at [981, 463] on button "Submit" at bounding box center [996, 470] width 89 height 38
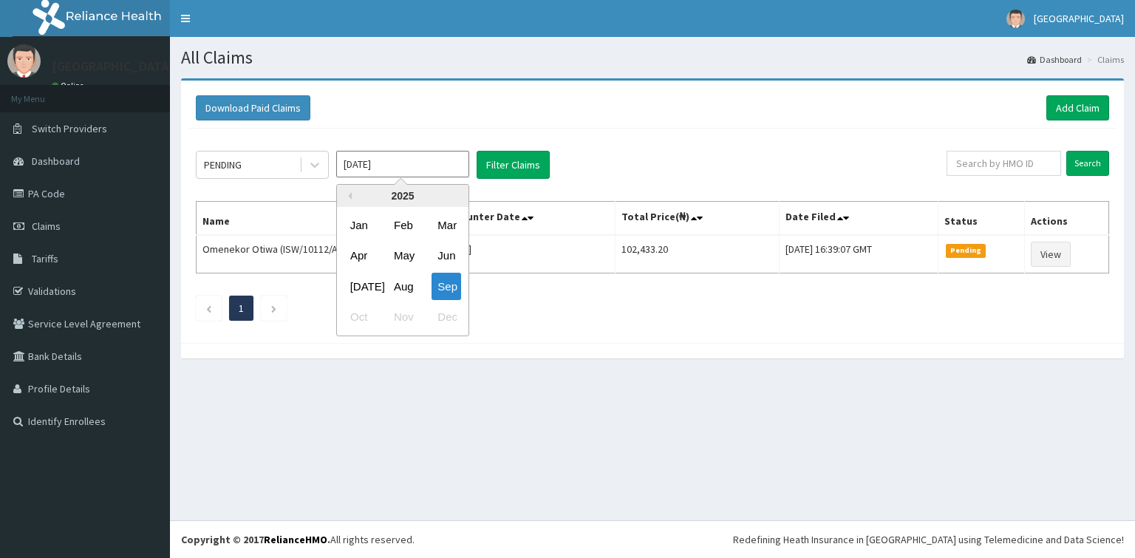
click at [408, 165] on input "[DATE]" at bounding box center [402, 164] width 133 height 27
click at [531, 335] on div "Previous Year [DATE] Feb Mar Apr May Jun [DATE] Aug Sep Oct Nov Dec" at bounding box center [424, 262] width 251 height 156
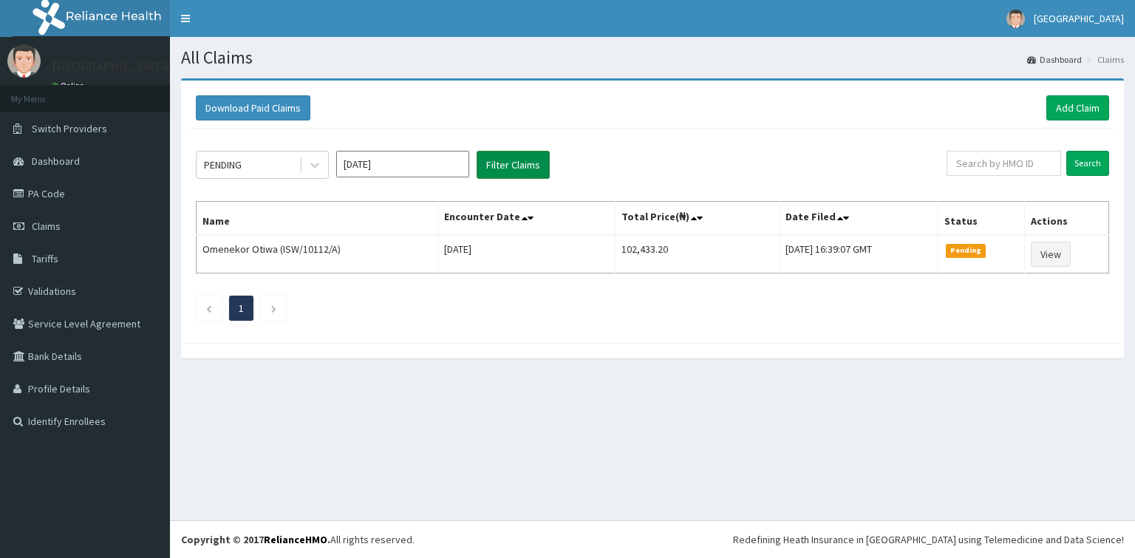
click at [527, 160] on button "Filter Claims" at bounding box center [512, 165] width 73 height 28
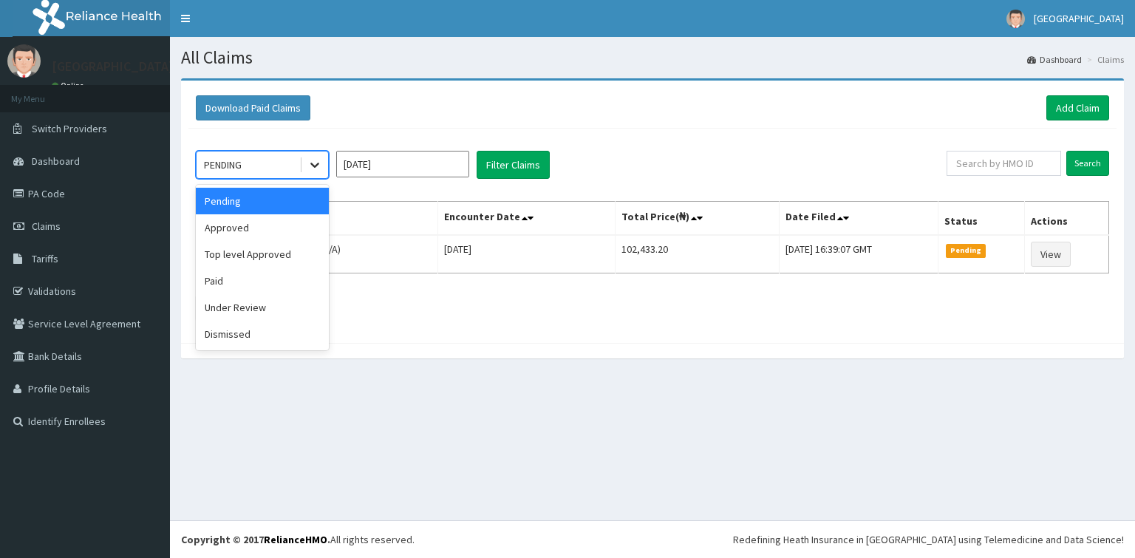
click at [314, 166] on icon at bounding box center [314, 165] width 9 height 5
click at [286, 225] on div "Approved" at bounding box center [262, 227] width 133 height 27
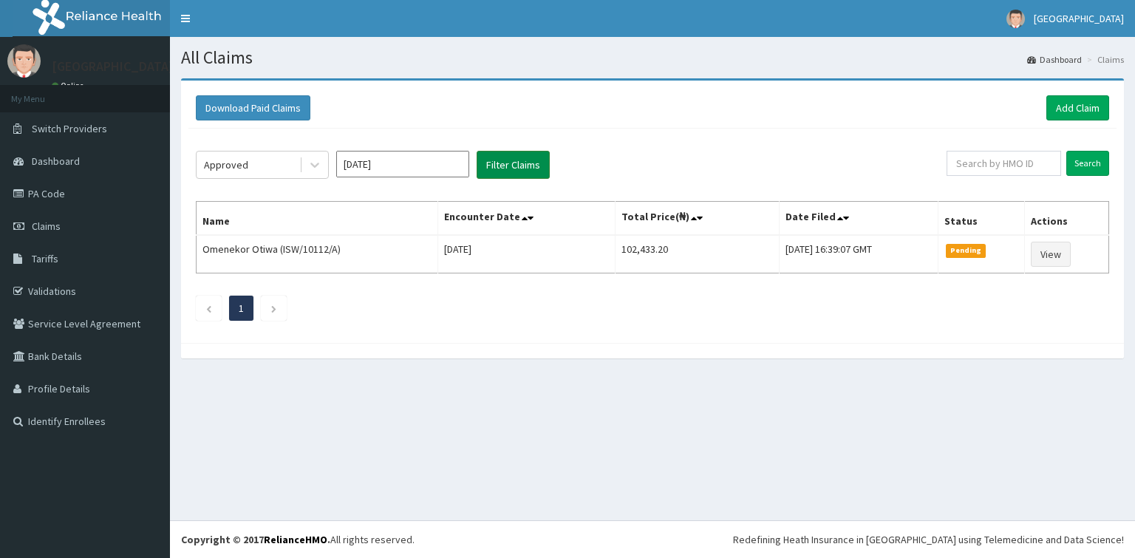
click at [530, 166] on button "Filter Claims" at bounding box center [512, 165] width 73 height 28
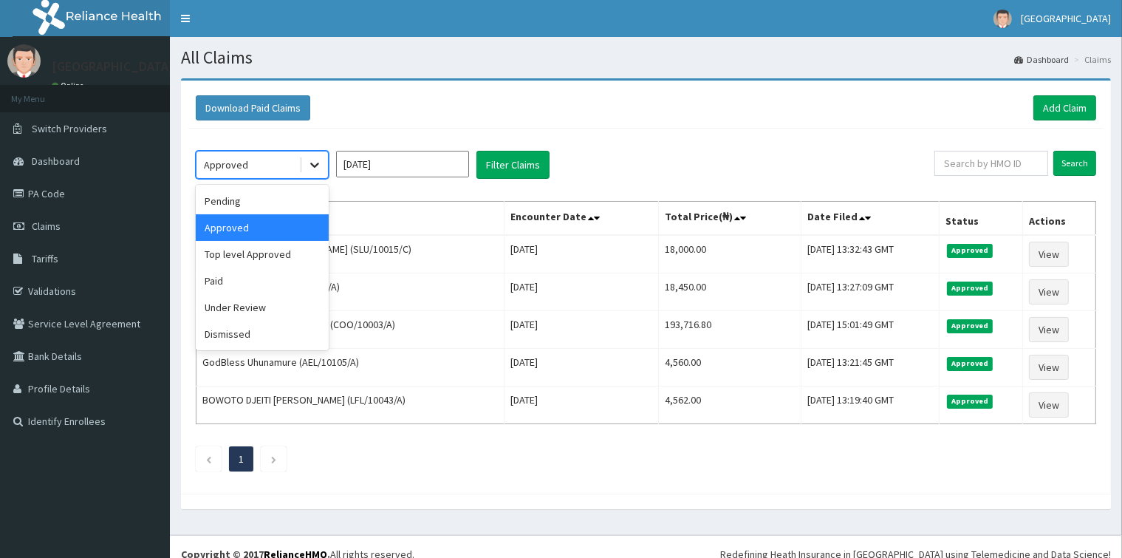
click at [320, 167] on icon at bounding box center [314, 164] width 15 height 15
click at [279, 308] on div "Under Review" at bounding box center [262, 307] width 133 height 27
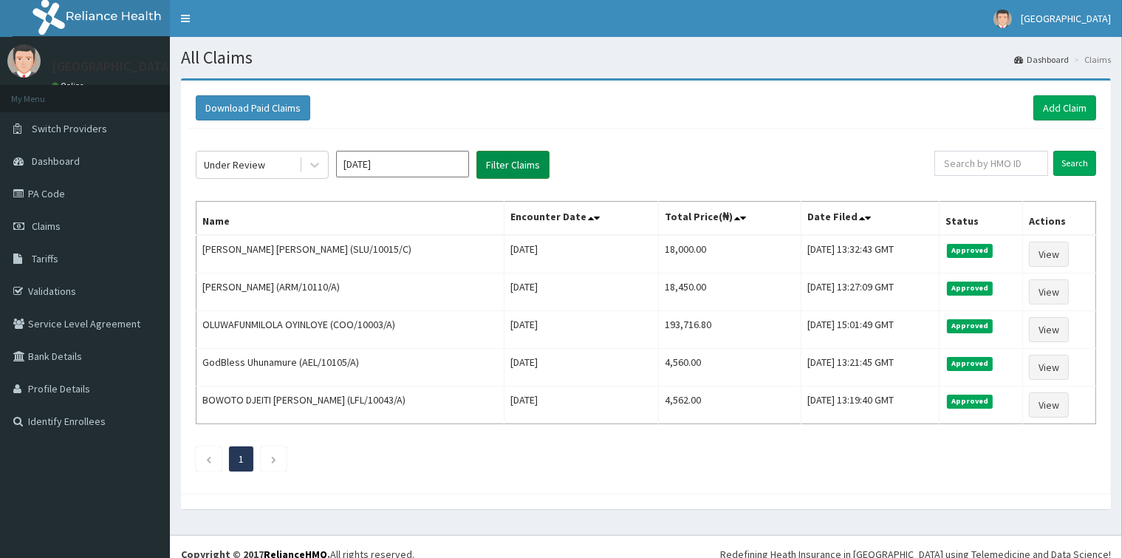
click at [505, 160] on button "Filter Claims" at bounding box center [512, 165] width 73 height 28
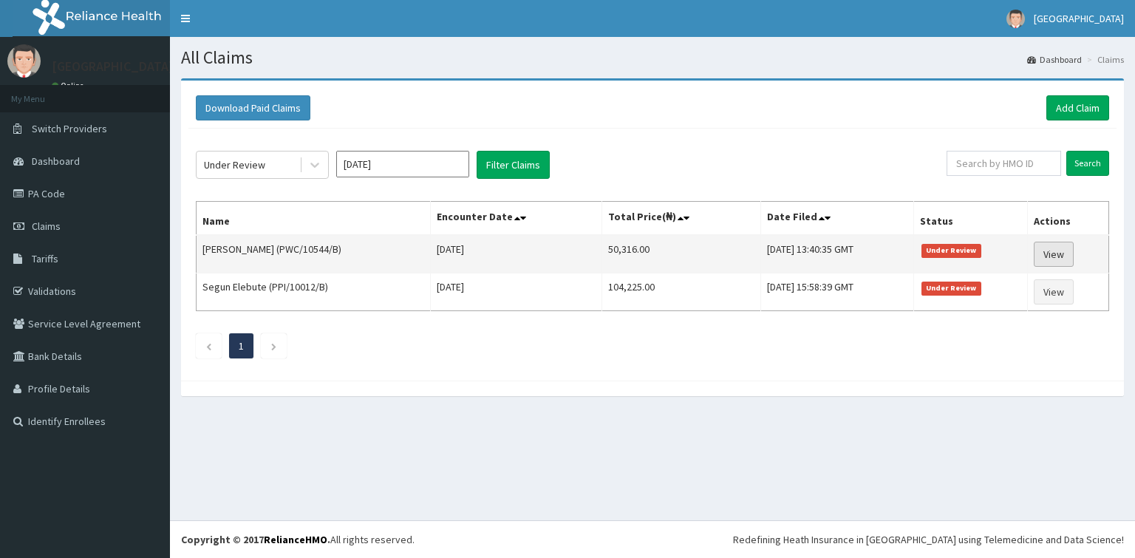
click at [1064, 253] on link "View" at bounding box center [1054, 254] width 40 height 25
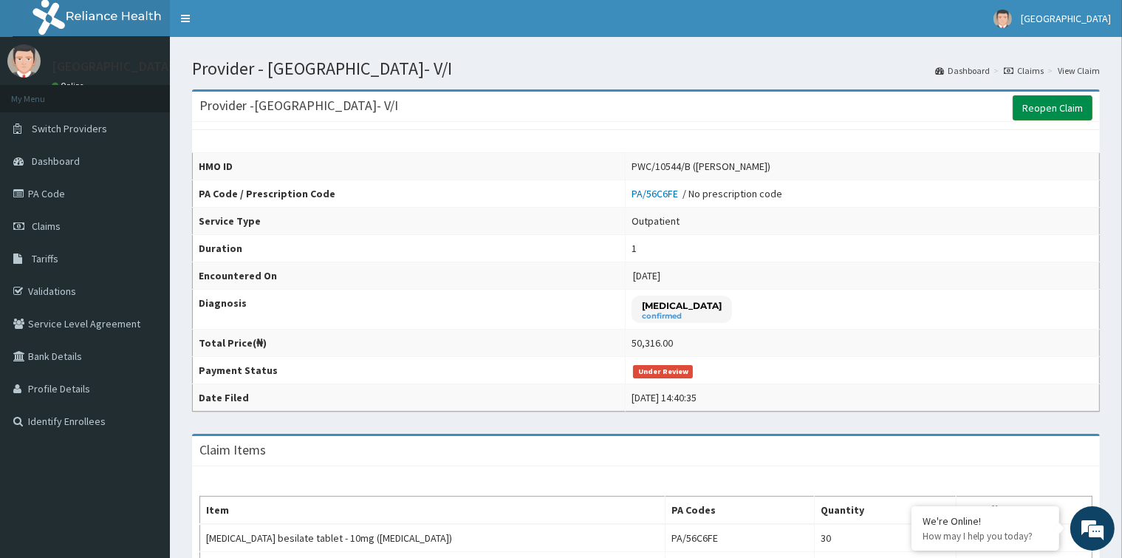
click at [1075, 111] on link "Reopen Claim" at bounding box center [1053, 107] width 80 height 25
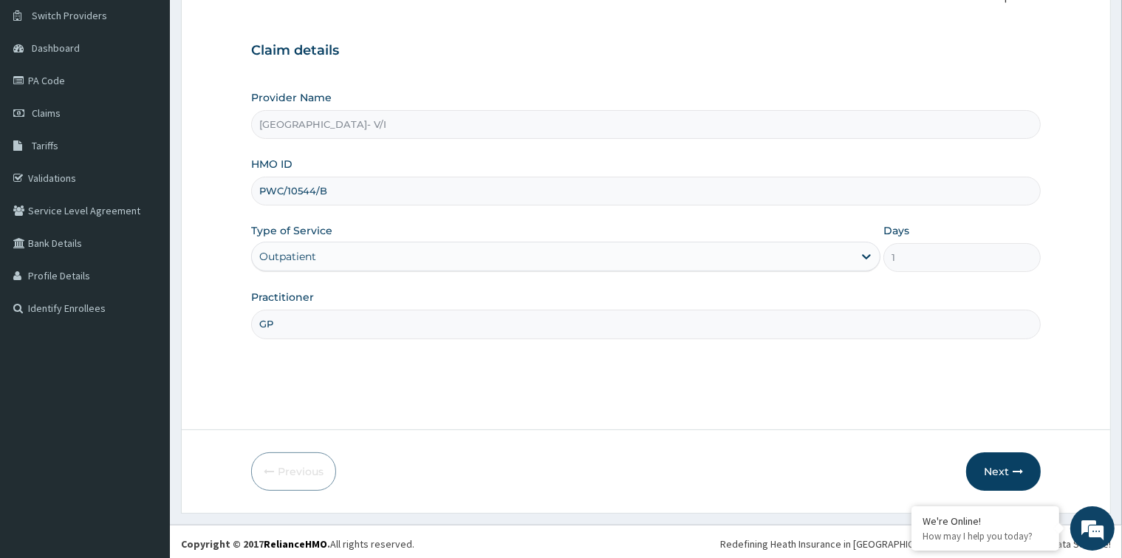
scroll to position [117, 0]
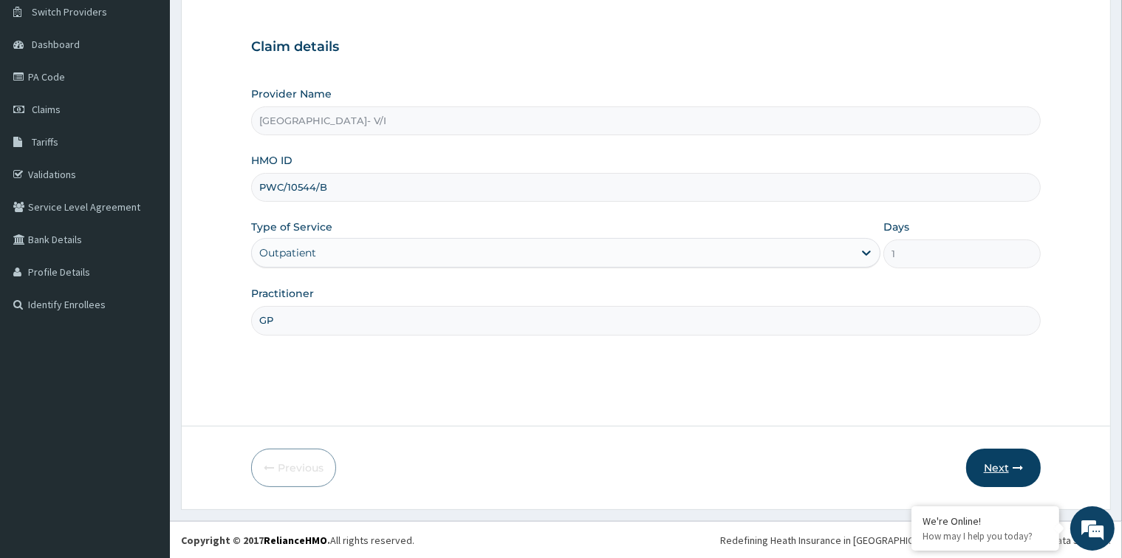
click at [992, 464] on button "Next" at bounding box center [1003, 467] width 75 height 38
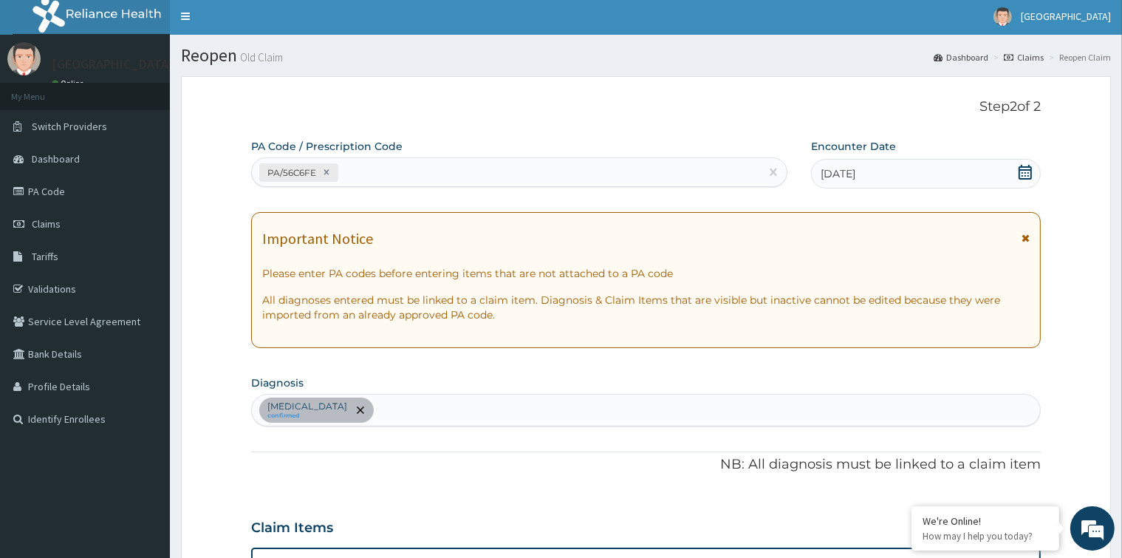
scroll to position [0, 0]
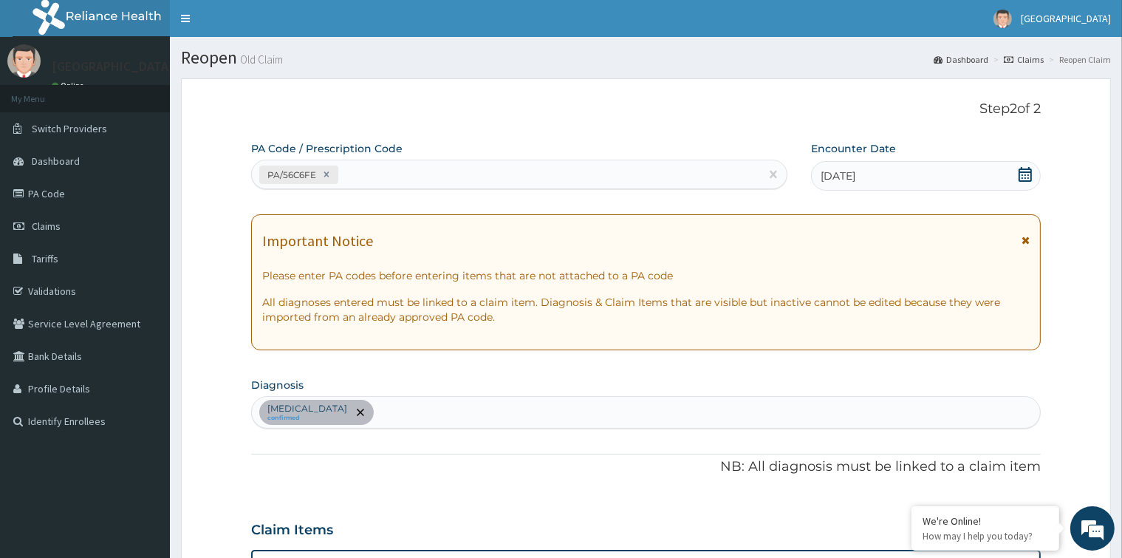
click at [1025, 59] on link "Claims" at bounding box center [1024, 59] width 40 height 13
